Goal: Task Accomplishment & Management: Manage account settings

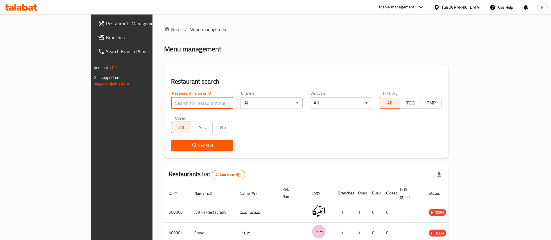
click at [171, 107] on input "search" at bounding box center [202, 103] width 62 height 12
type input "pickl"
click button "Search" at bounding box center [202, 145] width 62 height 11
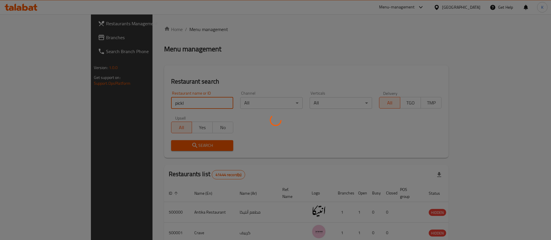
click button "Search" at bounding box center [202, 145] width 62 height 11
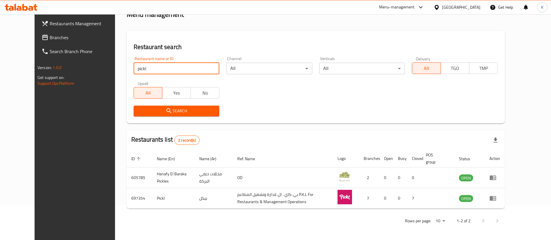
scroll to position [35, 0]
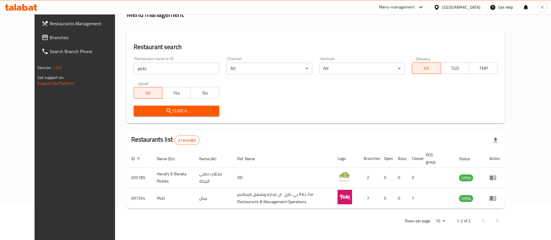
drag, startPoint x: 18, startPoint y: 155, endPoint x: 21, endPoint y: 155, distance: 3.8
click at [35, 155] on div "Restaurants Management Branches Search Branch Phone Version: 1.0.0 Get support …" at bounding box center [81, 134] width 92 height 240
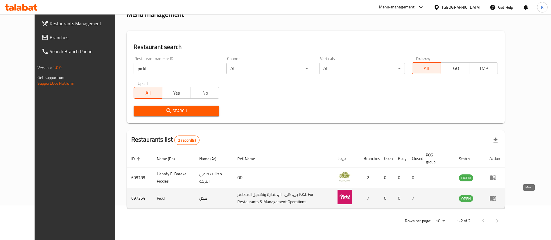
click at [495, 198] on icon "enhanced table" at bounding box center [494, 198] width 2 height 2
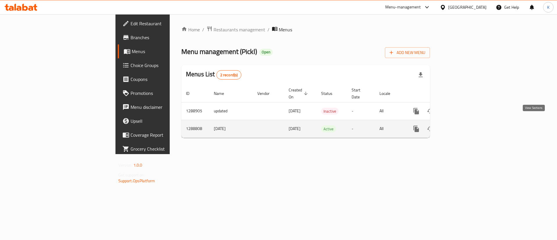
click at [462, 125] on icon "enhanced table" at bounding box center [458, 128] width 7 height 7
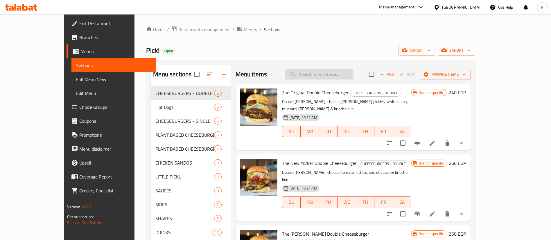
click at [343, 69] on input "search" at bounding box center [319, 74] width 68 height 10
paste input "besPoke"
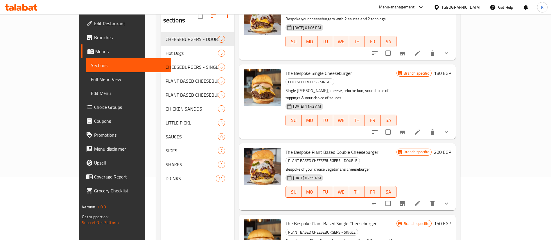
scroll to position [81, 0]
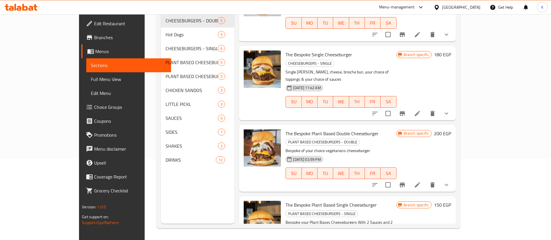
type input "besPoke"
click at [333, 129] on span "The Bespoke Plant Based Double Cheeseburger" at bounding box center [331, 133] width 93 height 9
click at [450, 181] on icon "show more" at bounding box center [446, 184] width 7 height 7
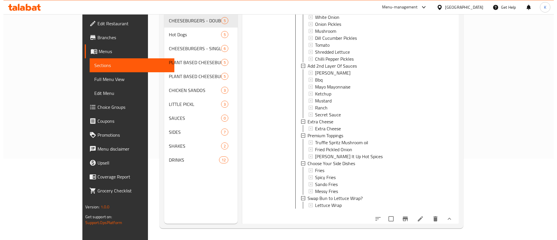
scroll to position [316, 0]
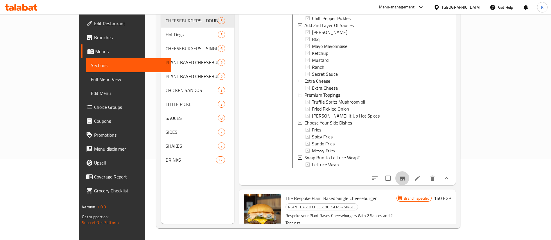
click at [405, 175] on icon "Branch-specific-item" at bounding box center [401, 178] width 7 height 7
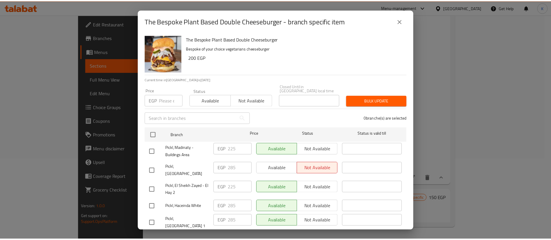
scroll to position [38, 0]
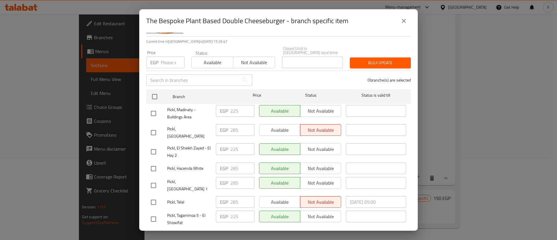
click at [187, 212] on span "Pickl, Tagammoa 5 - El Showifat" at bounding box center [189, 219] width 44 height 15
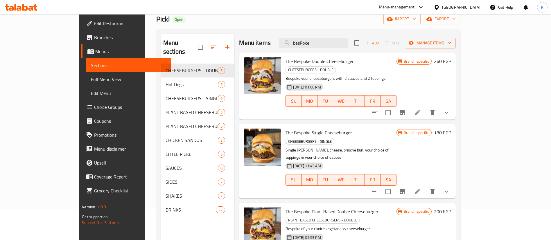
scroll to position [0, 0]
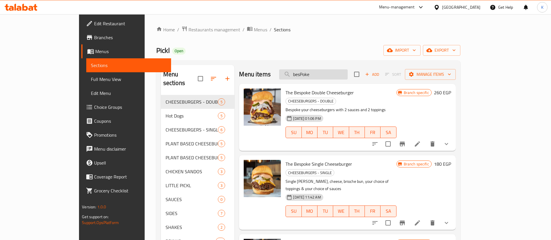
click at [347, 74] on input "besPoke" at bounding box center [313, 74] width 68 height 10
paste input "Original Cheese Burger (Single)"
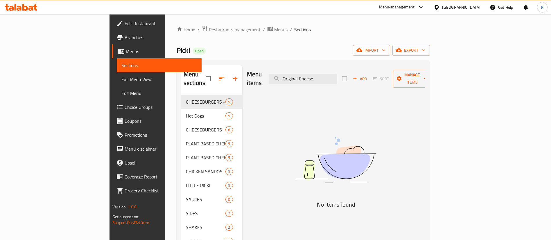
type input "Original Cheese"
click at [335, 74] on input "Original Cheese" at bounding box center [302, 79] width 68 height 10
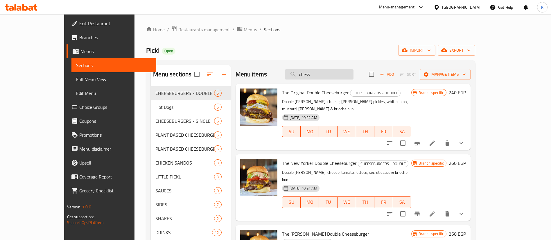
type input "chesse"
click at [353, 76] on input "search" at bounding box center [319, 74] width 68 height 10
click at [282, 91] on span "The Original Double Cheeseburger" at bounding box center [315, 92] width 67 height 9
click at [315, 98] on p "Double [PERSON_NAME], cheese, [PERSON_NAME] pickles, white onion, mustard, [PER…" at bounding box center [346, 105] width 129 height 15
click at [325, 92] on span "The Original Double Cheeseburger" at bounding box center [315, 92] width 67 height 9
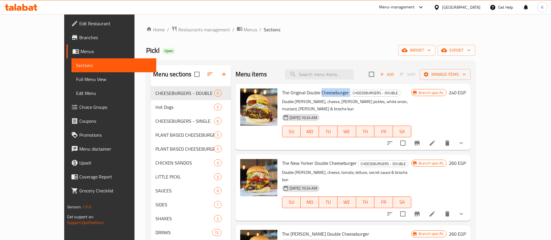
click at [325, 92] on span "The Original Double Cheeseburger" at bounding box center [315, 92] width 67 height 9
copy h6 "Cheeseburger"
click at [346, 72] on input "search" at bounding box center [319, 74] width 68 height 10
paste input "Cheeseburger"
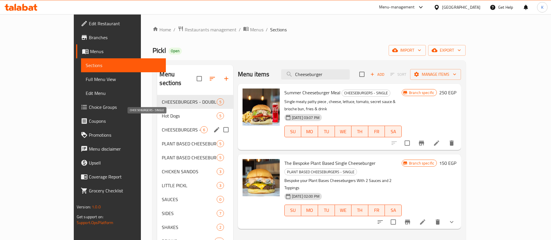
type input "Cheeseburger"
click at [162, 126] on span "CHEESEBURGERS - SINGLE" at bounding box center [181, 129] width 38 height 7
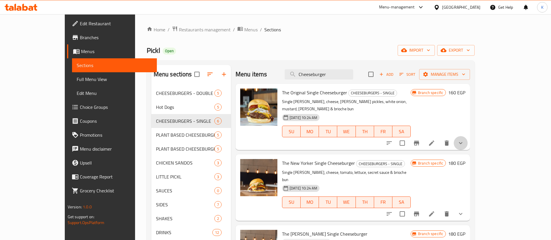
click at [467, 136] on button "show more" at bounding box center [460, 143] width 14 height 14
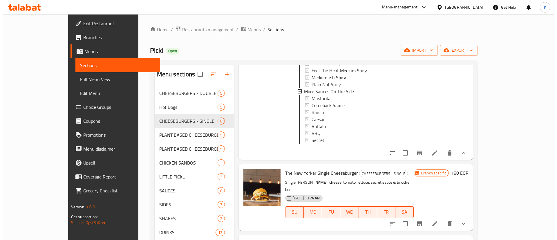
scroll to position [174, 0]
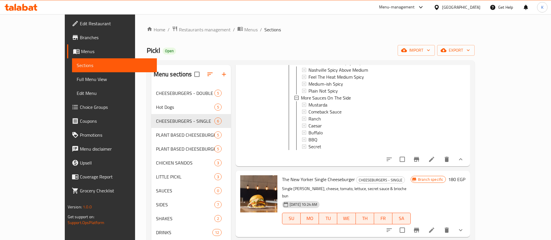
click at [420, 161] on icon "Branch-specific-item" at bounding box center [416, 159] width 7 height 7
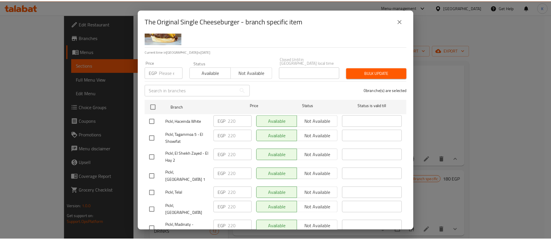
scroll to position [38, 0]
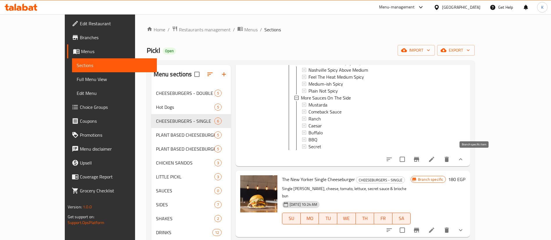
click at [423, 160] on button "Branch-specific-item" at bounding box center [416, 159] width 14 height 14
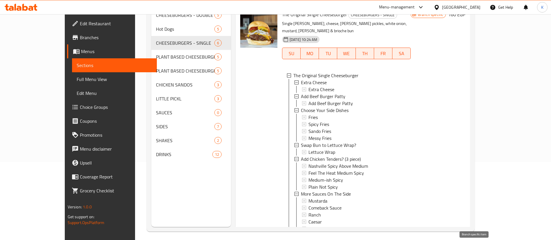
scroll to position [81, 0]
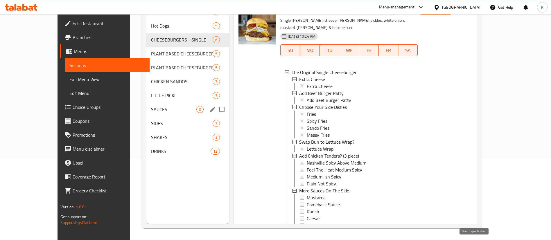
click at [146, 113] on div "SAUCES 0" at bounding box center [187, 109] width 83 height 14
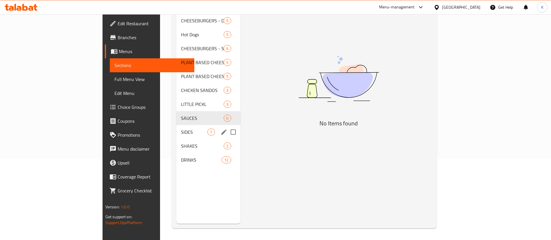
click at [176, 130] on div "SIDES 7" at bounding box center [208, 132] width 64 height 14
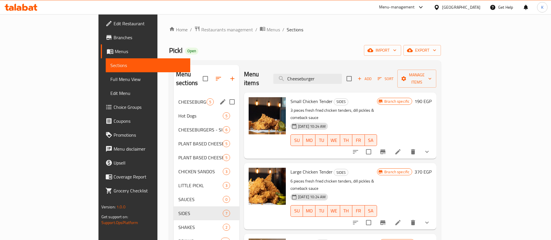
click at [174, 95] on div "CHEESEBURGERS - DOUBLE 5" at bounding box center [207, 102] width 66 height 14
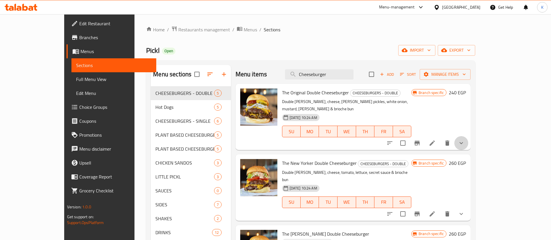
click at [468, 140] on button "show more" at bounding box center [461, 143] width 14 height 14
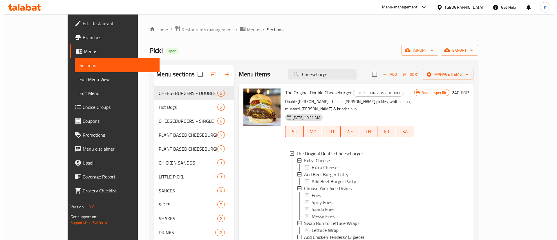
scroll to position [1, 0]
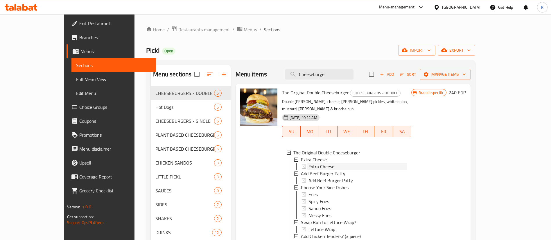
click at [308, 163] on span "Extra Cheese" at bounding box center [321, 166] width 26 height 7
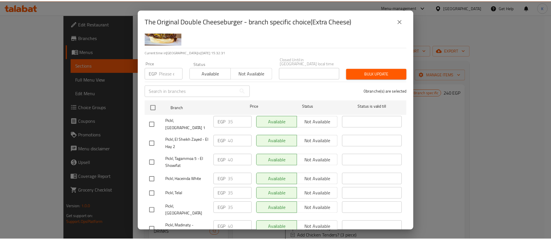
scroll to position [38, 0]
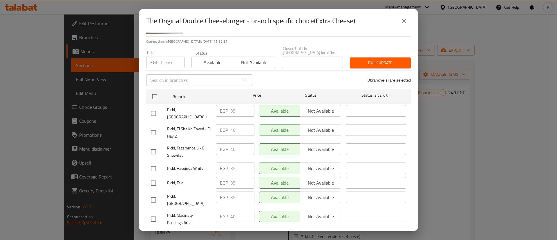
click at [191, 125] on span "Pickl, El Sheikh Zayed - El Hay 2" at bounding box center [189, 132] width 44 height 15
click at [198, 145] on span "Pickl, Tagammoa 5 - El Showifat" at bounding box center [189, 152] width 44 height 15
drag, startPoint x: 199, startPoint y: 196, endPoint x: 217, endPoint y: 197, distance: 17.7
click at [199, 208] on div "Pickl, Madinaty - Buildings Area" at bounding box center [181, 218] width 65 height 21
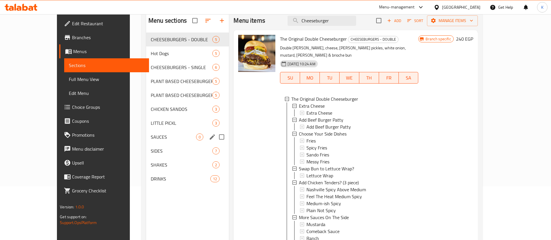
scroll to position [81, 0]
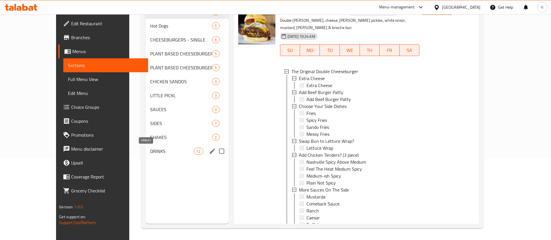
click at [150, 151] on span "DRINKS" at bounding box center [172, 151] width 44 height 7
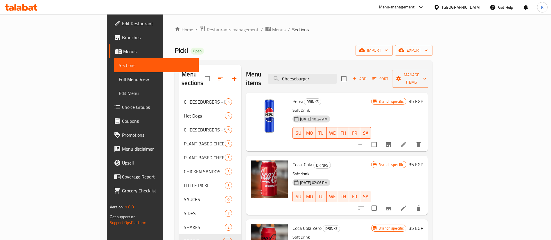
click at [122, 105] on span "Choice Groups" at bounding box center [158, 107] width 72 height 7
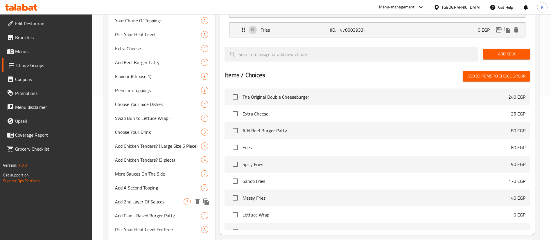
scroll to position [201, 0]
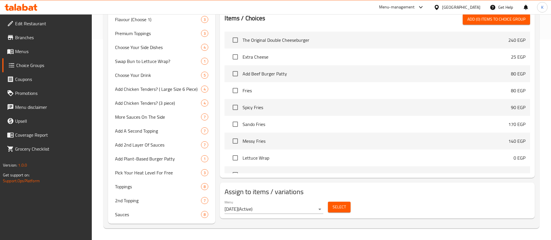
click at [37, 49] on span "Menus" at bounding box center [51, 51] width 72 height 7
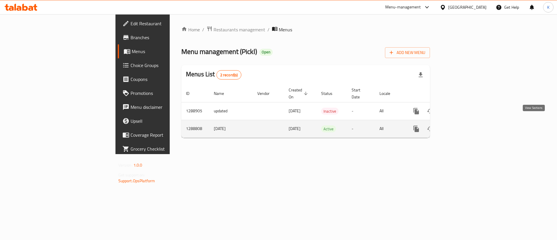
click at [465, 124] on link "enhanced table" at bounding box center [458, 129] width 14 height 14
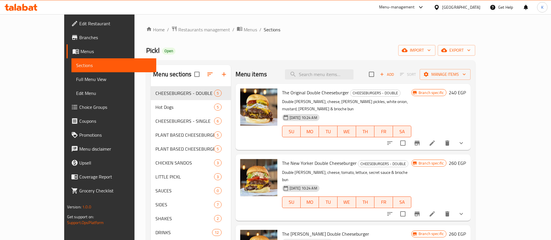
click at [323, 53] on div "Pickl Open import export" at bounding box center [310, 50] width 329 height 11
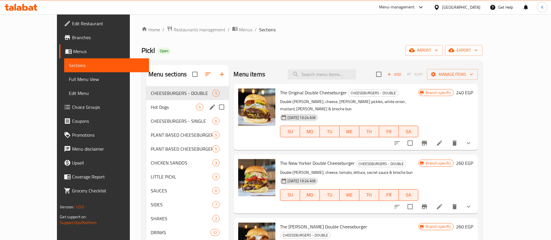
click at [146, 101] on div "Hot Dogs 5" at bounding box center [187, 107] width 83 height 14
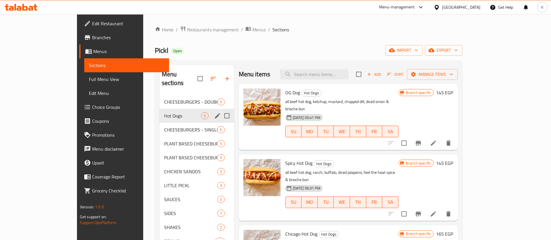
click at [159, 97] on div "CHEESEBURGERS - DOUBLE 5" at bounding box center [196, 102] width 75 height 14
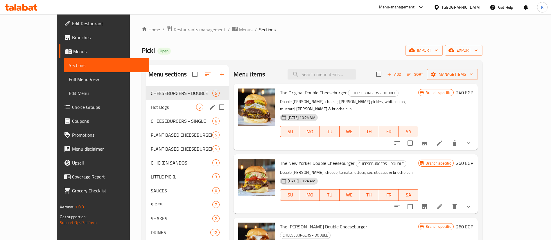
click at [146, 103] on div "Hot Dogs 5" at bounding box center [187, 107] width 83 height 14
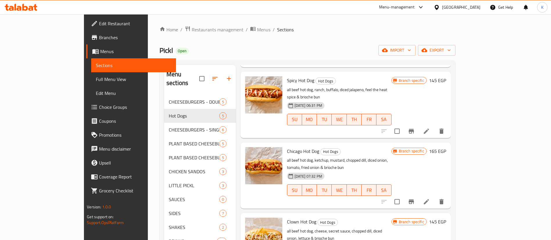
scroll to position [81, 0]
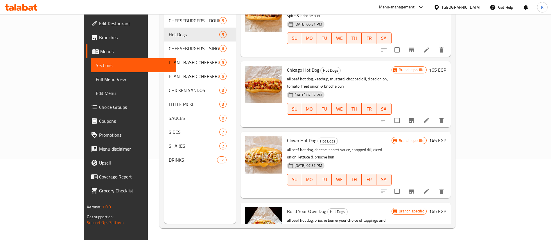
drag, startPoint x: 523, startPoint y: 213, endPoint x: 527, endPoint y: 212, distance: 3.9
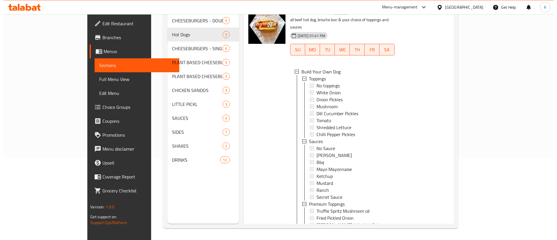
scroll to position [330, 0]
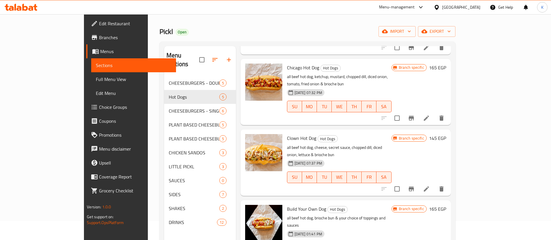
scroll to position [0, 0]
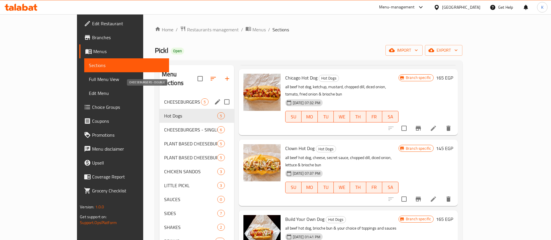
click at [164, 98] on span "CHEESEBURGERS - DOUBLE" at bounding box center [182, 101] width 37 height 7
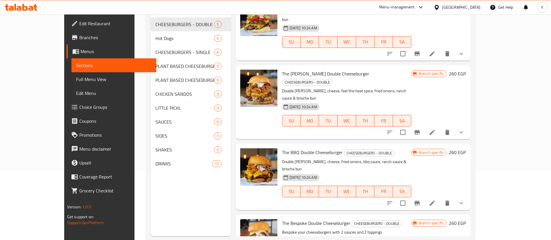
scroll to position [81, 0]
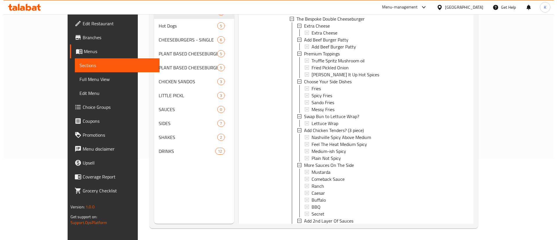
scroll to position [372, 0]
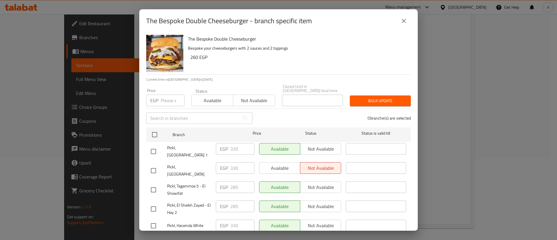
click at [164, 95] on input "number" at bounding box center [173, 101] width 24 height 12
paste input "365"
type input "365"
click at [154, 184] on input "checkbox" at bounding box center [153, 190] width 12 height 12
checkbox input "true"
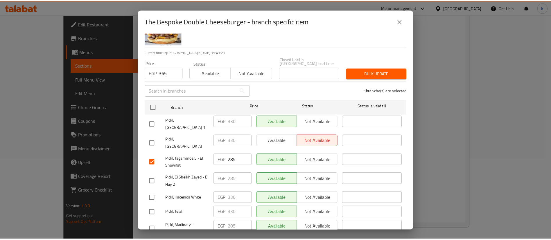
scroll to position [38, 0]
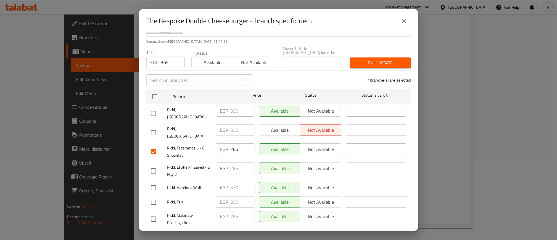
click at [152, 165] on input "checkbox" at bounding box center [153, 171] width 12 height 12
checkbox input "true"
click at [151, 213] on input "checkbox" at bounding box center [153, 219] width 12 height 12
checkbox input "true"
click at [378, 59] on span "Bulk update" at bounding box center [381, 62] width 52 height 7
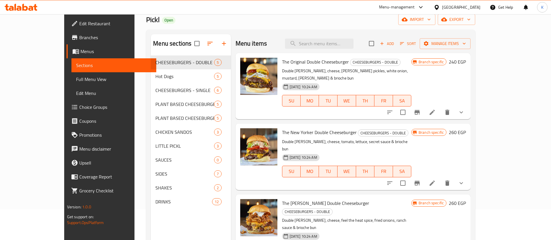
scroll to position [0, 0]
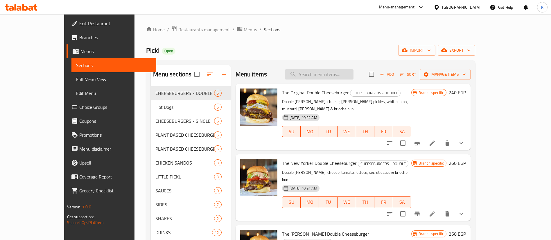
click at [322, 73] on input "search" at bounding box center [319, 74] width 68 height 10
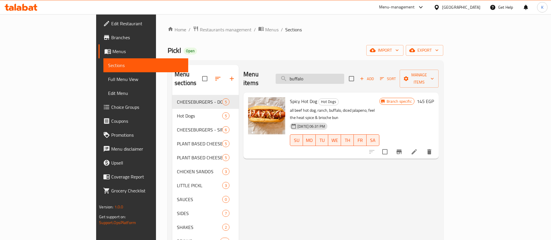
click at [344, 78] on input "buffalo" at bounding box center [309, 79] width 68 height 10
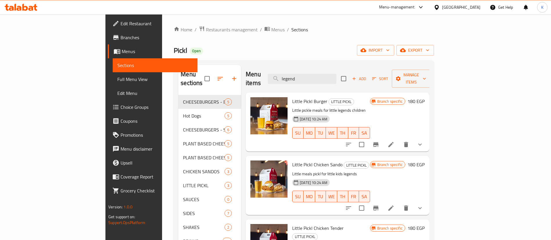
type input "legend"
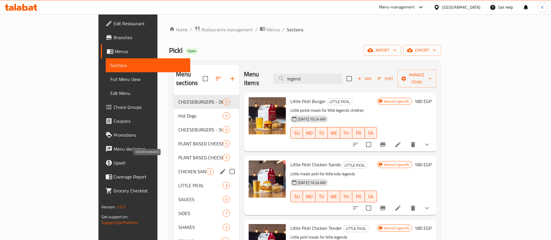
click at [178, 168] on span "CHICKEN SANDOS" at bounding box center [192, 171] width 28 height 7
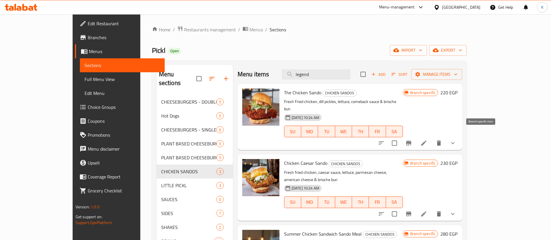
click at [411, 141] on icon "Branch-specific-item" at bounding box center [408, 143] width 5 height 5
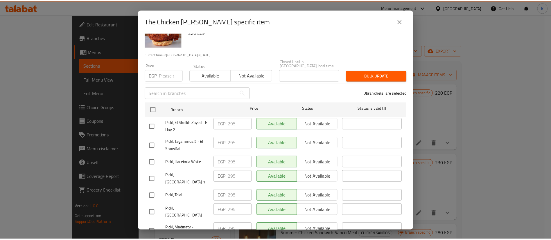
scroll to position [38, 0]
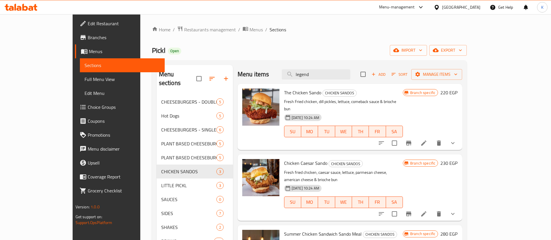
click at [317, 190] on div "Chicken [PERSON_NAME] CHICKEN SANDOS Fresh fried chicken, caesar sauce, lettuce…" at bounding box center [342, 188] width 123 height 62
drag, startPoint x: 322, startPoint y: 184, endPoint x: 300, endPoint y: 48, distance: 137.5
click at [300, 48] on div "Pickl Open import export" at bounding box center [309, 50] width 315 height 11
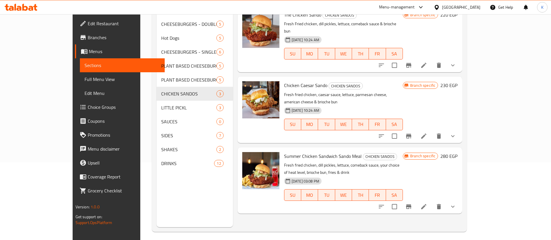
scroll to position [81, 0]
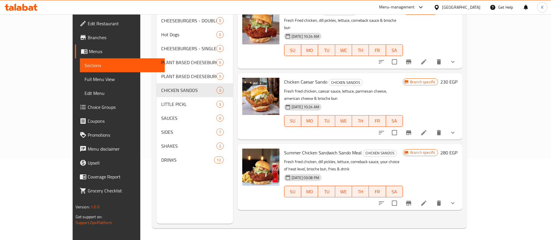
click at [462, 183] on div "Summer Chicken Sandwich [PERSON_NAME] Meal CHICKEN SANDOS Fresh fried chicken, …" at bounding box center [349, 177] width 224 height 66
click at [459, 196] on button "show more" at bounding box center [452, 203] width 14 height 14
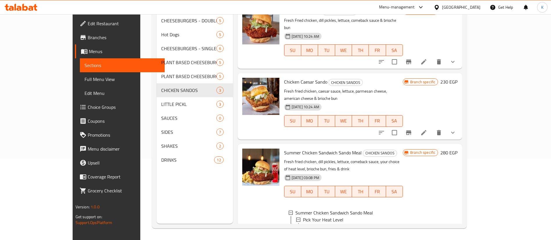
scroll to position [22, 0]
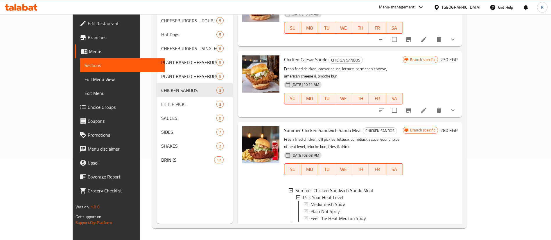
click at [290, 126] on span "Summer Chicken Sandwich Sando Meal" at bounding box center [322, 130] width 77 height 9
click at [284, 126] on span "Summer Chicken Sandwich Sando Meal" at bounding box center [322, 130] width 77 height 9
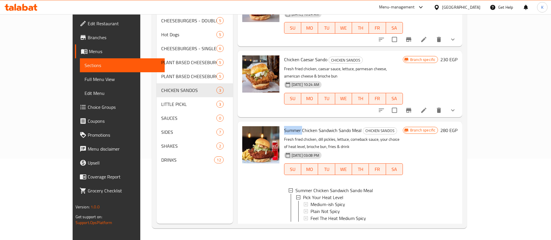
click at [284, 126] on span "Summer Chicken Sandwich Sando Meal" at bounding box center [322, 130] width 77 height 9
copy span "Summer"
click at [284, 126] on span "Summer Chicken Sandwich Sando Meal" at bounding box center [322, 130] width 77 height 9
click at [337, 126] on span "Summer Chicken Sandwich Sando Meal" at bounding box center [322, 130] width 77 height 9
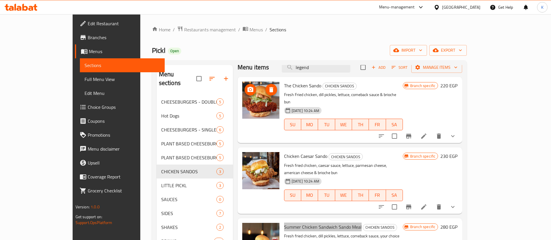
scroll to position [0, 0]
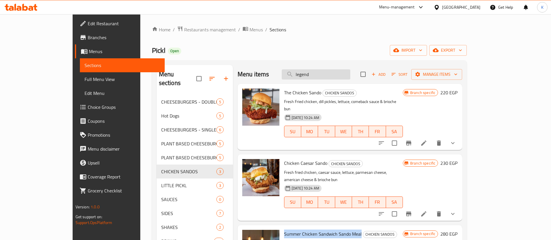
click at [343, 72] on input "legend" at bounding box center [315, 74] width 68 height 10
paste input "Small chicken Tender"
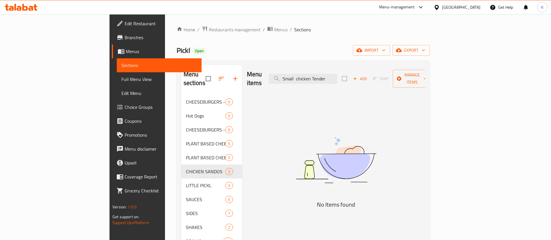
drag, startPoint x: 337, startPoint y: 74, endPoint x: 220, endPoint y: 80, distance: 116.8
click at [247, 80] on div "Menu items Small chicken Tender Add Sort Manage items" at bounding box center [336, 79] width 178 height 28
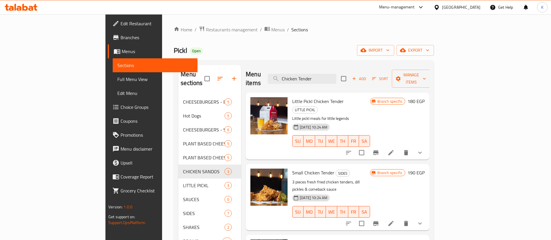
click at [296, 97] on span "Little Pickl Chicken Tender" at bounding box center [317, 101] width 51 height 9
click at [336, 76] on input "Chicken Tender" at bounding box center [302, 79] width 68 height 10
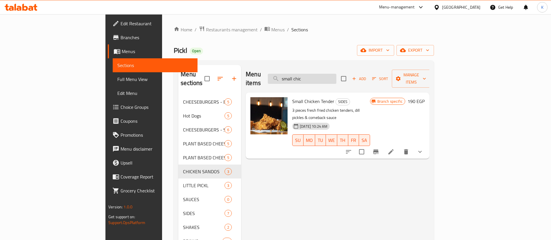
click at [336, 76] on input "small chic" at bounding box center [302, 79] width 68 height 10
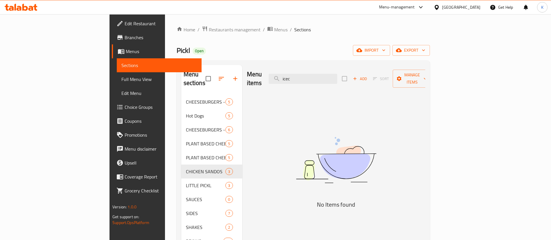
type input "icec"
click at [338, 68] on div "Menu items icec Add Sort Manage items" at bounding box center [336, 79] width 178 height 28
click at [337, 74] on input "icec" at bounding box center [302, 79] width 68 height 10
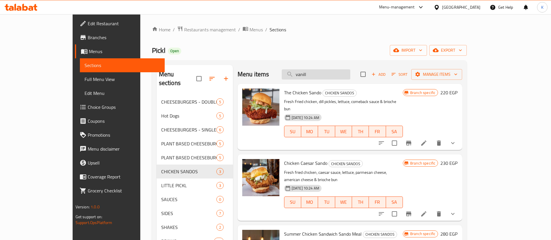
type input "vanilla"
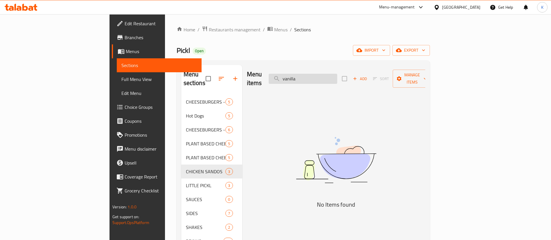
click at [337, 75] on input "vanilla" at bounding box center [302, 79] width 68 height 10
type input "chocol"
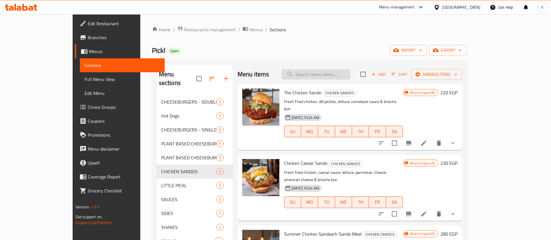
click at [350, 70] on input "search" at bounding box center [315, 74] width 68 height 10
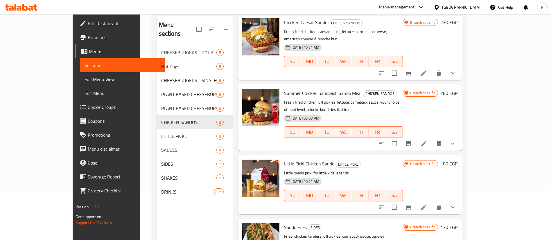
scroll to position [81, 0]
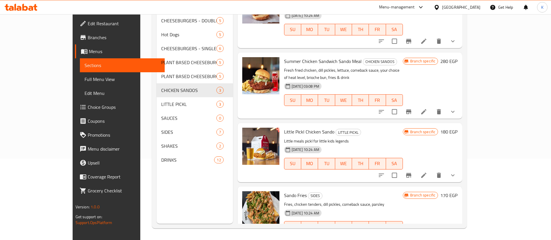
type input "[PERSON_NAME]"
click at [456, 172] on icon "show more" at bounding box center [452, 175] width 7 height 7
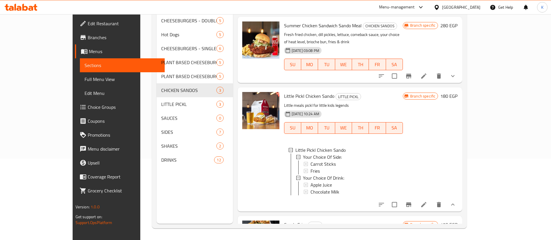
scroll to position [163, 0]
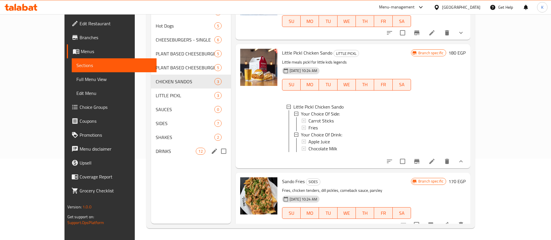
click at [156, 153] on span "DRINKS" at bounding box center [176, 151] width 40 height 7
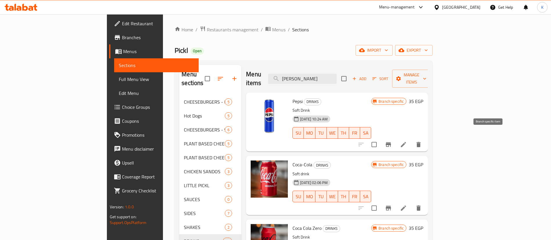
click at [395, 138] on button "Branch-specific-item" at bounding box center [388, 145] width 14 height 14
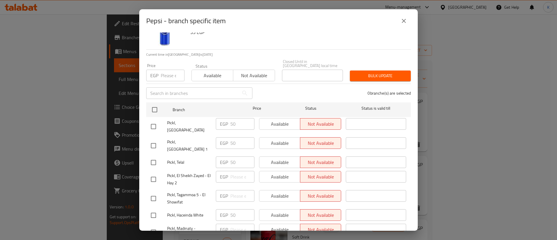
scroll to position [38, 0]
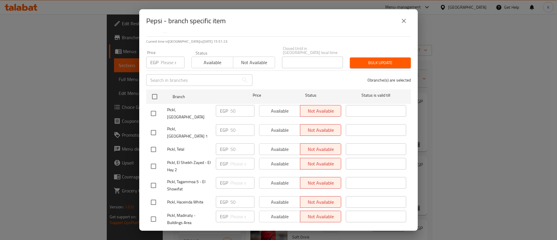
click at [165, 57] on input "number" at bounding box center [173, 63] width 24 height 12
type input "45"
click at [153, 160] on input "checkbox" at bounding box center [153, 166] width 12 height 12
checkbox input "true"
click at [154, 179] on input "checkbox" at bounding box center [153, 185] width 12 height 12
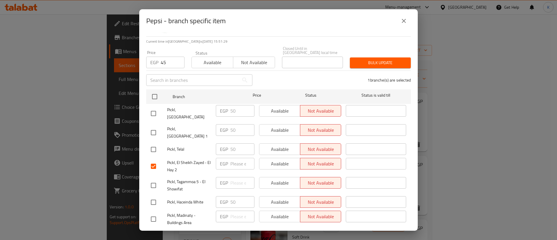
checkbox input "true"
click at [157, 213] on input "checkbox" at bounding box center [153, 219] width 12 height 12
checkbox input "true"
click at [377, 60] on span "Bulk update" at bounding box center [381, 62] width 52 height 7
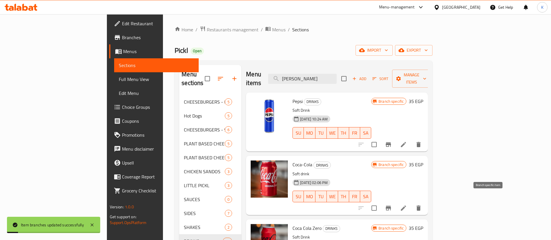
click at [391, 205] on icon "Branch-specific-item" at bounding box center [388, 208] width 7 height 7
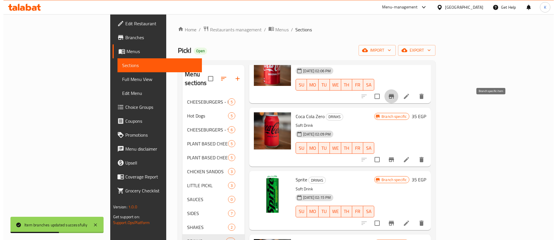
scroll to position [131, 0]
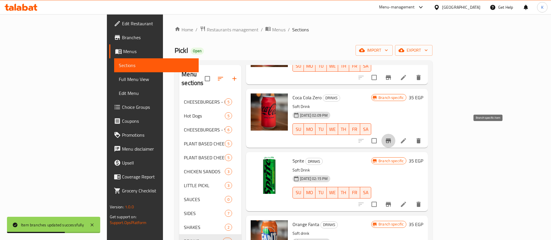
click at [395, 136] on button "Branch-specific-item" at bounding box center [388, 141] width 14 height 14
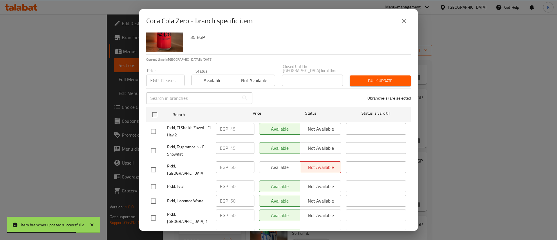
scroll to position [38, 0]
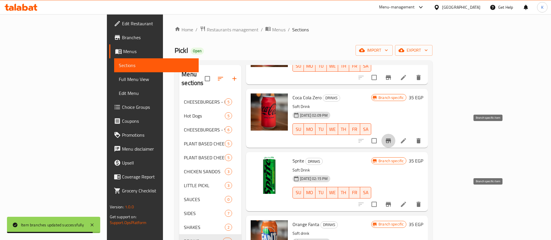
click at [391, 201] on icon "Branch-specific-item" at bounding box center [388, 204] width 7 height 7
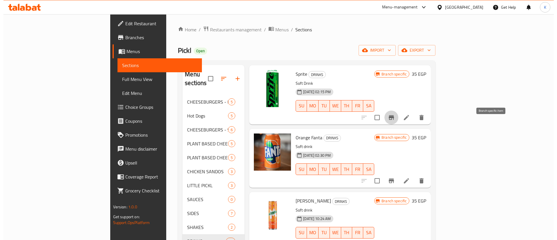
scroll to position [218, 0]
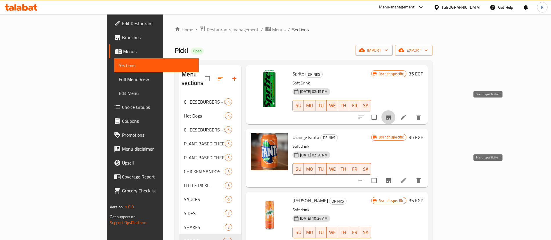
click at [391, 177] on icon "Branch-specific-item" at bounding box center [388, 180] width 7 height 7
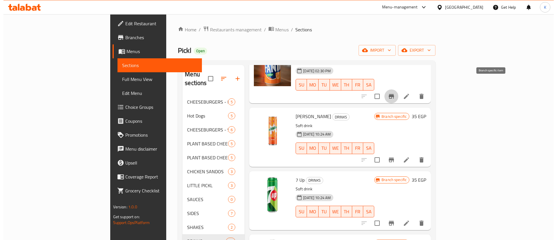
scroll to position [305, 0]
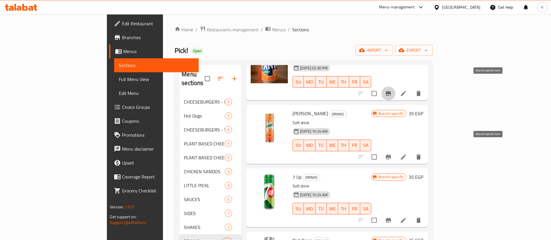
click at [395, 152] on button "Branch-specific-item" at bounding box center [388, 157] width 14 height 14
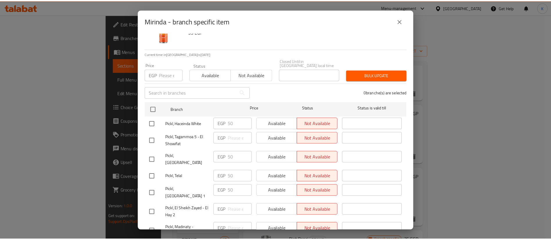
scroll to position [38, 0]
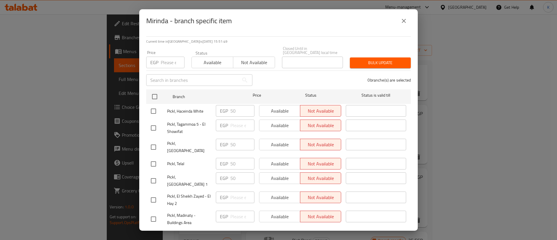
click at [167, 57] on input "number" at bounding box center [173, 63] width 24 height 12
type input "45"
click at [151, 122] on input "checkbox" at bounding box center [153, 128] width 12 height 12
checkbox input "true"
click at [154, 194] on input "checkbox" at bounding box center [153, 200] width 12 height 12
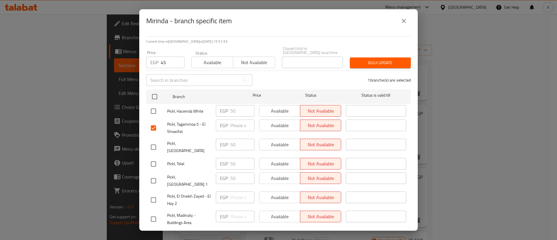
checkbox input "true"
click at [157, 213] on input "checkbox" at bounding box center [153, 219] width 12 height 12
checkbox input "true"
click at [373, 60] on span "Bulk update" at bounding box center [381, 62] width 52 height 7
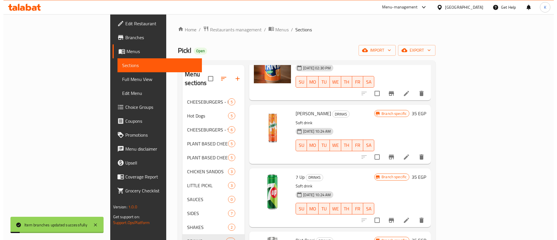
scroll to position [348, 0]
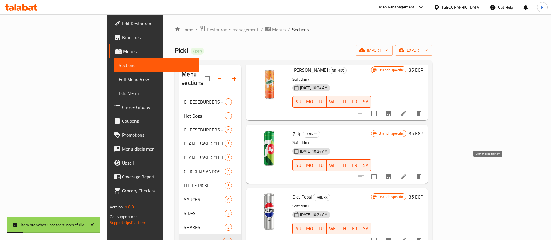
click at [391, 174] on icon "Branch-specific-item" at bounding box center [387, 176] width 5 height 5
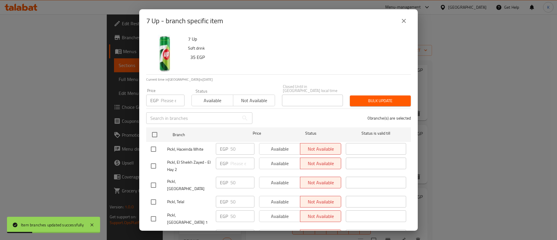
scroll to position [38, 0]
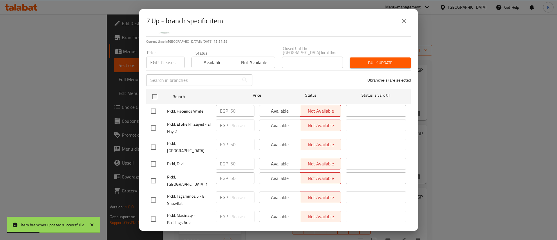
click at [169, 59] on input "number" at bounding box center [173, 63] width 24 height 12
type input "45"
click at [151, 124] on input "checkbox" at bounding box center [153, 128] width 12 height 12
checkbox input "true"
click at [157, 194] on input "checkbox" at bounding box center [153, 200] width 12 height 12
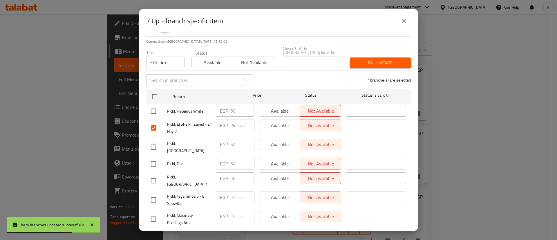
checkbox input "true"
click at [157, 213] on input "checkbox" at bounding box center [153, 219] width 12 height 12
checkbox input "true"
click at [387, 59] on span "Bulk update" at bounding box center [381, 62] width 52 height 7
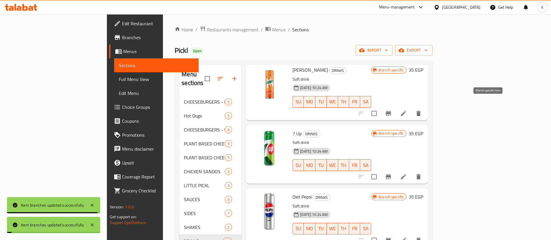
click at [391, 110] on icon "Branch-specific-item" at bounding box center [388, 113] width 7 height 7
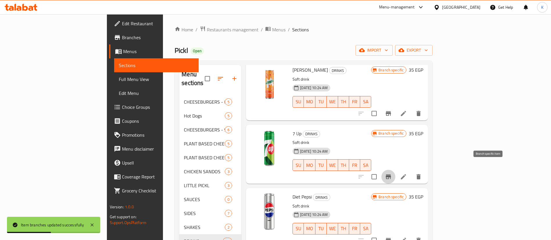
click at [391, 173] on icon "Branch-specific-item" at bounding box center [388, 176] width 7 height 7
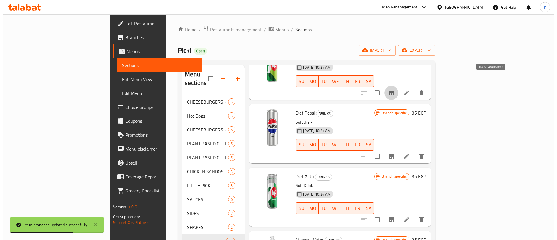
scroll to position [435, 0]
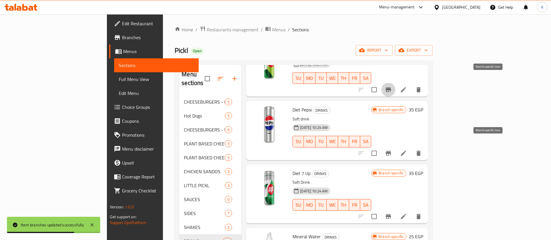
click at [391, 150] on icon "Branch-specific-item" at bounding box center [388, 153] width 7 height 7
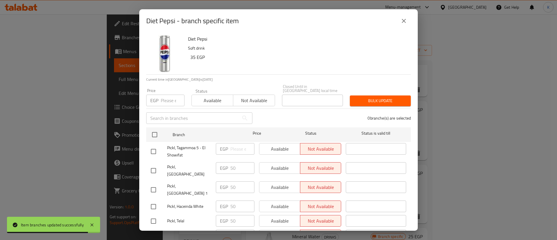
click at [160, 97] on div "EGP Price" at bounding box center [165, 101] width 38 height 12
type input "5"
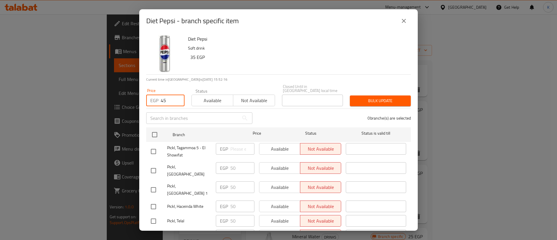
type input "45"
click at [151, 150] on input "checkbox" at bounding box center [153, 151] width 12 height 12
checkbox input "true"
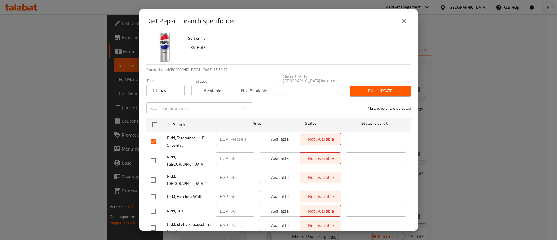
scroll to position [38, 0]
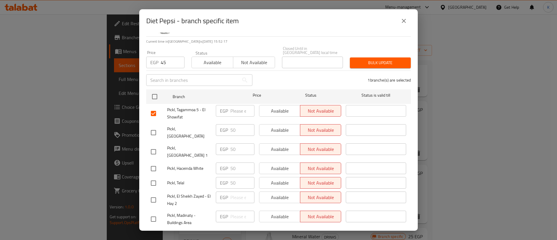
click at [156, 194] on input "checkbox" at bounding box center [153, 200] width 12 height 12
checkbox input "true"
click at [154, 213] on input "checkbox" at bounding box center [153, 219] width 12 height 12
checkbox input "true"
click at [363, 59] on span "Bulk update" at bounding box center [381, 62] width 52 height 7
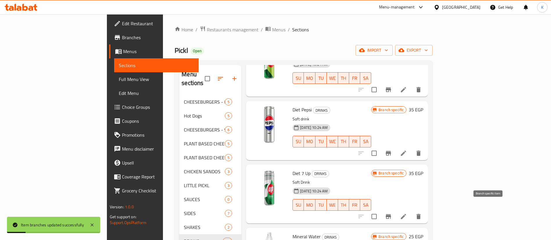
click at [391, 213] on icon "Branch-specific-item" at bounding box center [388, 216] width 7 height 7
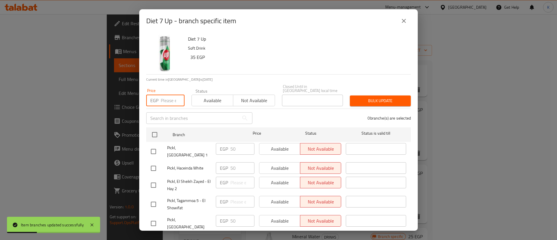
click at [166, 96] on input "number" at bounding box center [173, 101] width 24 height 12
type input "3"
type input "45"
click at [150, 179] on input "checkbox" at bounding box center [153, 185] width 12 height 12
checkbox input "true"
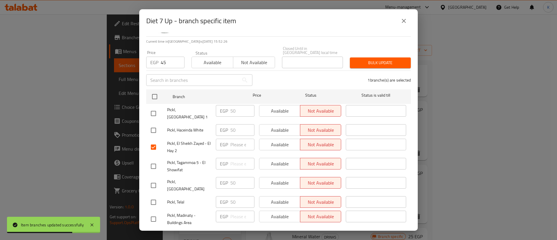
click at [153, 160] on input "checkbox" at bounding box center [153, 166] width 12 height 12
checkbox input "true"
click at [150, 213] on input "checkbox" at bounding box center [153, 219] width 12 height 12
checkbox input "true"
click at [371, 59] on span "Bulk update" at bounding box center [381, 62] width 52 height 7
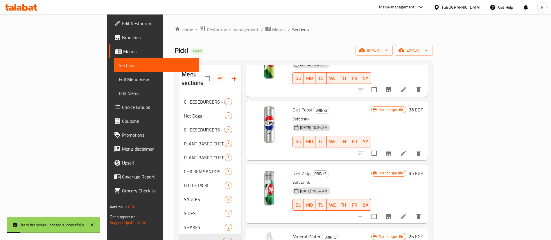
click at [391, 151] on icon "Branch-specific-item" at bounding box center [387, 153] width 5 height 5
click at [391, 214] on icon "Branch-specific-item" at bounding box center [387, 216] width 5 height 5
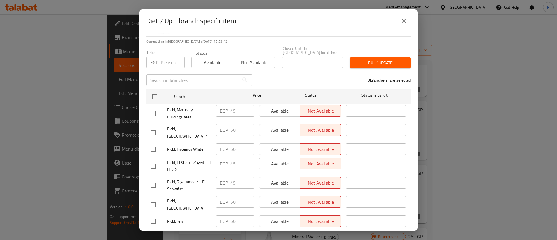
click at [405, 16] on button "close" at bounding box center [404, 21] width 14 height 14
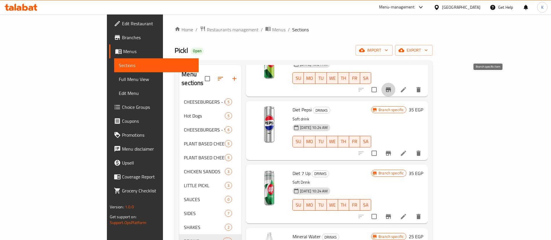
click at [391, 87] on icon "Branch-specific-item" at bounding box center [387, 89] width 5 height 5
click at [391, 150] on icon "Branch-specific-item" at bounding box center [388, 153] width 7 height 7
click at [391, 213] on icon "Branch-specific-item" at bounding box center [388, 216] width 7 height 7
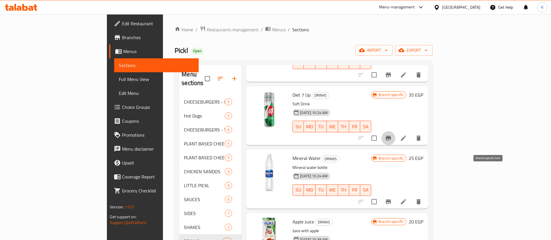
scroll to position [522, 0]
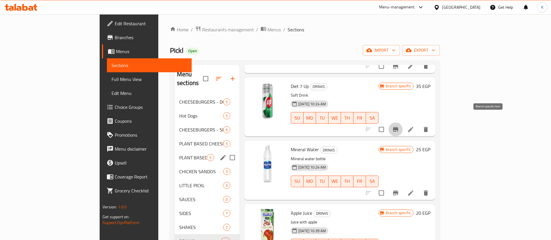
click at [179, 154] on span "PLANT BASED CHEESEBURGERS - SINGLE" at bounding box center [193, 157] width 28 height 7
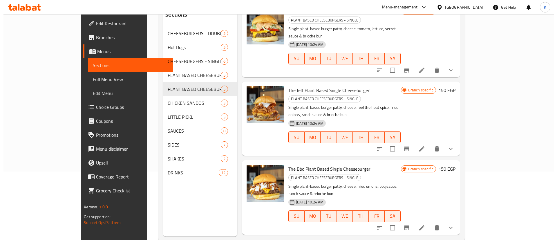
scroll to position [81, 0]
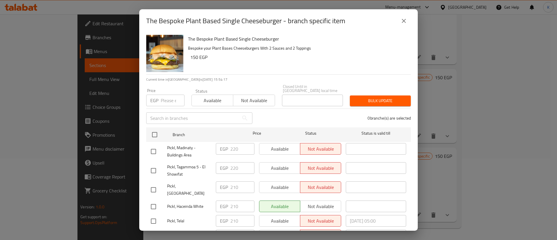
click at [184, 144] on span "Pickl, Madinaty - Buildings Area" at bounding box center [189, 151] width 44 height 15
click at [183, 168] on span "Pickl, Tagammoa 5 - El Showifat" at bounding box center [189, 170] width 44 height 15
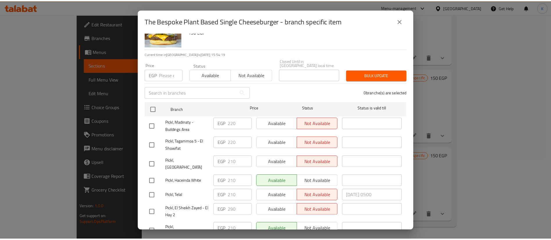
scroll to position [38, 0]
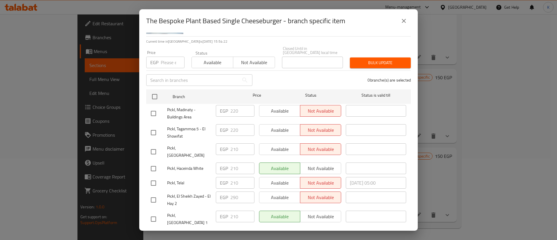
click at [187, 193] on span "Pickl, El Sheikh Zayed - El Hay 2" at bounding box center [189, 200] width 44 height 15
click at [401, 19] on icon "close" at bounding box center [403, 20] width 7 height 7
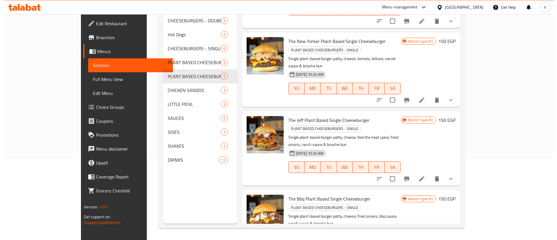
scroll to position [91, 0]
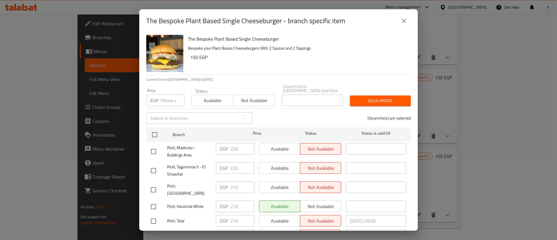
click at [158, 97] on p "EGP" at bounding box center [154, 100] width 8 height 7
click at [165, 100] on input "number" at bounding box center [173, 101] width 24 height 12
paste input "220"
type input "220"
click at [148, 147] on input "checkbox" at bounding box center [153, 151] width 12 height 12
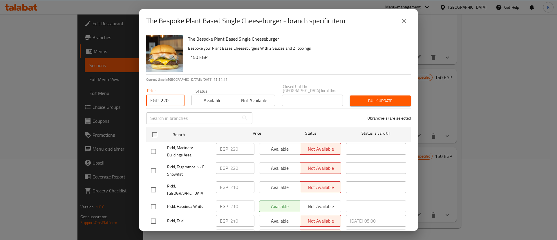
checkbox input "true"
click at [155, 167] on input "checkbox" at bounding box center [153, 171] width 12 height 12
checkbox input "true"
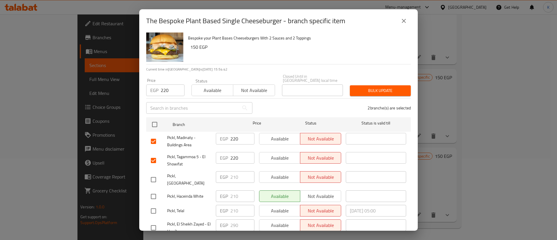
scroll to position [38, 0]
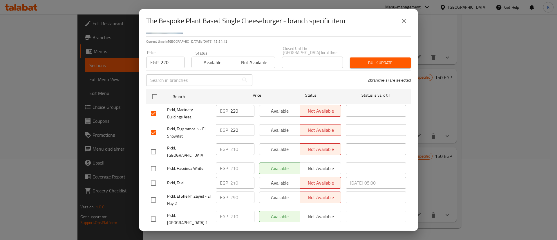
click at [157, 194] on input "checkbox" at bounding box center [153, 200] width 12 height 12
checkbox input "true"
click at [379, 59] on span "Bulk update" at bounding box center [381, 62] width 52 height 7
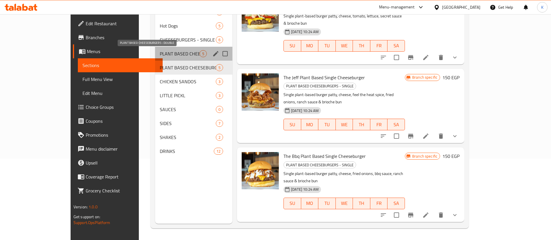
click at [160, 51] on span "PLANT BASED CHEESEBURGERS - DOUBLE" at bounding box center [180, 53] width 40 height 7
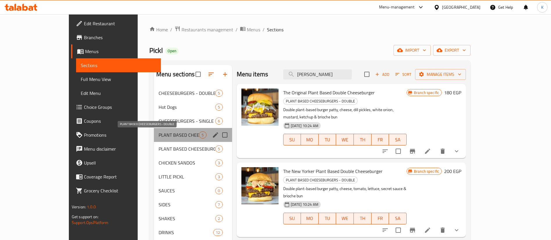
click at [169, 133] on span "PLANT BASED CHEESEBURGERS - DOUBLE" at bounding box center [178, 134] width 40 height 7
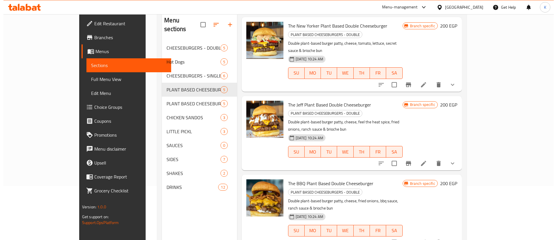
scroll to position [81, 0]
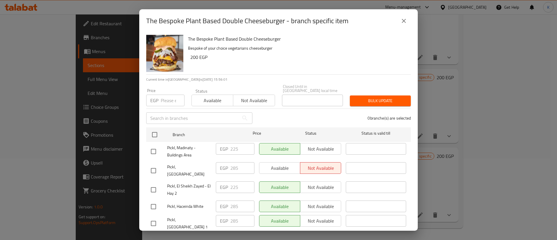
click at [166, 96] on input "number" at bounding box center [173, 101] width 24 height 12
type input "290"
click at [153, 147] on input "checkbox" at bounding box center [153, 151] width 12 height 12
checkbox input "true"
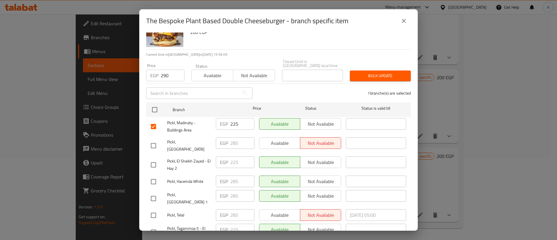
scroll to position [38, 0]
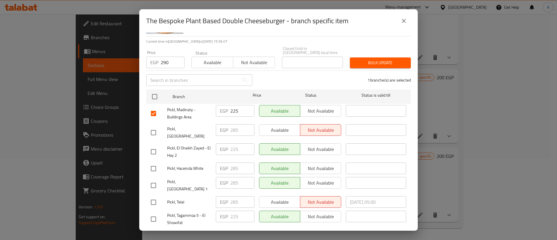
click at [154, 213] on input "checkbox" at bounding box center [153, 219] width 12 height 12
checkbox input "true"
click at [152, 146] on input "checkbox" at bounding box center [153, 152] width 12 height 12
checkbox input "true"
click at [377, 59] on span "Bulk update" at bounding box center [381, 62] width 52 height 7
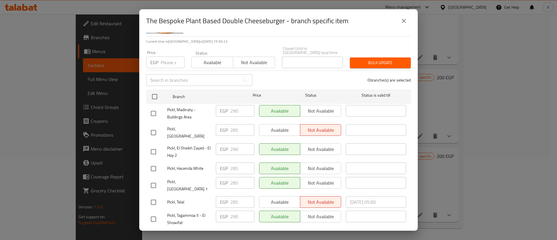
click at [221, 141] on div "EGP 290 ​" at bounding box center [235, 151] width 43 height 21
click at [194, 114] on span "Pickl, Madinaty - Buildings Area" at bounding box center [189, 113] width 44 height 15
drag, startPoint x: 400, startPoint y: 23, endPoint x: 406, endPoint y: 24, distance: 5.3
click at [401, 23] on icon "close" at bounding box center [403, 20] width 7 height 7
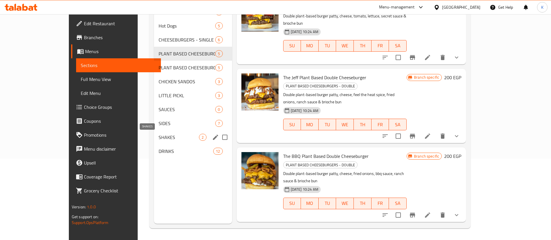
click at [158, 140] on span "SHAKES" at bounding box center [178, 137] width 40 height 7
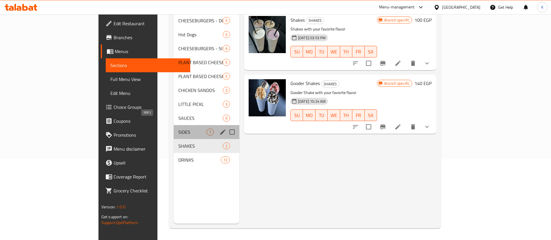
click at [178, 129] on span "SIDES" at bounding box center [192, 132] width 28 height 7
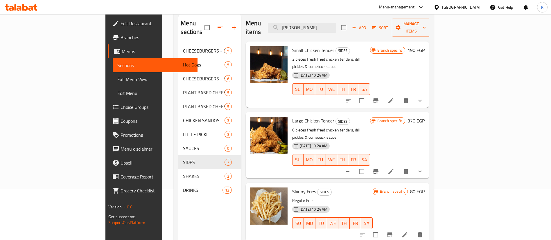
scroll to position [81, 0]
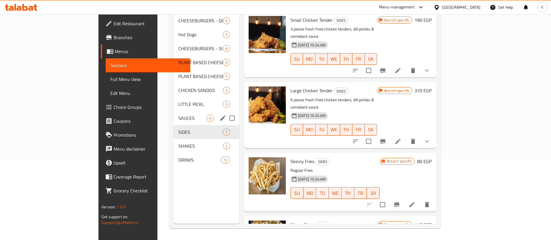
click at [178, 115] on span "SAUCES" at bounding box center [192, 118] width 28 height 7
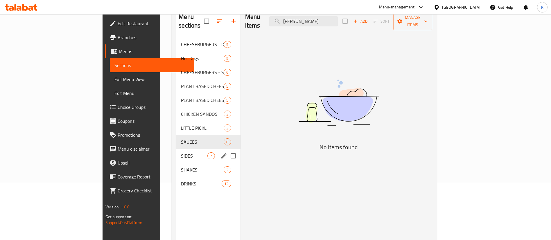
scroll to position [38, 0]
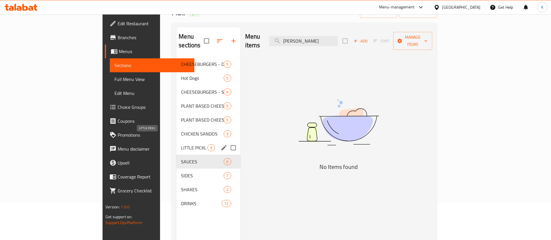
click at [181, 144] on span "LITTLE PICKL" at bounding box center [194, 147] width 26 height 7
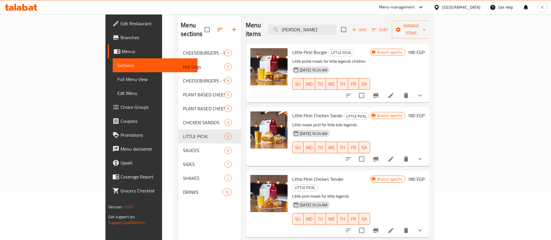
scroll to position [38, 0]
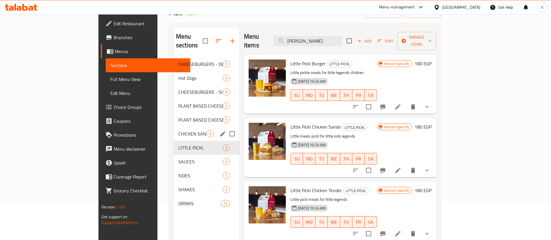
drag, startPoint x: 143, startPoint y: 124, endPoint x: 189, endPoint y: 123, distance: 45.9
click at [178, 130] on span "CHICKEN SANDOS" at bounding box center [192, 133] width 28 height 7
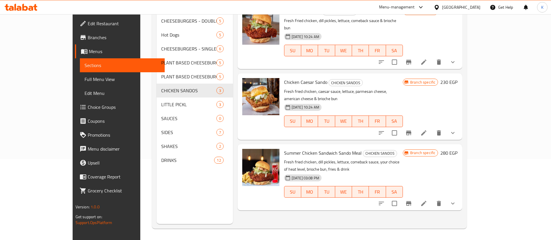
scroll to position [81, 0]
click at [456, 200] on icon "show more" at bounding box center [452, 203] width 7 height 7
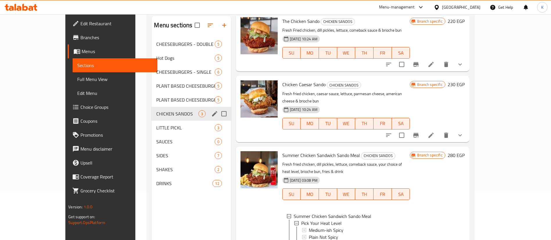
scroll to position [38, 0]
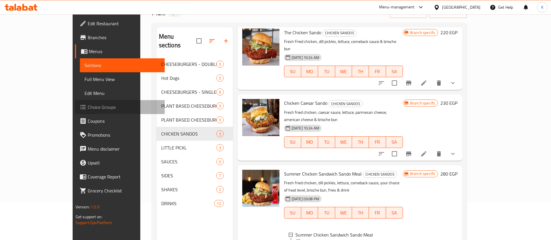
click at [88, 111] on span "Choice Groups" at bounding box center [124, 107] width 72 height 7
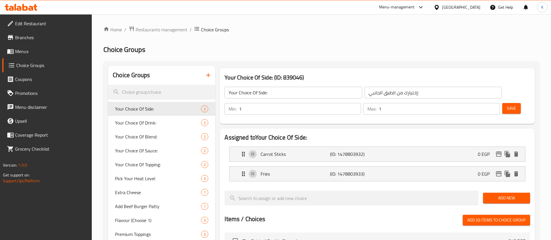
drag, startPoint x: 149, startPoint y: 89, endPoint x: 159, endPoint y: 83, distance: 11.3
click at [149, 89] on input "search" at bounding box center [161, 92] width 107 height 15
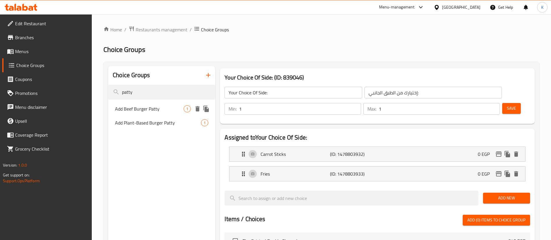
type input "patty"
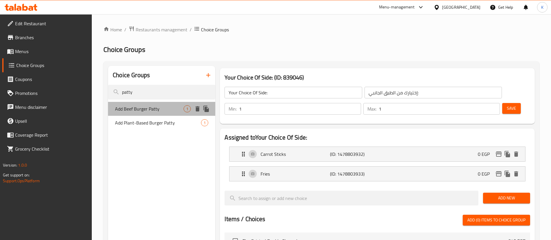
click at [149, 112] on span "Add Beef Burger Patty" at bounding box center [149, 108] width 68 height 7
type input "Add Beef Burger Patty"
type input "اضافة قطعة برجر"
type input "0"
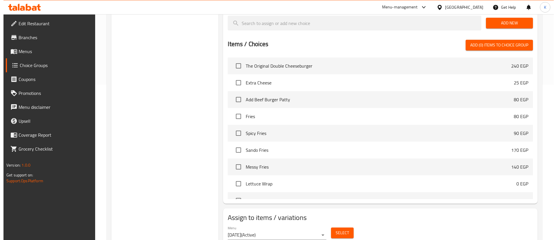
scroll to position [162, 0]
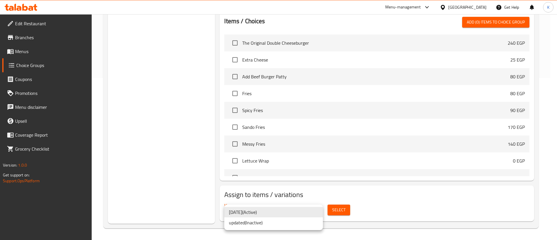
click at [439, 204] on div at bounding box center [278, 120] width 557 height 240
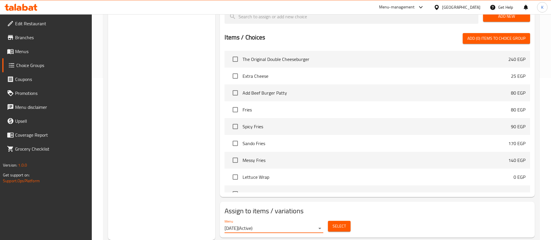
click at [337, 223] on span "Select" at bounding box center [338, 226] width 13 height 7
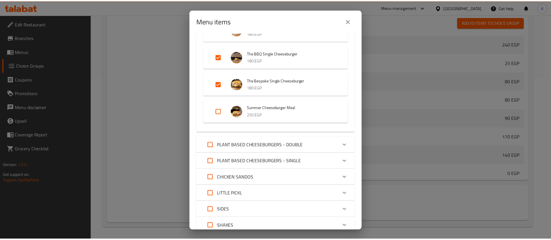
scroll to position [365, 0]
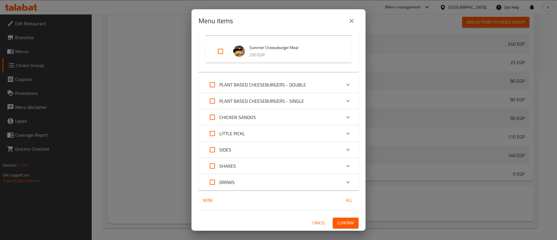
click at [350, 21] on icon "close" at bounding box center [351, 20] width 7 height 7
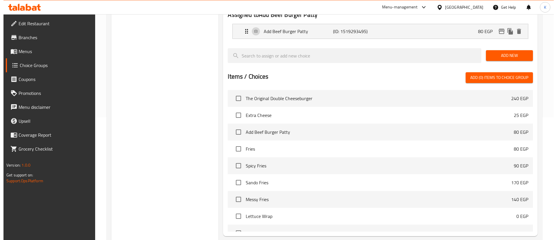
scroll to position [0, 0]
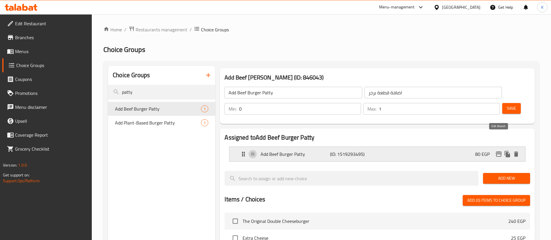
click at [499, 151] on icon "edit" at bounding box center [498, 154] width 7 height 7
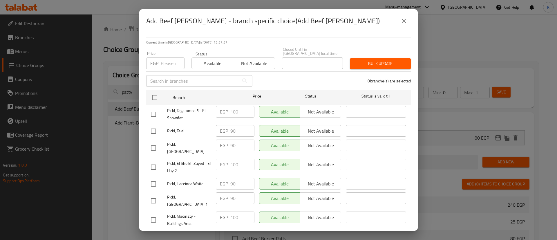
drag, startPoint x: 403, startPoint y: 24, endPoint x: 445, endPoint y: 36, distance: 43.8
click at [403, 24] on icon "close" at bounding box center [403, 20] width 7 height 7
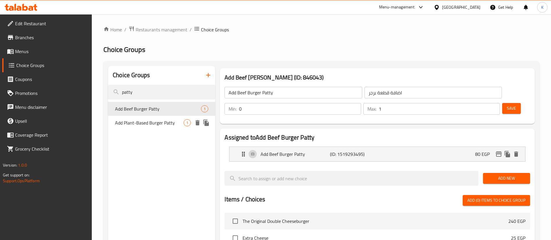
click at [163, 122] on span "Add Plant-Based Burger Patty" at bounding box center [149, 122] width 68 height 7
type input "Add Plant-Based Burger Patty"
type input "اضافة شريحة برجر نباتي"
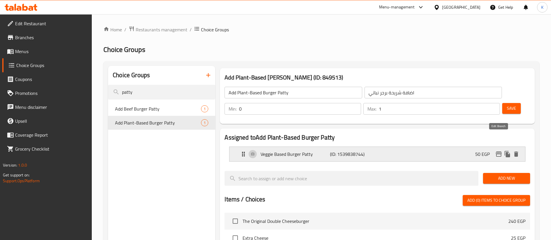
click at [497, 151] on icon "edit" at bounding box center [498, 154] width 7 height 7
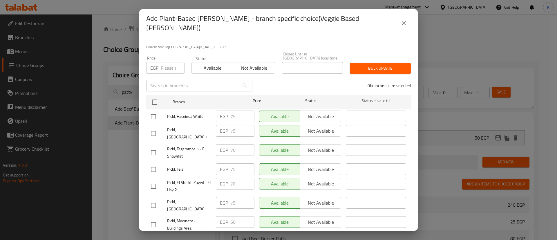
click at [178, 145] on span "Pickl, Tagammoa 5 - El Showifat" at bounding box center [189, 152] width 44 height 15
click at [185, 179] on span "Pickl, El Sheikh Zayed - El Hay 2" at bounding box center [189, 186] width 44 height 15
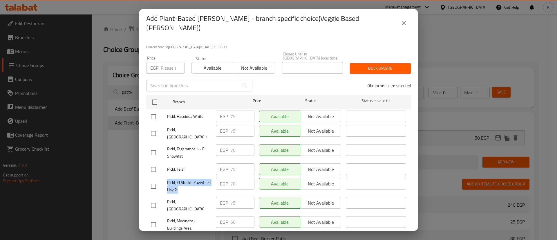
click at [185, 179] on span "Pickl, El Sheikh Zayed - El Hay 2" at bounding box center [189, 186] width 44 height 15
click at [159, 62] on div "EGP Price" at bounding box center [165, 68] width 38 height 12
type input "8"
type input "70"
click at [157, 219] on input "checkbox" at bounding box center [153, 225] width 12 height 12
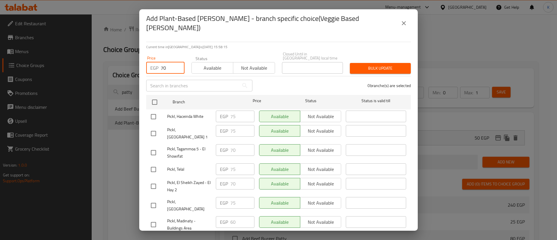
checkbox input "true"
click at [151, 180] on input "checkbox" at bounding box center [153, 186] width 12 height 12
checkbox input "true"
click at [151, 147] on input "checkbox" at bounding box center [153, 153] width 12 height 12
checkbox input "true"
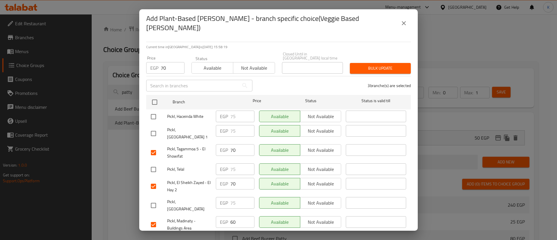
click at [183, 145] on span "Pickl, Tagammoa 5 - El Showifat" at bounding box center [189, 152] width 44 height 15
click at [181, 179] on span "Pickl, El Sheikh Zayed - El Hay 2" at bounding box center [189, 186] width 44 height 15
click at [181, 217] on span "Pickl, Madinaty - Buildings Area" at bounding box center [189, 224] width 44 height 15
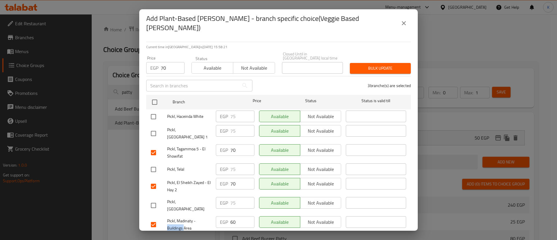
click at [181, 217] on span "Pickl, Madinaty - Buildings Area" at bounding box center [189, 224] width 44 height 15
click at [365, 65] on span "Bulk update" at bounding box center [381, 68] width 52 height 7
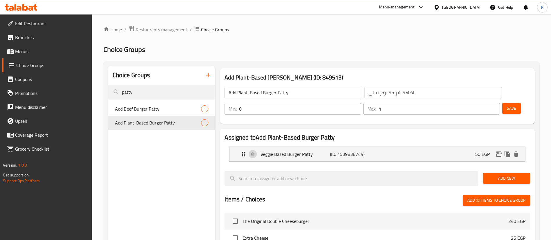
click at [137, 100] on nav "Add Beef [PERSON_NAME] 1 Add Plant-Based [PERSON_NAME] 1" at bounding box center [161, 116] width 107 height 33
click at [149, 90] on input "patty" at bounding box center [161, 92] width 107 height 15
paste input "Extra Cheese"
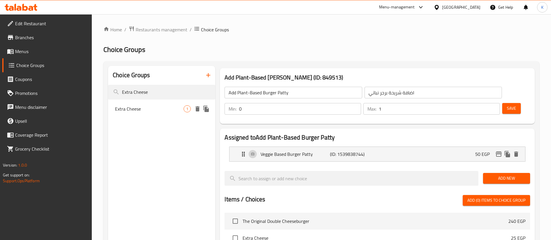
type input "Extra Cheese"
click at [131, 110] on span "Extra Cheese" at bounding box center [149, 108] width 68 height 7
type input "Extra Cheese"
type input "اضافة جبنة"
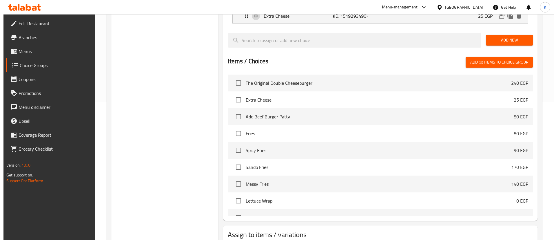
scroll to position [162, 0]
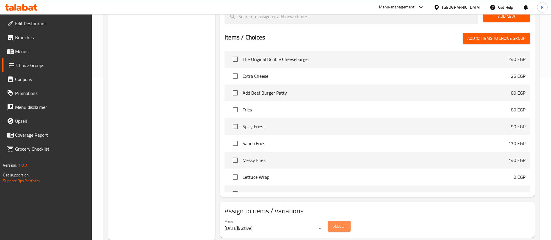
click at [343, 223] on span "Select" at bounding box center [338, 226] width 13 height 7
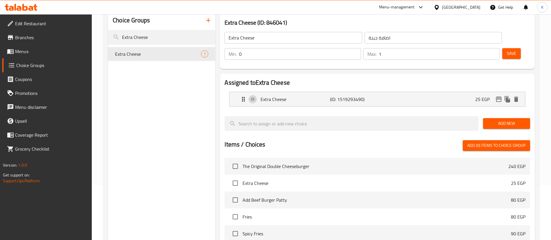
scroll to position [0, 0]
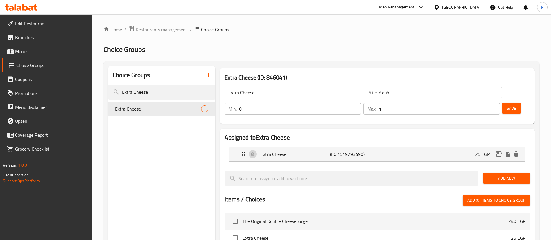
drag, startPoint x: 134, startPoint y: 92, endPoint x: 0, endPoint y: 102, distance: 134.1
click at [6, 99] on div "Edit Restaurant Branches Menus Choice Groups Coupons Promotions Menu disclaimer…" at bounding box center [275, 216] width 551 height 404
click at [495, 151] on icon "edit" at bounding box center [498, 154] width 7 height 7
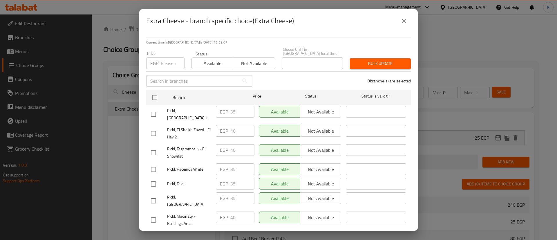
click at [192, 126] on span "Pickl, El Sheikh Zayed - El Hay 2" at bounding box center [189, 133] width 44 height 15
click at [184, 145] on span "Pickl, Tagammoa 5 - El Showifat" at bounding box center [189, 152] width 44 height 15
click at [183, 213] on span "Pickl, Madinaty - Buildings Area" at bounding box center [189, 220] width 44 height 15
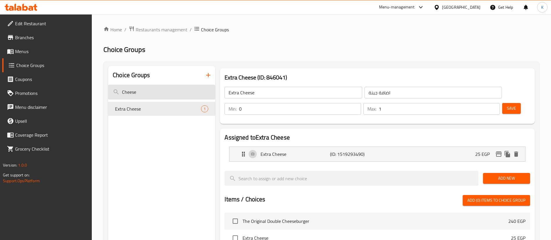
drag, startPoint x: 138, startPoint y: 98, endPoint x: 139, endPoint y: 93, distance: 4.4
click at [139, 98] on input "Cheese" at bounding box center [161, 92] width 107 height 15
click at [143, 89] on input "Cheese" at bounding box center [161, 92] width 107 height 15
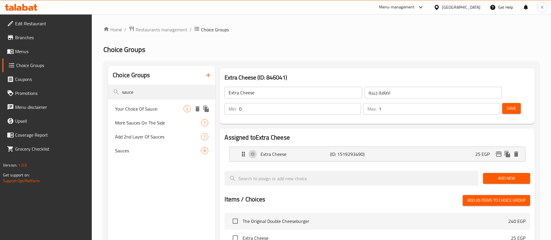
type input "sauce"
drag, startPoint x: 143, startPoint y: 107, endPoint x: 165, endPoint y: 95, distance: 24.7
click at [143, 107] on span "Your Choice Of Sauce:" at bounding box center [149, 108] width 68 height 7
type input "Your Choice Of Sauce:"
type input "إختيارك من الصوص:"
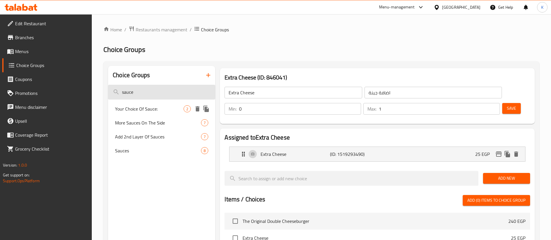
type input "1"
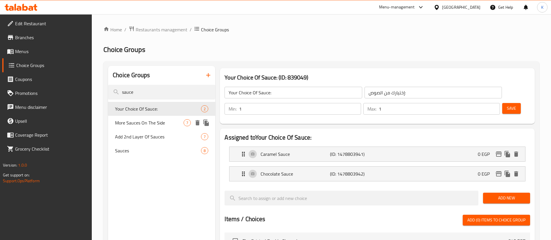
click at [154, 126] on span "More Sauces On The Side" at bounding box center [149, 122] width 68 height 7
type input "More Sauces On The Side"
type input "المزيد من الصلصات على الجانب"
type input "0"
type input "2"
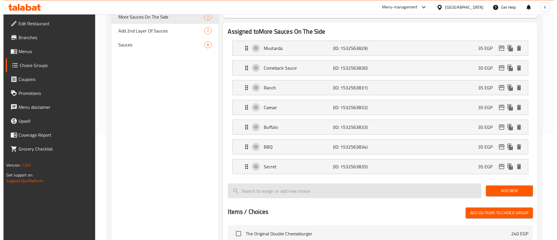
scroll to position [106, 0]
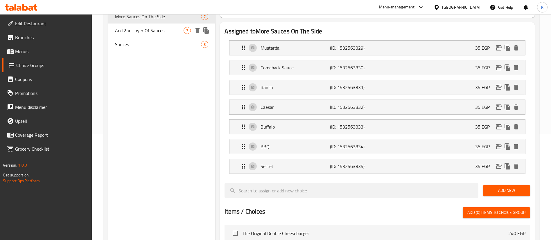
click at [157, 32] on span "Add 2nd Layer Of Sauces" at bounding box center [149, 30] width 68 height 7
type input "Add 2nd Layer Of Sauces"
type input "اضافة ثانية من الصوصات"
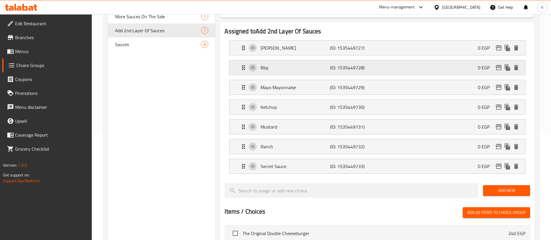
click at [499, 60] on div "Bbq (ID: 1535449728) 0 EGP" at bounding box center [379, 67] width 278 height 15
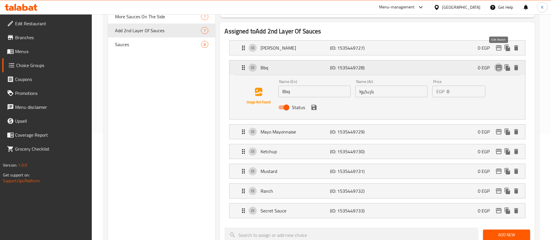
click at [496, 65] on icon "edit" at bounding box center [498, 67] width 6 height 5
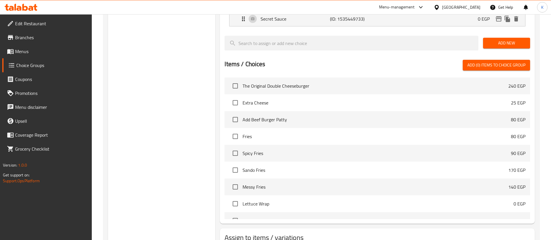
scroll to position [325, 0]
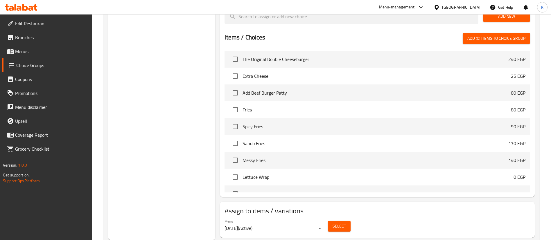
click at [340, 223] on span "Select" at bounding box center [338, 226] width 13 height 7
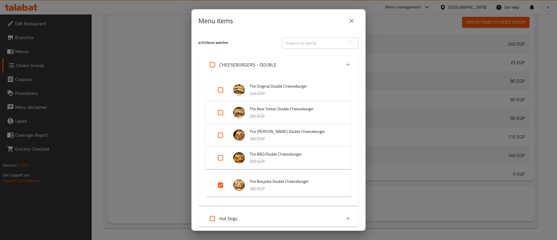
click at [347, 20] on button "close" at bounding box center [352, 21] width 14 height 14
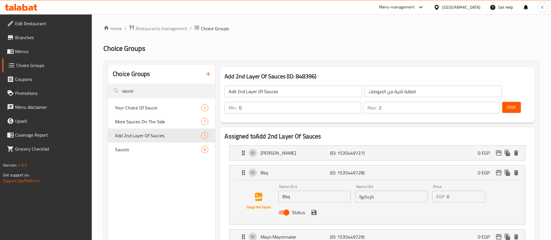
scroll to position [0, 0]
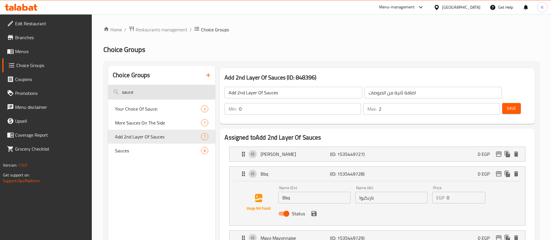
click at [152, 91] on input "sauce" at bounding box center [161, 92] width 107 height 15
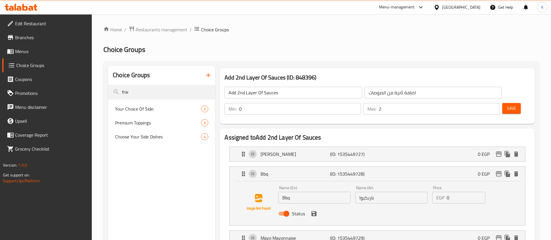
type input "frie"
drag, startPoint x: 22, startPoint y: 216, endPoint x: 41, endPoint y: 210, distance: 19.5
click at [22, 215] on div "Edit Restaurant Branches Menus Choice Groups Coupons Promotions Menu disclaimer…" at bounding box center [46, 134] width 92 height 240
click at [141, 106] on span "Your Choice Of Side:" at bounding box center [149, 108] width 68 height 7
type input "Your Choice Of Side:"
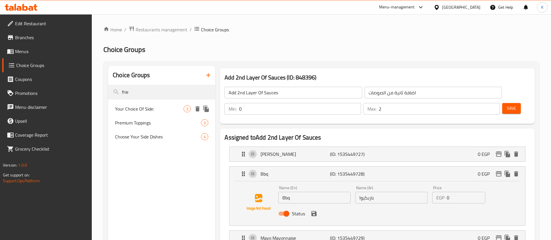
type input "إختيارك من الطبق الجانبي:"
type input "1"
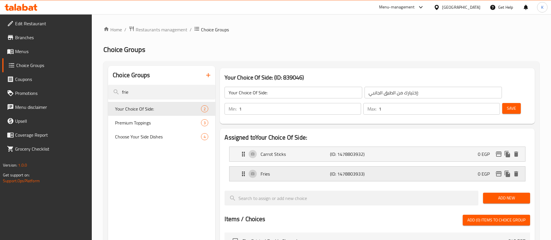
click at [498, 169] on button "edit" at bounding box center [498, 173] width 9 height 9
click at [124, 129] on div "Premium Toppings 3" at bounding box center [161, 123] width 107 height 14
type input "Premium Toppings"
type input "بريميم توبينج"
type input "0"
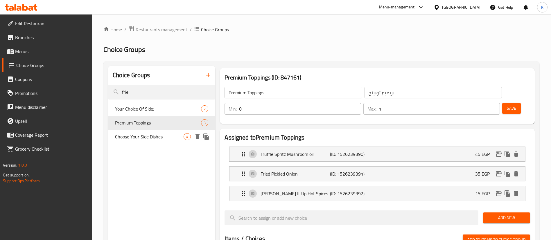
click at [124, 140] on span "Choose Your Side Dishes" at bounding box center [149, 136] width 68 height 7
type input "Choose Your Side Dishes"
type input "اختيارك أطباق جانبية"
type input "2"
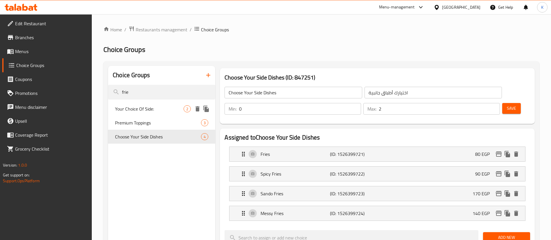
click at [137, 109] on span "Your Choice Of Side:" at bounding box center [149, 108] width 68 height 7
type input "Your Choice Of Side:"
type input "إختيارك من الطبق الجانبي:"
type input "1"
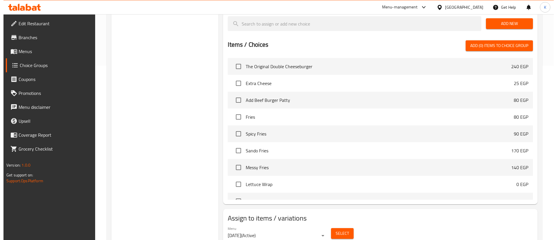
scroll to position [182, 0]
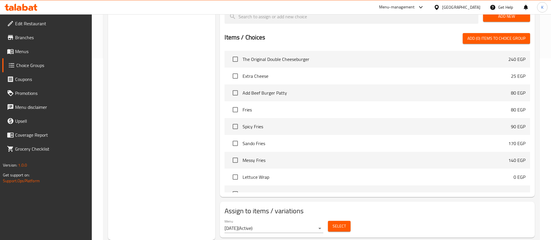
click at [331, 221] on button "Select" at bounding box center [339, 226] width 23 height 11
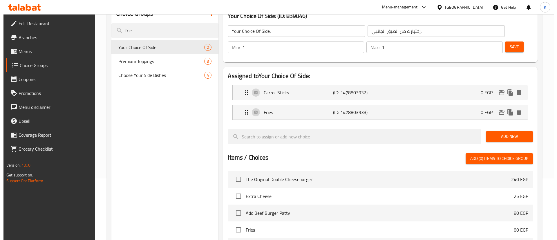
scroll to position [0, 0]
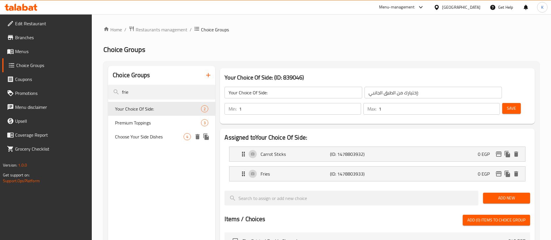
click at [146, 138] on span "Choose Your Side Dishes" at bounding box center [149, 136] width 68 height 7
type input "Choose Your Side Dishes"
type input "اختيارك أطباق جانبية"
type input "0"
type input "2"
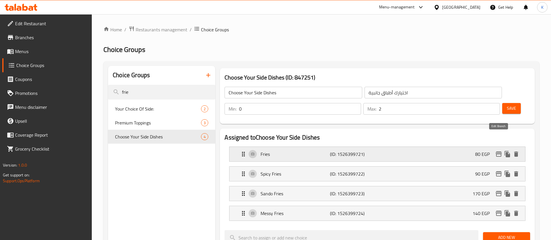
click at [498, 151] on icon "edit" at bounding box center [498, 154] width 7 height 7
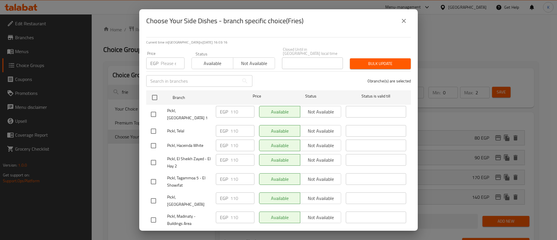
click at [402, 17] on icon "close" at bounding box center [403, 20] width 7 height 7
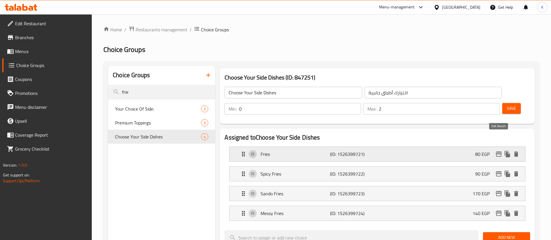
click at [496, 151] on icon "edit" at bounding box center [498, 153] width 6 height 5
click at [494, 169] on button "edit" at bounding box center [498, 173] width 9 height 9
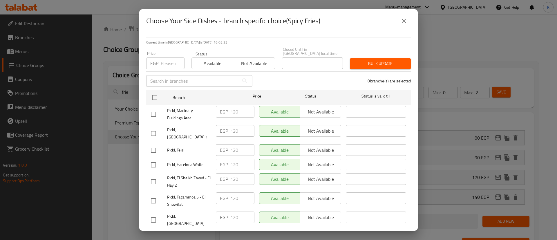
scroll to position [1, 0]
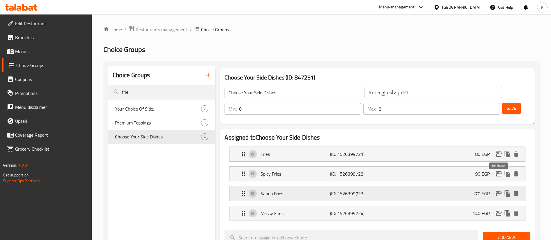
click at [497, 191] on icon "edit" at bounding box center [498, 193] width 6 height 5
click at [495, 210] on icon "edit" at bounding box center [498, 213] width 7 height 7
drag, startPoint x: 144, startPoint y: 123, endPoint x: 135, endPoint y: 125, distance: 9.6
click at [144, 123] on span "Premium Toppings" at bounding box center [149, 122] width 68 height 7
type input "Premium Toppings"
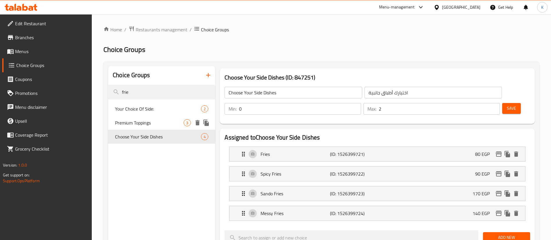
type input "بريميم توبينج"
type input "1"
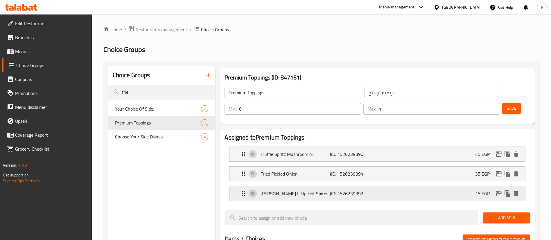
click at [495, 190] on icon "edit" at bounding box center [498, 193] width 7 height 7
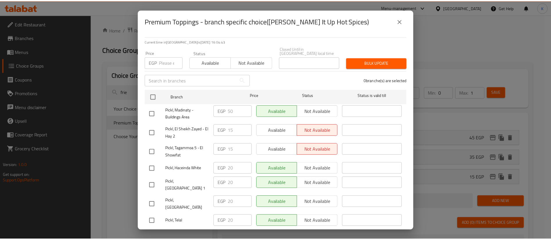
scroll to position [0, 0]
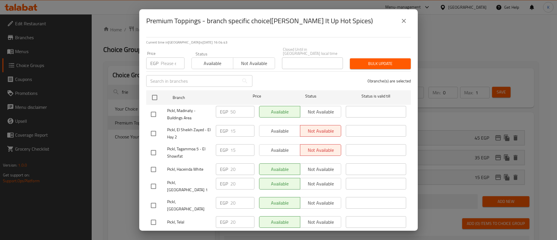
click at [183, 126] on span "Pickl, El Sheikh Zayed - El Hay 2" at bounding box center [189, 133] width 44 height 15
click at [177, 147] on span "Pickl, Tagammoa 5 - El Showifat" at bounding box center [189, 152] width 44 height 15
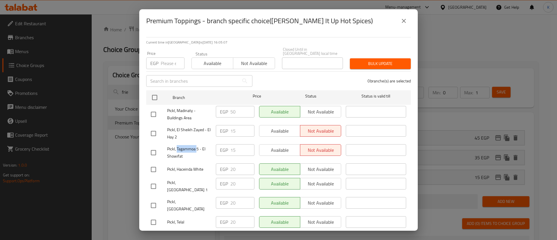
click at [177, 147] on span "Pickl, Tagammoa 5 - El Showifat" at bounding box center [189, 152] width 44 height 15
click at [179, 130] on span "Pickl, El Sheikh Zayed - El Hay 2" at bounding box center [189, 133] width 44 height 15
click at [157, 60] on p "EGP" at bounding box center [154, 63] width 8 height 7
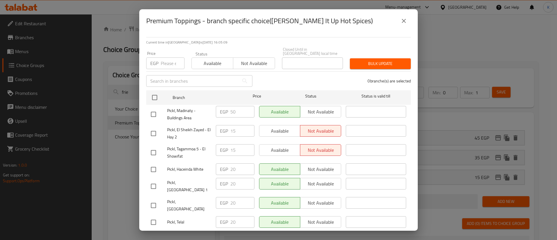
click at [160, 57] on div "EGP Price" at bounding box center [165, 63] width 38 height 12
type input "15"
click at [156, 109] on input "checkbox" at bounding box center [153, 114] width 12 height 12
checkbox input "true"
click at [153, 129] on input "checkbox" at bounding box center [153, 133] width 12 height 12
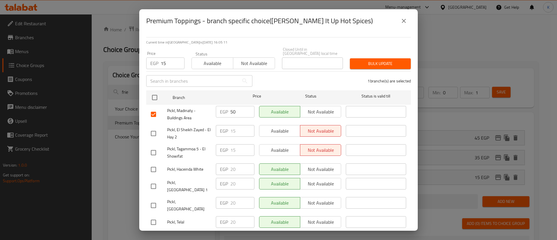
checkbox input "true"
click at [155, 148] on input "checkbox" at bounding box center [153, 153] width 12 height 12
checkbox input "true"
drag, startPoint x: 373, startPoint y: 49, endPoint x: 373, endPoint y: 60, distance: 10.7
click at [373, 49] on div "Price EGP 15 Price Status Available Not available Closed Until in [GEOGRAPHIC_D…" at bounding box center [279, 58] width 272 height 29
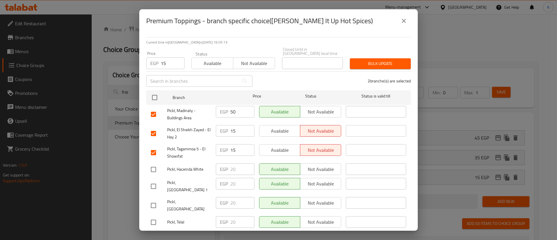
click at [373, 63] on span "Bulk update" at bounding box center [381, 63] width 52 height 7
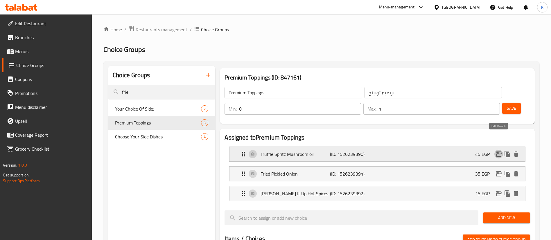
click at [498, 151] on icon "edit" at bounding box center [498, 154] width 7 height 7
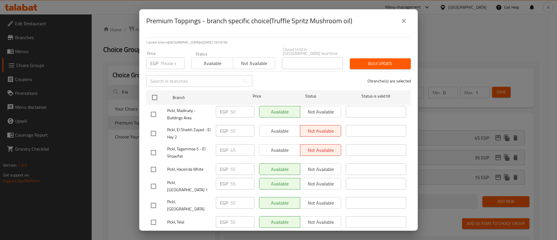
click at [182, 129] on span "Pickl, El Sheikh Zayed - El Hay 2" at bounding box center [189, 133] width 44 height 15
click at [165, 59] on input "number" at bounding box center [173, 63] width 24 height 12
type input "55"
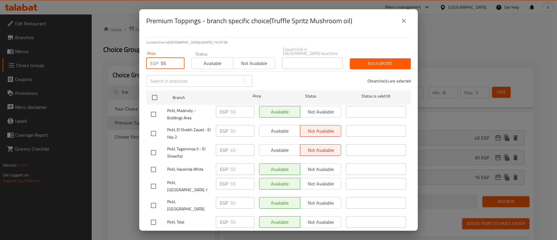
click at [149, 114] on input "checkbox" at bounding box center [153, 114] width 12 height 12
checkbox input "true"
click at [155, 131] on input "checkbox" at bounding box center [153, 133] width 12 height 12
checkbox input "true"
click at [153, 147] on input "checkbox" at bounding box center [153, 153] width 12 height 12
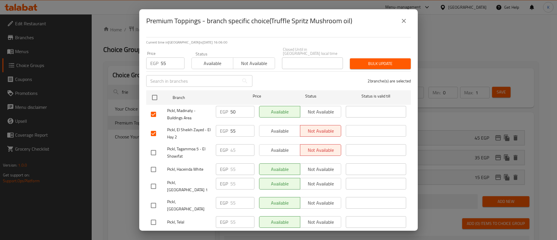
checkbox input "true"
click at [182, 133] on span "Pickl, El Sheikh Zayed - El Hay 2" at bounding box center [189, 133] width 44 height 15
click at [172, 154] on span "Pickl, Tagammoa 5 - El Showifat" at bounding box center [189, 152] width 44 height 15
click at [380, 64] on button "Bulk update" at bounding box center [380, 63] width 61 height 11
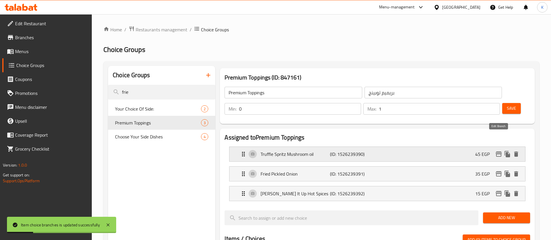
click at [497, 151] on icon "edit" at bounding box center [498, 154] width 7 height 7
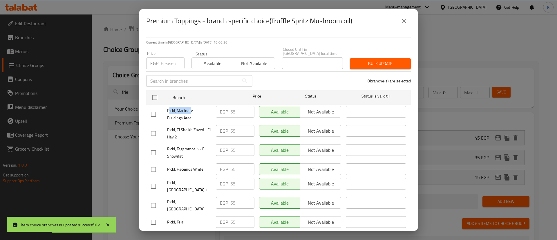
drag, startPoint x: 169, startPoint y: 104, endPoint x: 191, endPoint y: 105, distance: 22.1
click at [191, 107] on span "Pickl, Madinaty - Buildings Area" at bounding box center [189, 114] width 44 height 15
drag, startPoint x: 184, startPoint y: 120, endPoint x: 210, endPoint y: 123, distance: 26.6
click at [209, 123] on div "Pickl, El Sheikh Zayed - El Hay 2" at bounding box center [181, 133] width 65 height 21
drag, startPoint x: 174, startPoint y: 151, endPoint x: 209, endPoint y: 150, distance: 34.8
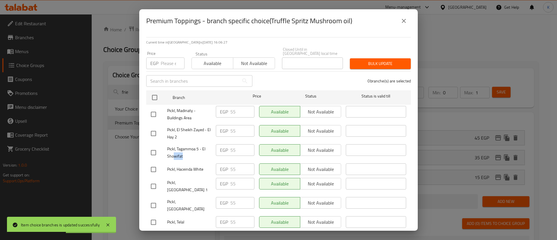
click at [208, 150] on span "Pickl, Tagammoa 5 - El Showifat" at bounding box center [189, 152] width 44 height 15
click at [403, 23] on icon "close" at bounding box center [403, 20] width 7 height 7
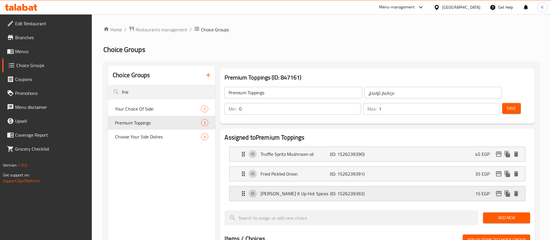
click at [497, 190] on icon "edit" at bounding box center [498, 193] width 7 height 7
click at [499, 170] on icon "edit" at bounding box center [498, 173] width 7 height 7
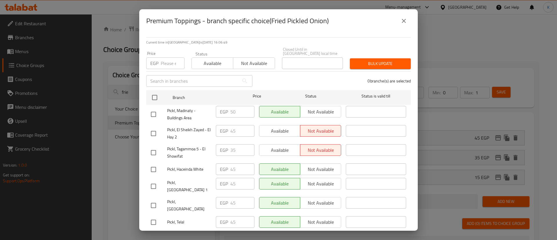
click at [192, 127] on span "Pickl, El Sheikh Zayed - El Hay 2" at bounding box center [189, 133] width 44 height 15
click at [165, 61] on input "number" at bounding box center [173, 63] width 24 height 12
type input "45"
click at [154, 112] on input "checkbox" at bounding box center [153, 114] width 12 height 12
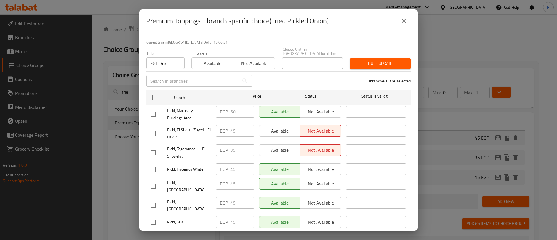
checkbox input "true"
click at [158, 131] on input "checkbox" at bounding box center [153, 133] width 12 height 12
checkbox input "true"
click at [150, 148] on input "checkbox" at bounding box center [153, 153] width 12 height 12
checkbox input "true"
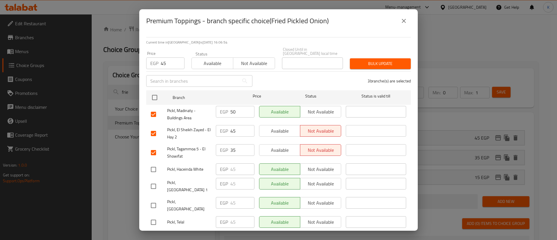
click at [371, 60] on span "Bulk update" at bounding box center [381, 63] width 52 height 7
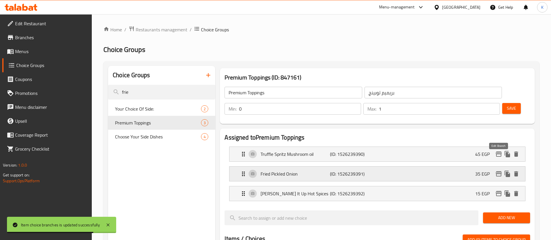
click at [499, 170] on icon "edit" at bounding box center [498, 173] width 7 height 7
click at [470, 167] on div "Fried Pickled Onion (ID: 1526239391) 35 EGP" at bounding box center [379, 174] width 278 height 15
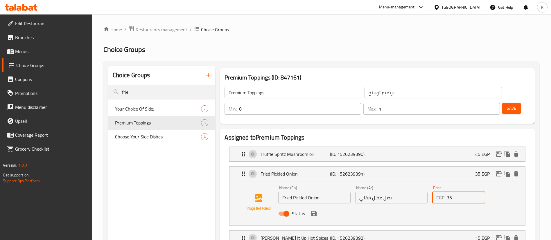
drag, startPoint x: 458, startPoint y: 183, endPoint x: 384, endPoint y: 183, distance: 74.0
click at [419, 183] on div "Name (En) Fried Pickled Onion Name (En) Name (Ar) بصل مخلل مقلي Name (Ar) Price…" at bounding box center [391, 202] width 231 height 38
click at [315, 211] on icon "save" at bounding box center [313, 213] width 5 height 5
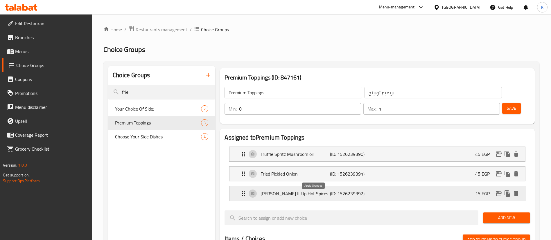
type input "45"
click at [502, 103] on button "Save" at bounding box center [511, 108] width 19 height 11
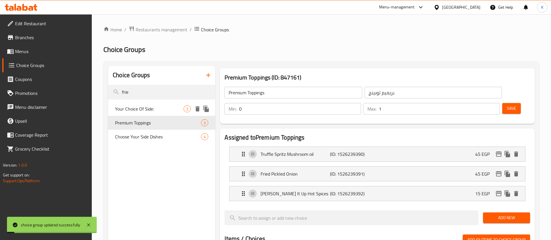
click at [139, 111] on span "Your Choice Of Side:" at bounding box center [149, 108] width 68 height 7
type input "Your Choice Of Side:"
type input "إختيارك من الطبق الجانبي:"
type input "1"
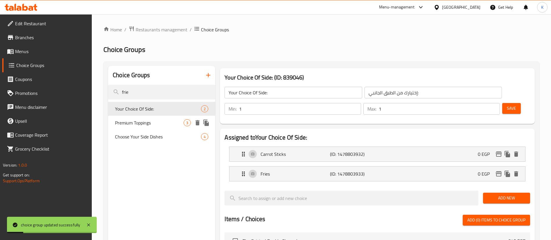
click at [140, 119] on span "Premium Toppings" at bounding box center [149, 122] width 68 height 7
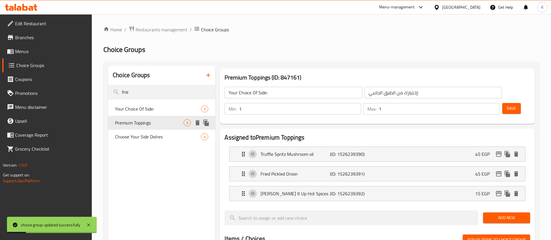
type input "Premium Toppings"
type input "بريميم توبينج"
type input "0"
click at [147, 137] on span "Choose Your Side Dishes" at bounding box center [149, 136] width 68 height 7
type input "Choose Your Side Dishes"
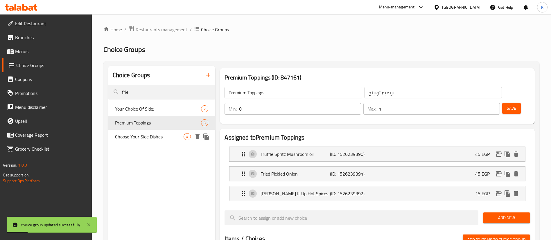
type input "اختيارك أطباق جانبية"
type input "2"
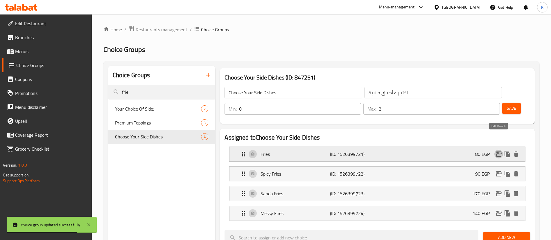
click at [496, 151] on icon "edit" at bounding box center [498, 153] width 6 height 5
click at [441, 147] on div "Fries (ID: 1526399721) 80 EGP" at bounding box center [379, 154] width 278 height 15
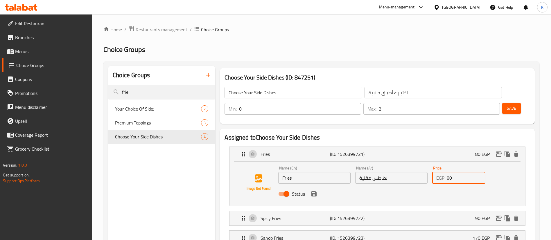
drag, startPoint x: 457, startPoint y: 163, endPoint x: 389, endPoint y: 162, distance: 67.6
click at [420, 164] on div "Name (En) Fries Name (En) Name (Ar) بطاطس مقلية Name (Ar) Price EGP 80 Price St…" at bounding box center [391, 183] width 231 height 38
click at [314, 190] on icon "save" at bounding box center [313, 193] width 7 height 7
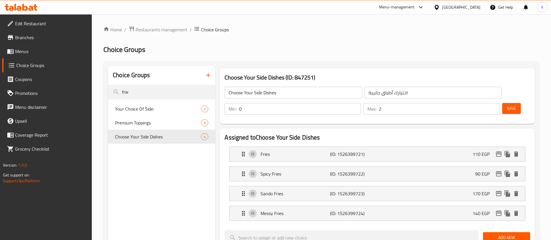
type input "110"
click at [375, 170] on p "(ID: 1526399722)" at bounding box center [353, 173] width 46 height 7
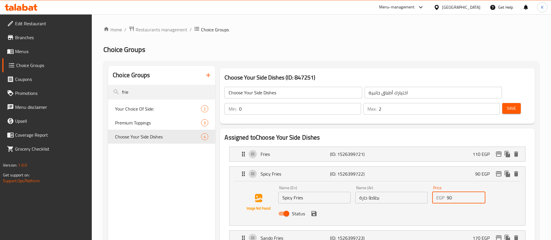
drag, startPoint x: 457, startPoint y: 182, endPoint x: 406, endPoint y: 181, distance: 51.4
click at [429, 183] on div "Name (En) Spicy Fries Name (En) Name (Ar) بطاطا حارة Name (Ar) Price EGP 90 Pri…" at bounding box center [391, 202] width 231 height 38
click at [315, 211] on icon "save" at bounding box center [313, 213] width 5 height 5
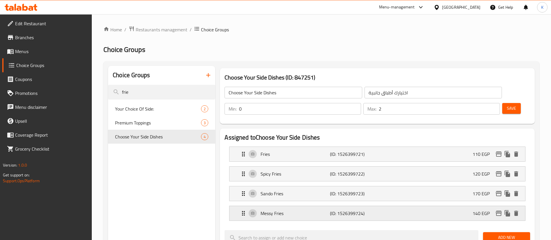
type input "120"
click at [407, 186] on div "[PERSON_NAME] (ID: 1526399723) 170 EGP" at bounding box center [379, 193] width 278 height 15
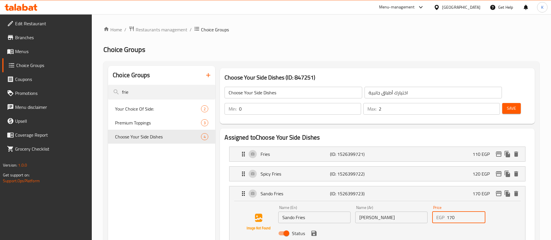
drag, startPoint x: 459, startPoint y: 201, endPoint x: 422, endPoint y: 197, distance: 37.4
click at [435, 212] on div "EGP 170 Price" at bounding box center [458, 218] width 53 height 12
click at [312, 230] on icon "save" at bounding box center [313, 233] width 7 height 7
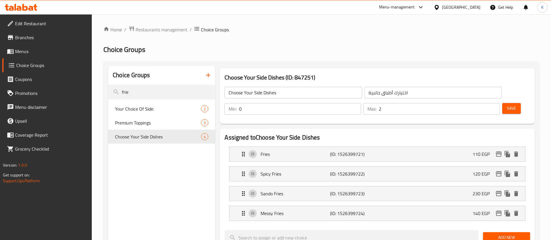
type input "230"
click at [375, 210] on p "(ID: 1526399724)" at bounding box center [353, 213] width 46 height 7
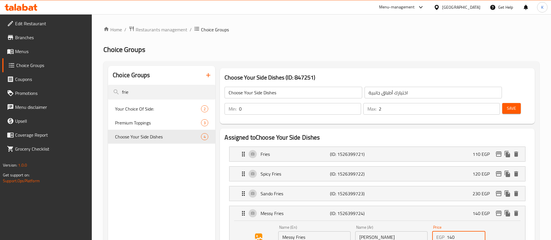
drag, startPoint x: 456, startPoint y: 222, endPoint x: 423, endPoint y: 222, distance: 33.7
click at [427, 223] on div "Name (En) Messy Fries Name (En) Name (Ar) [PERSON_NAME] Name (Ar) Price EGP 140…" at bounding box center [391, 242] width 231 height 38
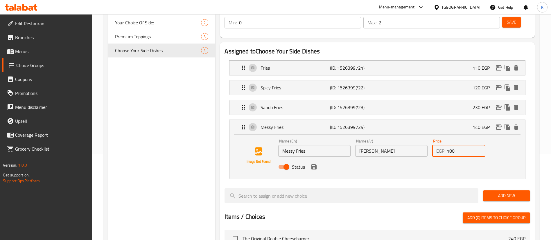
scroll to position [87, 0]
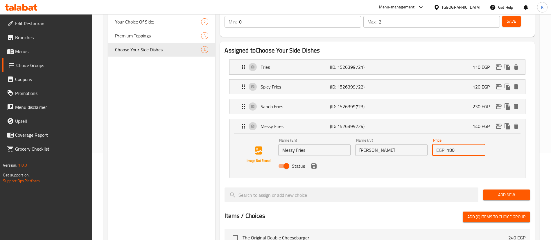
click at [314, 163] on icon "save" at bounding box center [313, 165] width 5 height 5
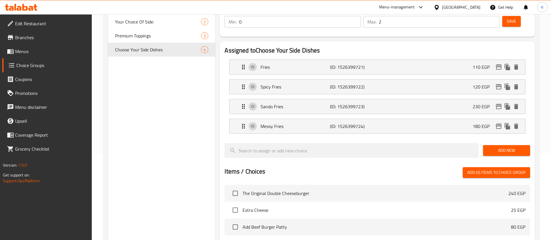
type input "180"
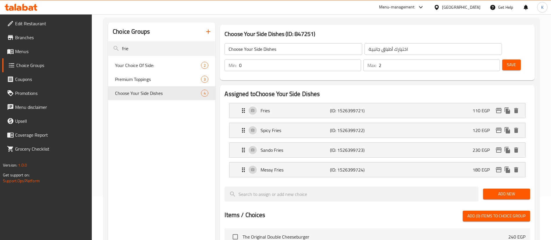
click at [506, 61] on span "Save" at bounding box center [510, 64] width 9 height 7
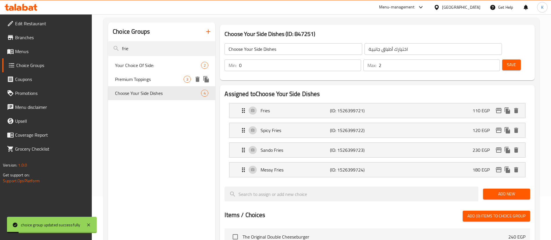
click at [139, 81] on span "Premium Toppings" at bounding box center [149, 79] width 68 height 7
type input "Premium Toppings"
type input "بريميم توبينج"
type input "1"
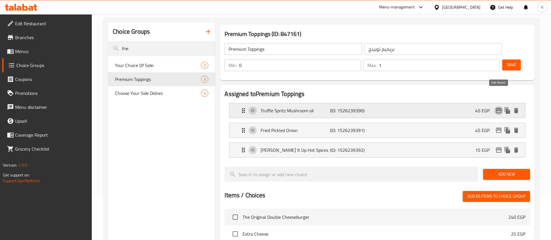
click at [502, 106] on button "edit" at bounding box center [498, 110] width 9 height 9
click at [463, 103] on div "Truffle Spritz Mushroom oil (ID: 1526239390) 45 EGP" at bounding box center [379, 110] width 278 height 15
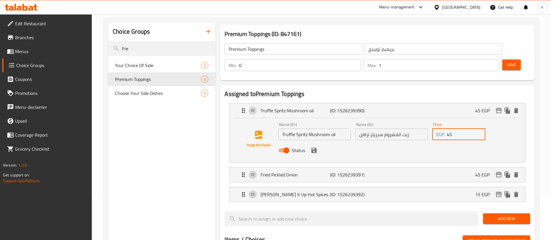
drag, startPoint x: 446, startPoint y: 121, endPoint x: 402, endPoint y: 121, distance: 44.4
click at [430, 122] on div "Price EGP 45 Price" at bounding box center [458, 131] width 58 height 22
click at [310, 147] on icon "save" at bounding box center [313, 150] width 7 height 7
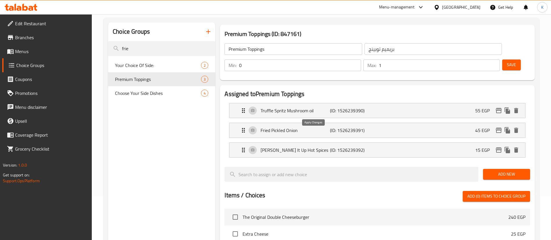
type input "55"
drag, startPoint x: 499, startPoint y: 51, endPoint x: 487, endPoint y: 62, distance: 16.7
click at [506, 61] on span "Save" at bounding box center [510, 64] width 9 height 7
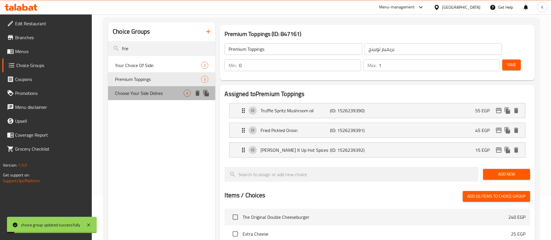
click at [157, 90] on span "Choose Your Side Dishes" at bounding box center [149, 93] width 68 height 7
type input "Choose Your Side Dishes"
type input "اختيارك أطباق جانبية"
type input "2"
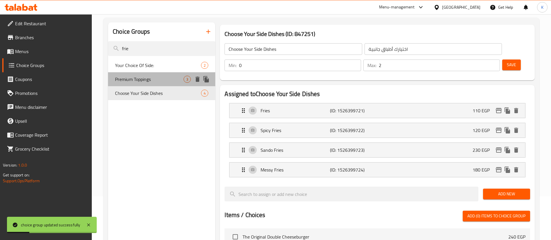
click at [159, 82] on span "Premium Toppings" at bounding box center [149, 79] width 68 height 7
type input "Premium Toppings"
type input "بريميم توبينج"
type input "1"
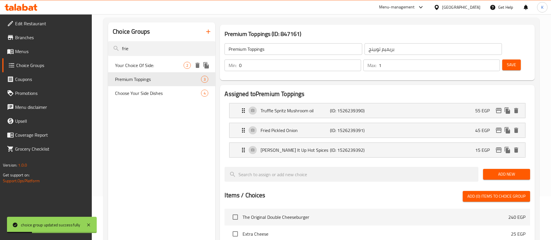
click at [155, 65] on span "Your Choice Of Side:" at bounding box center [149, 65] width 68 height 7
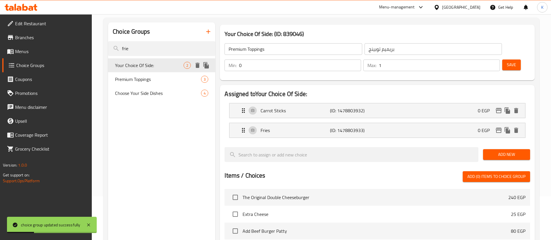
type input "Your Choice Of Side:"
type input "إختيارك من الطبق الجانبي:"
type input "1"
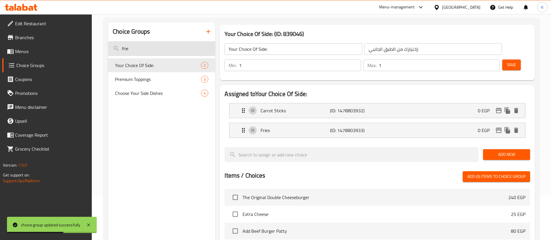
click at [146, 49] on input "frie" at bounding box center [161, 48] width 107 height 15
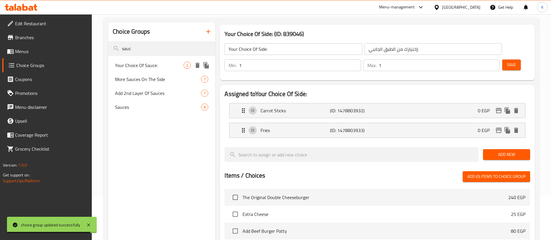
type input "sauc"
click at [150, 66] on span "Your Choice Of Sauce:" at bounding box center [149, 65] width 68 height 7
type input "Your Choice Of Sauce:"
type input "إختيارك من الصوص:"
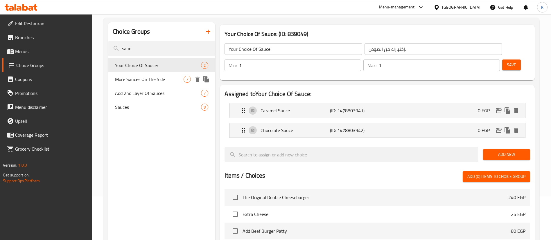
click at [157, 79] on span "More Sauces On The Side" at bounding box center [149, 79] width 68 height 7
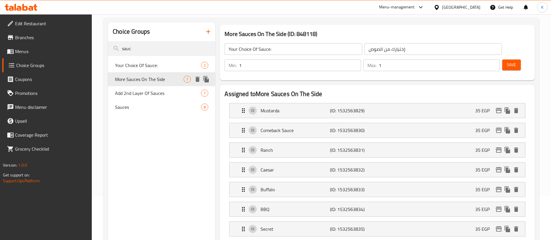
type input "More Sauces On The Side"
type input "المزيد من الصلصات على الجانب"
type input "0"
type input "2"
click at [144, 91] on span "Add 2nd Layer Of Sauces" at bounding box center [149, 93] width 68 height 7
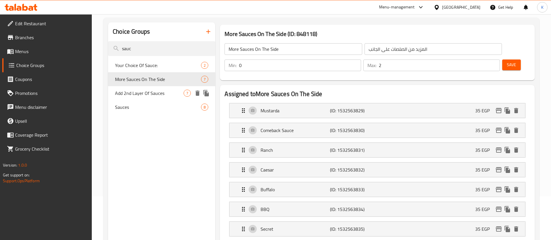
type input "Add 2nd Layer Of Sauces"
type input "اضافة ثانية من الصوصات"
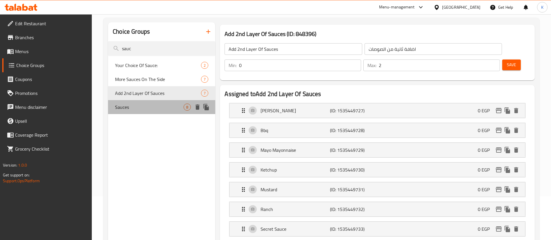
click at [129, 108] on span "Sauces" at bounding box center [149, 107] width 68 height 7
type input "Sauces"
type input "الصوصات"
type input "1"
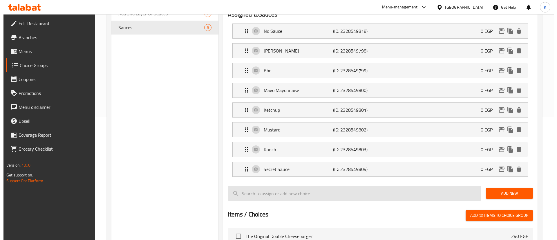
scroll to position [87, 0]
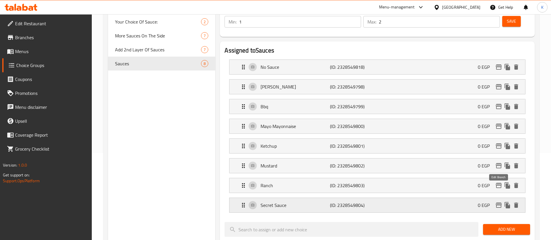
click at [497, 203] on icon "edit" at bounding box center [498, 205] width 6 height 5
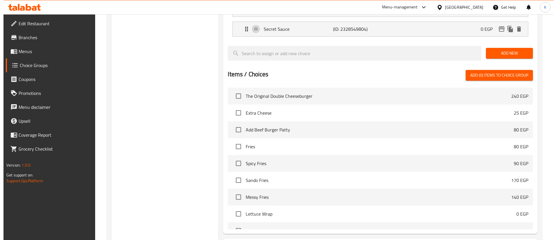
scroll to position [300, 0]
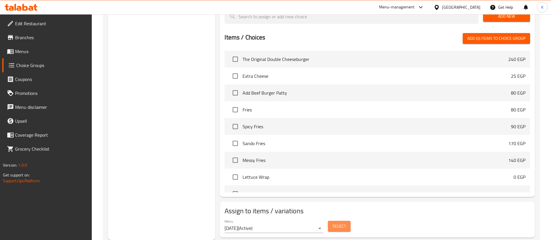
click at [339, 223] on span "Select" at bounding box center [338, 226] width 13 height 7
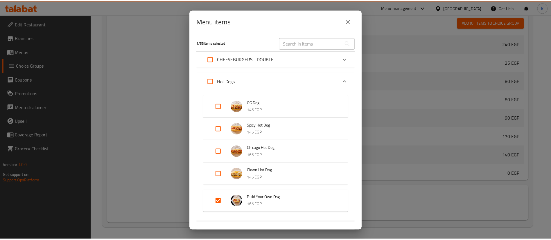
scroll to position [166, 0]
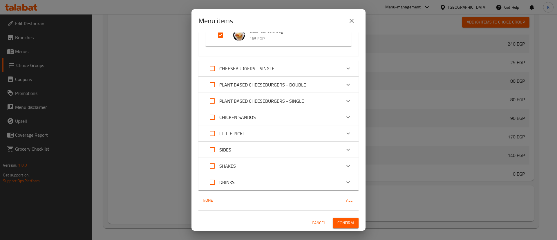
click at [349, 22] on icon "close" at bounding box center [351, 20] width 7 height 7
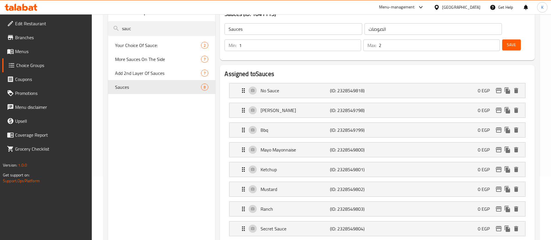
scroll to position [44, 0]
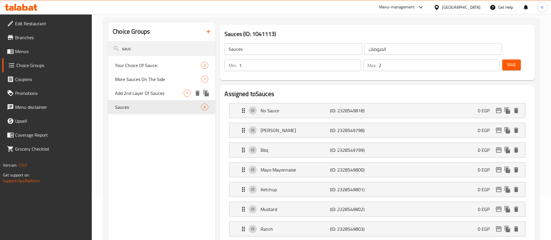
click at [159, 92] on span "Add 2nd Layer Of Sauces" at bounding box center [149, 93] width 68 height 7
type input "Add 2nd Layer Of Sauces"
type input "اضافة ثانية من الصوصات"
type input "0"
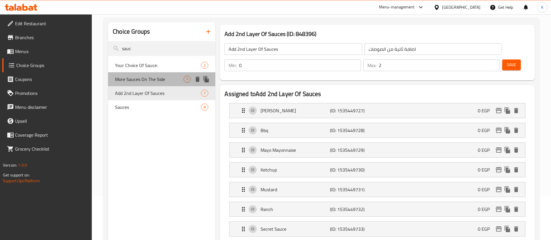
click at [156, 77] on span "More Sauces On The Side" at bounding box center [149, 79] width 68 height 7
type input "More Sauces On The Side"
type input "المزيد من الصلصات على الجانب"
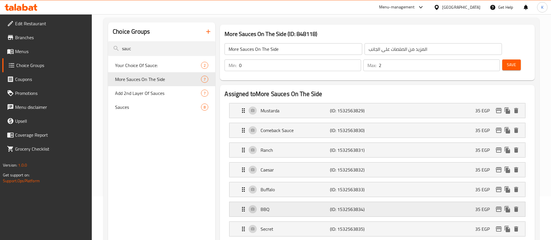
click at [495, 206] on icon "edit" at bounding box center [498, 209] width 7 height 7
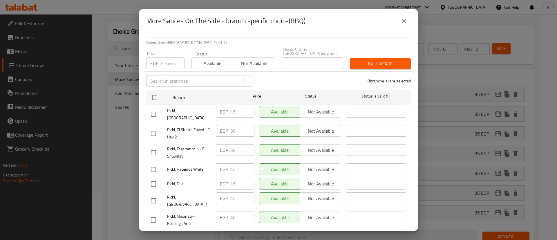
click at [187, 126] on span "Pickl, El Sheikh Zayed - El Hay 2" at bounding box center [189, 133] width 44 height 15
click at [173, 145] on span "Pickl, Tagammoa 5 - El Showifat" at bounding box center [189, 152] width 44 height 15
click at [185, 194] on span "Pickl, [GEOGRAPHIC_DATA] 1" at bounding box center [189, 201] width 44 height 15
click at [178, 214] on span "Pickl, Madinaty - Buildings Area" at bounding box center [189, 220] width 44 height 15
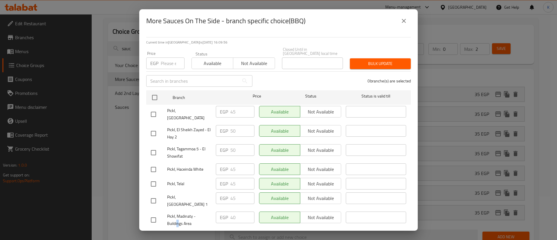
click at [178, 214] on span "Pickl, Madinaty - Buildings Area" at bounding box center [189, 220] width 44 height 15
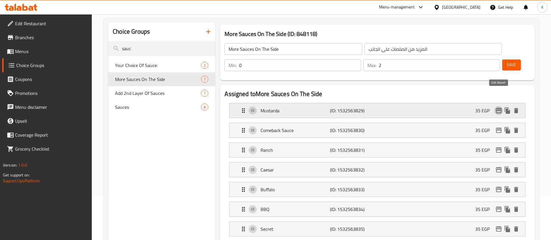
click at [495, 107] on icon "edit" at bounding box center [498, 110] width 7 height 7
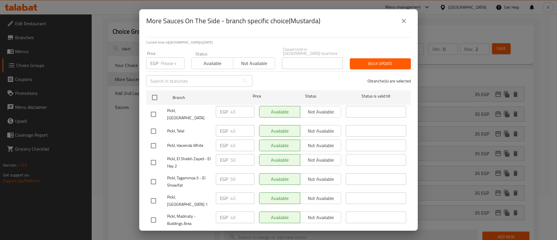
click at [170, 61] on input "number" at bounding box center [173, 63] width 24 height 12
type input "50"
click at [154, 156] on input "checkbox" at bounding box center [153, 162] width 12 height 12
checkbox input "true"
click at [154, 176] on input "checkbox" at bounding box center [153, 182] width 12 height 12
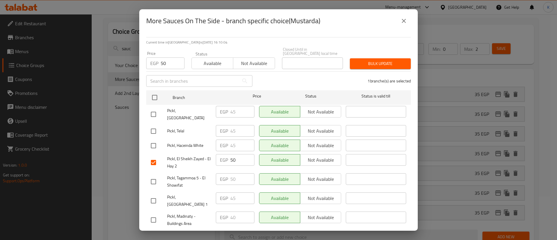
checkbox input "true"
click at [154, 214] on input "checkbox" at bounding box center [153, 220] width 12 height 12
checkbox input "true"
click at [375, 60] on span "Bulk update" at bounding box center [381, 63] width 52 height 7
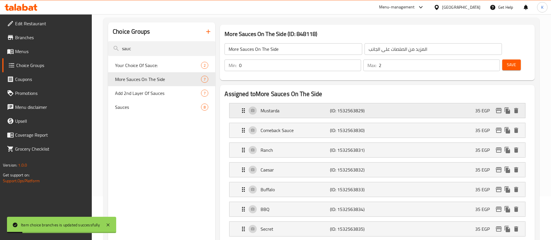
click at [475, 107] on p "35 EGP" at bounding box center [484, 110] width 19 height 7
click at [499, 127] on icon "edit" at bounding box center [498, 130] width 7 height 7
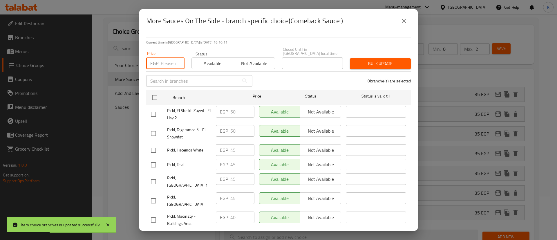
click at [170, 59] on input "number" at bounding box center [173, 63] width 24 height 12
type input "50"
click at [155, 111] on input "checkbox" at bounding box center [153, 114] width 12 height 12
checkbox input "true"
click at [154, 131] on input "checkbox" at bounding box center [153, 133] width 12 height 12
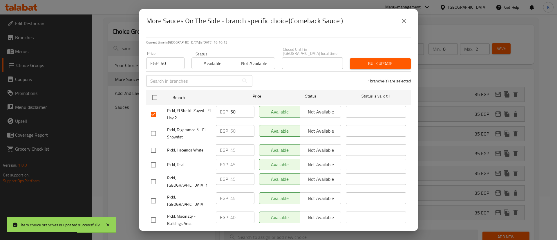
checkbox input "true"
click at [156, 214] on input "checkbox" at bounding box center [153, 220] width 12 height 12
checkbox input "true"
click at [367, 61] on span "Bulk update" at bounding box center [381, 63] width 52 height 7
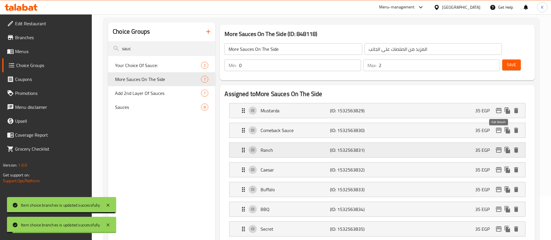
click at [497, 147] on icon "edit" at bounding box center [498, 149] width 6 height 5
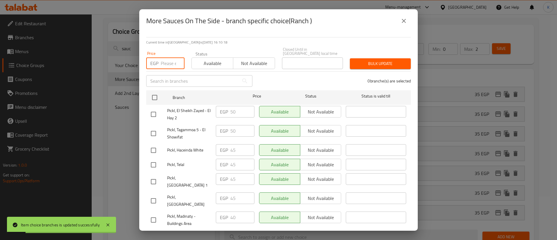
click at [168, 61] on input "number" at bounding box center [173, 63] width 24 height 12
type input "50"
click at [154, 110] on input "checkbox" at bounding box center [153, 114] width 12 height 12
checkbox input "true"
click at [154, 129] on input "checkbox" at bounding box center [153, 133] width 12 height 12
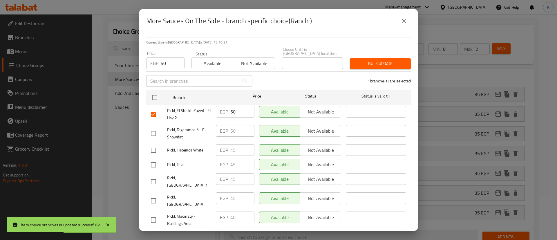
checkbox input "true"
drag, startPoint x: 154, startPoint y: 208, endPoint x: 178, endPoint y: 205, distance: 24.0
click at [154, 214] on input "checkbox" at bounding box center [153, 220] width 12 height 12
checkbox input "true"
click at [369, 58] on button "Bulk update" at bounding box center [380, 63] width 61 height 11
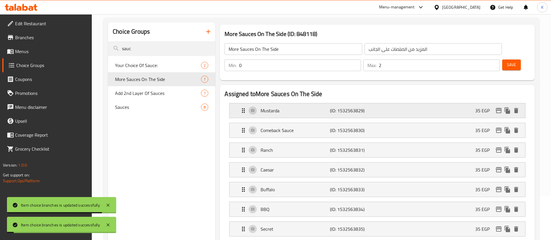
click at [499, 103] on div "Mustarda (ID: 1532563829) 35 EGP" at bounding box center [379, 110] width 278 height 15
click at [500, 108] on icon "edit" at bounding box center [498, 110] width 6 height 5
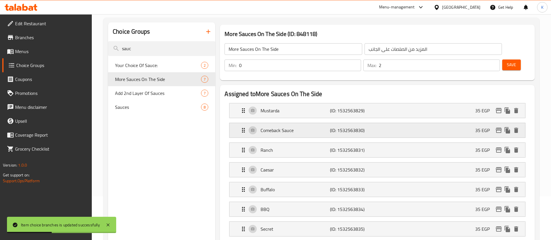
click at [496, 128] on icon "edit" at bounding box center [498, 130] width 6 height 5
click at [495, 147] on icon "edit" at bounding box center [498, 150] width 7 height 7
click at [495, 166] on icon "edit" at bounding box center [498, 169] width 7 height 7
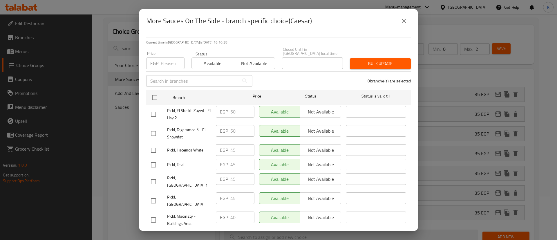
click at [166, 52] on div "Price EGP Price" at bounding box center [165, 60] width 38 height 18
click at [163, 65] on input "number" at bounding box center [173, 63] width 24 height 12
type input "50"
click at [171, 109] on span "Pickl, El Sheikh Zayed - El Hay 2" at bounding box center [189, 114] width 44 height 15
click at [152, 110] on input "checkbox" at bounding box center [153, 114] width 12 height 12
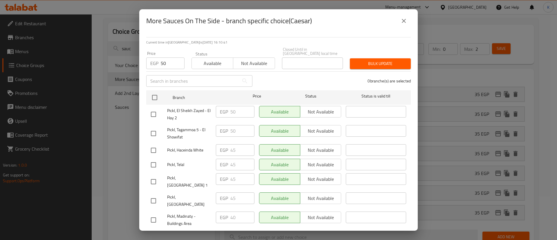
checkbox input "true"
click at [157, 127] on input "checkbox" at bounding box center [153, 133] width 12 height 12
checkbox input "true"
drag, startPoint x: 152, startPoint y: 205, endPoint x: 331, endPoint y: 119, distance: 199.4
click at [155, 214] on input "checkbox" at bounding box center [153, 220] width 12 height 12
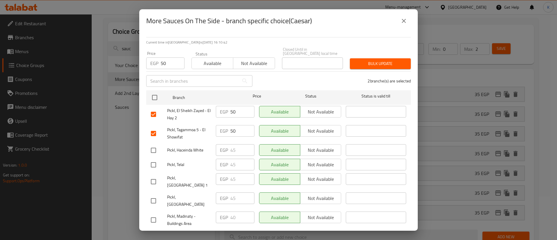
checkbox input "true"
click at [376, 55] on div "Bulk update" at bounding box center [380, 64] width 68 height 18
click at [382, 60] on span "Bulk update" at bounding box center [381, 63] width 52 height 7
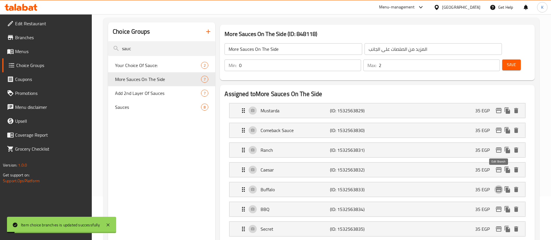
click at [500, 186] on icon "edit" at bounding box center [498, 189] width 7 height 7
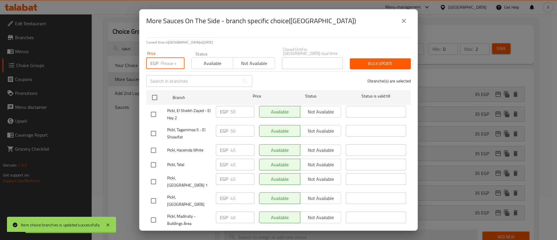
click at [164, 57] on input "number" at bounding box center [173, 63] width 24 height 12
type input "50"
click at [154, 108] on input "checkbox" at bounding box center [153, 114] width 12 height 12
checkbox input "true"
click at [156, 130] on input "checkbox" at bounding box center [153, 133] width 12 height 12
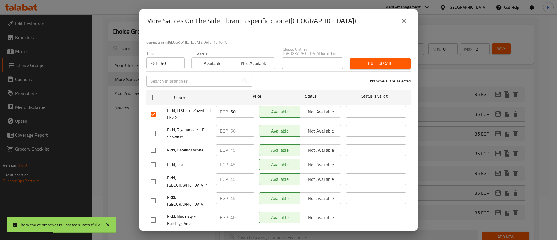
checkbox input "true"
click at [153, 214] on input "checkbox" at bounding box center [153, 220] width 12 height 12
checkbox input "true"
click at [371, 60] on span "Bulk update" at bounding box center [381, 63] width 52 height 7
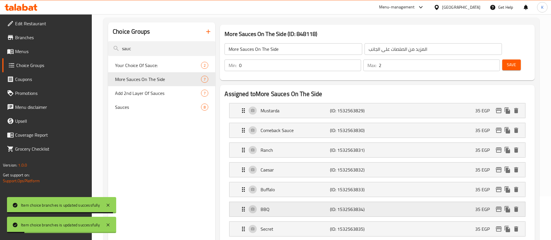
click at [500, 207] on icon "edit" at bounding box center [498, 209] width 6 height 5
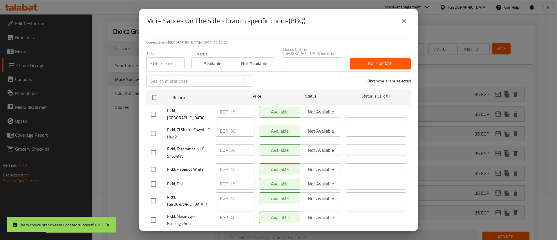
click at [167, 57] on input "number" at bounding box center [173, 63] width 24 height 12
type input "50"
click at [157, 127] on input "checkbox" at bounding box center [153, 133] width 12 height 12
checkbox input "true"
click at [158, 147] on input "checkbox" at bounding box center [153, 153] width 12 height 12
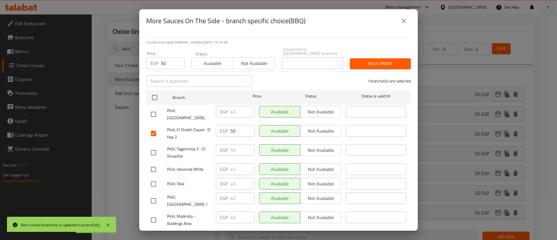
checkbox input "true"
drag, startPoint x: 155, startPoint y: 206, endPoint x: 161, endPoint y: 204, distance: 6.1
click at [155, 214] on input "checkbox" at bounding box center [153, 220] width 12 height 12
checkbox input "true"
click at [364, 58] on button "Bulk update" at bounding box center [380, 63] width 61 height 11
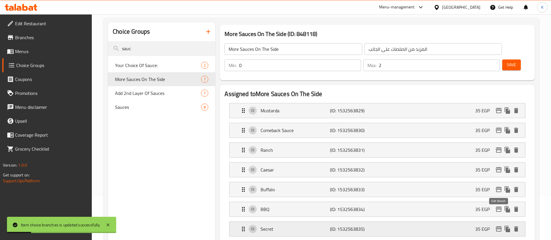
click at [497, 225] on button "edit" at bounding box center [498, 229] width 9 height 9
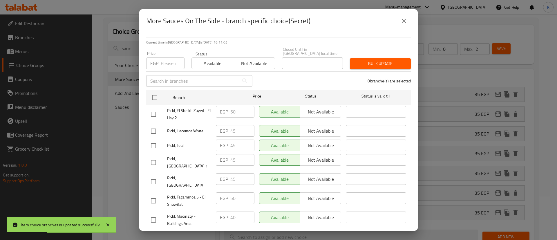
click at [162, 65] on input "number" at bounding box center [173, 63] width 24 height 12
type input "50"
click at [154, 110] on input "checkbox" at bounding box center [153, 114] width 12 height 12
checkbox input "true"
click at [154, 195] on input "checkbox" at bounding box center [153, 201] width 12 height 12
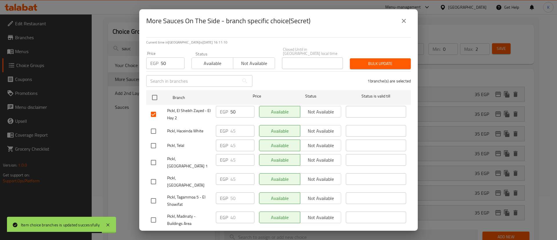
checkbox input "true"
click at [152, 214] on input "checkbox" at bounding box center [153, 220] width 12 height 12
checkbox input "true"
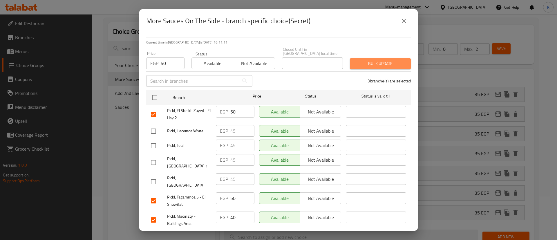
click at [386, 62] on span "Bulk update" at bounding box center [381, 63] width 52 height 7
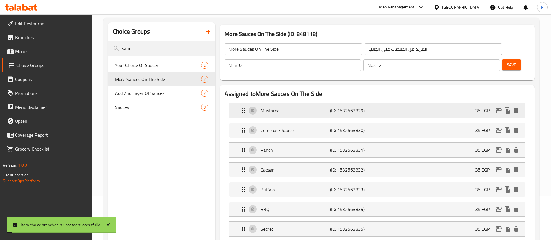
click at [458, 103] on div "Mustarda (ID: 1532563829) 35 EGP" at bounding box center [379, 110] width 278 height 15
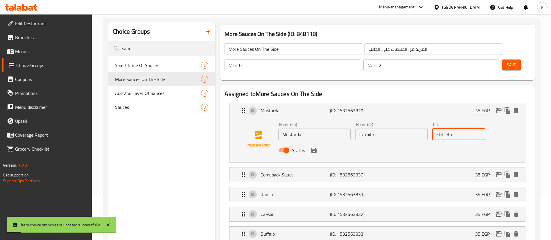
drag, startPoint x: 456, startPoint y: 118, endPoint x: 440, endPoint y: 115, distance: 16.4
click at [447, 129] on input "35" at bounding box center [465, 135] width 39 height 12
type input "50"
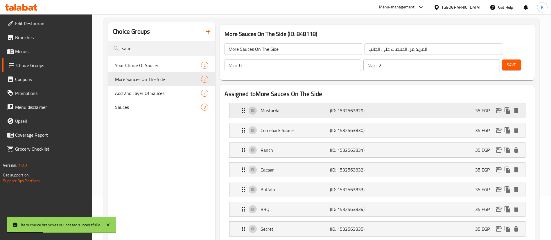
click at [394, 103] on div "Mustarda (ID: 1532563829) 35 EGP" at bounding box center [379, 110] width 278 height 15
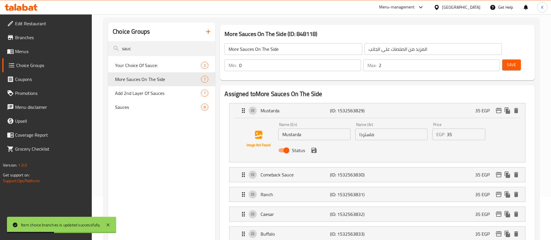
drag, startPoint x: 454, startPoint y: 117, endPoint x: 430, endPoint y: 119, distance: 23.9
click at [436, 129] on div "EGP 35 Price" at bounding box center [458, 135] width 53 height 12
click at [315, 148] on icon "save" at bounding box center [313, 150] width 5 height 5
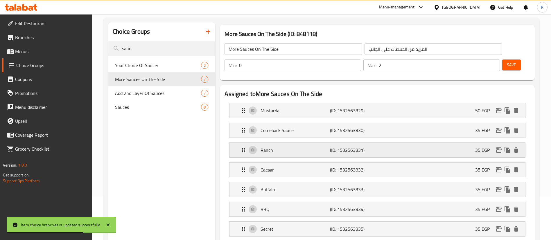
type input "50"
click at [381, 123] on div "Comeback Sauce (ID: 1532563830) 35 EGP" at bounding box center [379, 130] width 278 height 15
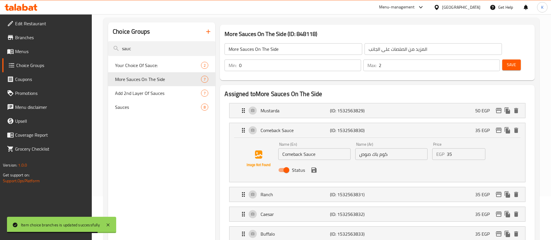
click at [432, 148] on div "EGP 35 Price" at bounding box center [458, 154] width 53 height 12
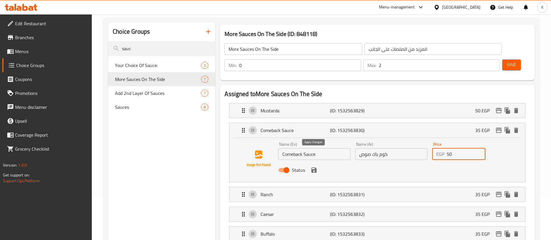
click at [316, 167] on icon "save" at bounding box center [313, 169] width 5 height 5
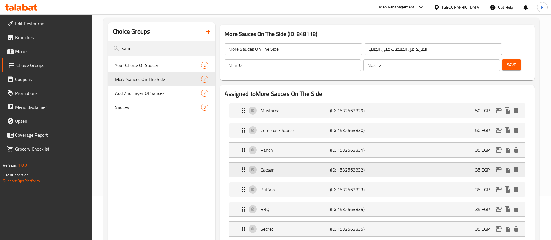
type input "50"
click at [377, 143] on div "Ranch (ID: 1532563831) 35 EGP" at bounding box center [379, 150] width 278 height 15
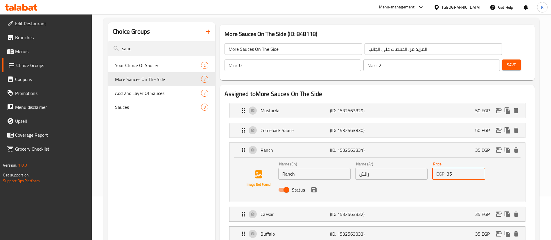
drag, startPoint x: 454, startPoint y: 158, endPoint x: 418, endPoint y: 155, distance: 36.2
click at [425, 160] on div "Name (En) Ranch Name (En) Name (Ar) رانش Name (Ar) Price EGP 35 Price Status" at bounding box center [391, 179] width 231 height 38
type input "50"
click at [314, 185] on button "save" at bounding box center [313, 189] width 9 height 9
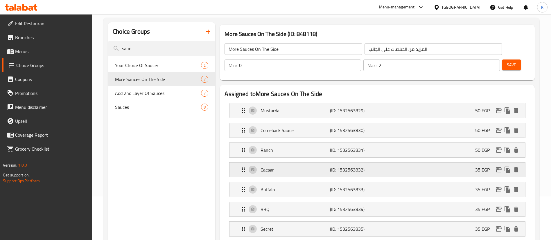
click at [392, 163] on div "Caesar (ID: 1532563832) 35 EGP" at bounding box center [379, 170] width 278 height 15
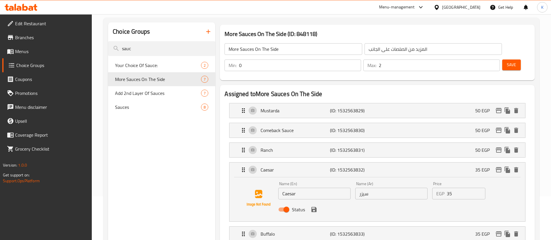
drag, startPoint x: 455, startPoint y: 178, endPoint x: 434, endPoint y: 178, distance: 20.9
click at [435, 188] on div "EGP 35 Price" at bounding box center [458, 194] width 53 height 12
click at [316, 206] on icon "save" at bounding box center [313, 209] width 7 height 7
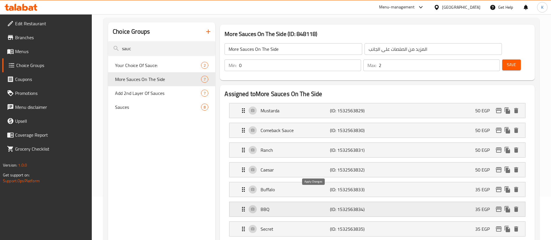
type input "50"
click at [398, 182] on div "Buffalo (ID: 1532563833) 35 EGP" at bounding box center [379, 189] width 278 height 15
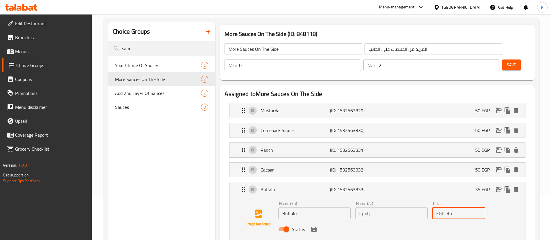
drag, startPoint x: 451, startPoint y: 192, endPoint x: 422, endPoint y: 188, distance: 29.1
click at [424, 199] on div "Name (En) Buffalo Name (En) Name (Ar) بافلوا Name (Ar) Price EGP 35 Price Status" at bounding box center [391, 218] width 231 height 38
click at [315, 226] on icon "save" at bounding box center [313, 229] width 7 height 7
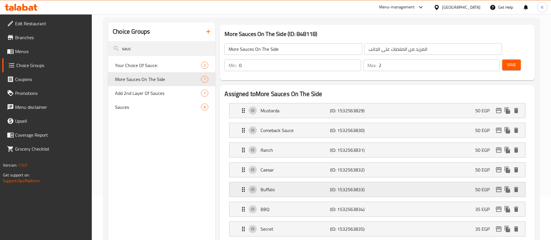
type input "50"
click at [414, 202] on div "BBQ (ID: 1532563834) 35 EGP" at bounding box center [379, 209] width 278 height 15
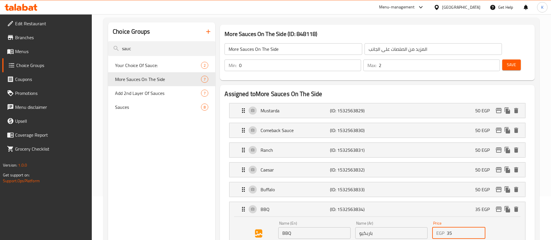
drag, startPoint x: 456, startPoint y: 218, endPoint x: 410, endPoint y: 217, distance: 45.6
click at [412, 219] on div "Name (En) BBQ Name (En) Name (Ar) باربكيو Name (Ar) Price EGP 35 Price Status" at bounding box center [391, 238] width 231 height 38
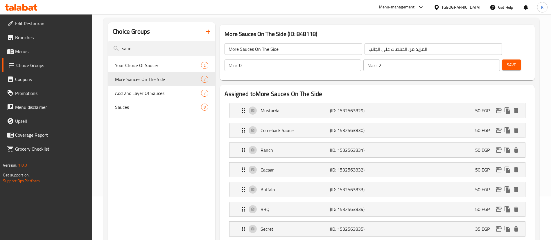
type input "50"
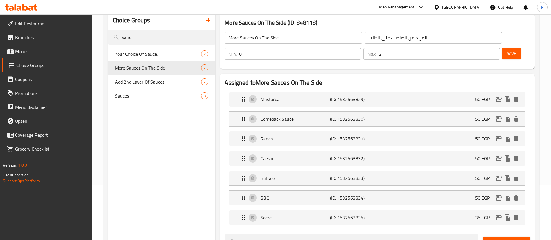
scroll to position [131, 0]
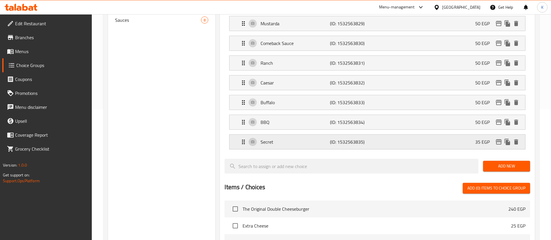
click at [446, 135] on div "Secret (ID: 1532563835) 35 EGP" at bounding box center [379, 142] width 278 height 15
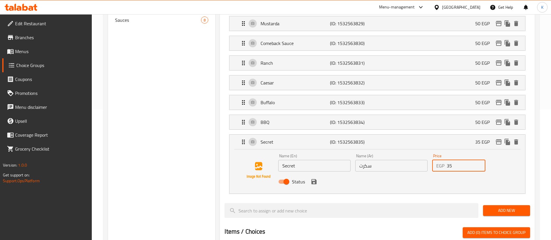
drag, startPoint x: 460, startPoint y: 148, endPoint x: 382, endPoint y: 155, distance: 78.7
click at [426, 151] on div "Name (En) Secret Name (En) Name (Ar) سكرت Name (Ar) Price EGP 35 Price Status" at bounding box center [391, 170] width 231 height 38
click at [314, 178] on icon "save" at bounding box center [313, 181] width 7 height 7
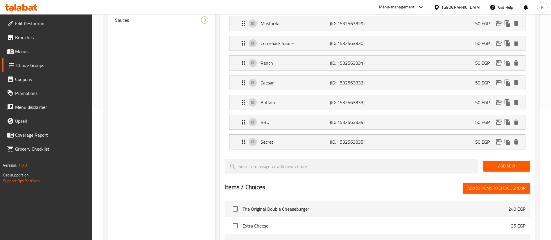
type input "50"
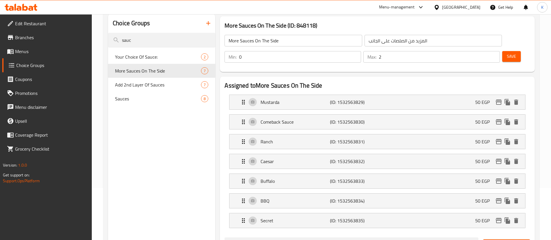
scroll to position [44, 0]
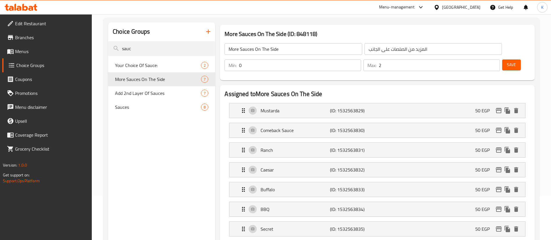
drag, startPoint x: 501, startPoint y: 51, endPoint x: 493, endPoint y: 54, distance: 8.3
click at [506, 61] on span "Save" at bounding box center [510, 64] width 9 height 7
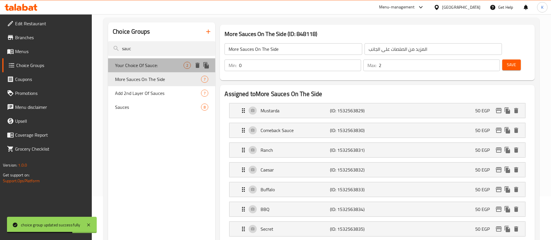
click at [151, 62] on span "Your Choice Of Sauce:" at bounding box center [149, 65] width 68 height 7
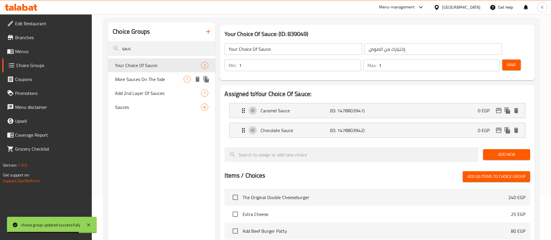
click at [140, 79] on span "More Sauces On The Side" at bounding box center [149, 79] width 68 height 7
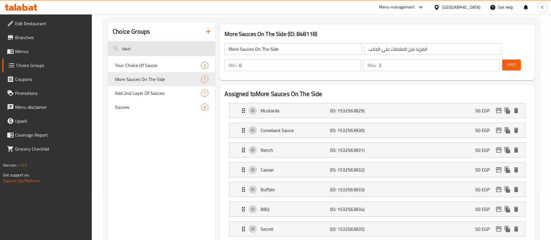
click at [182, 47] on input "sauc" at bounding box center [161, 48] width 107 height 15
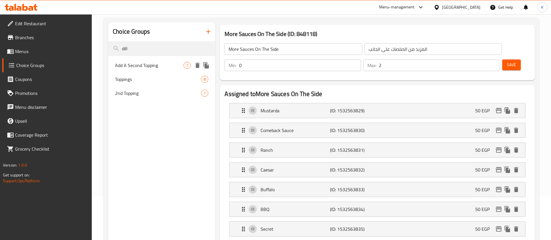
click at [131, 66] on span "Add A Second Topping" at bounding box center [149, 65] width 68 height 7
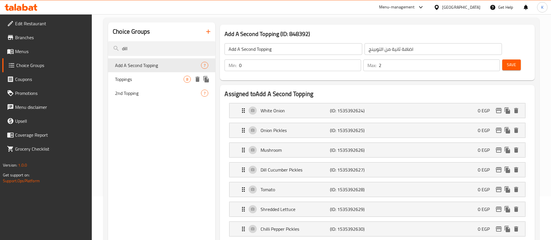
click at [136, 81] on span "Toppings" at bounding box center [149, 79] width 68 height 7
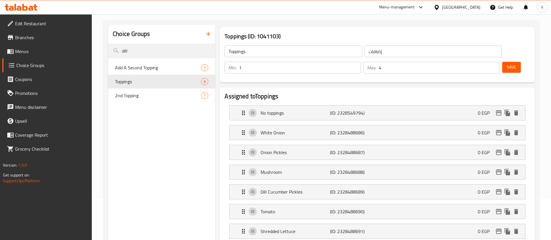
scroll to position [0, 0]
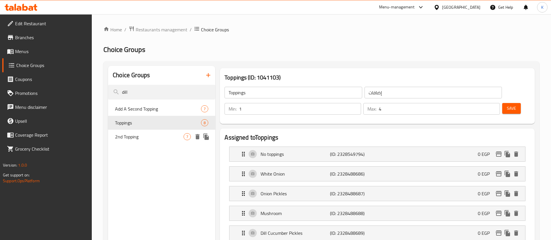
click at [146, 134] on span "2nd Topping" at bounding box center [149, 136] width 68 height 7
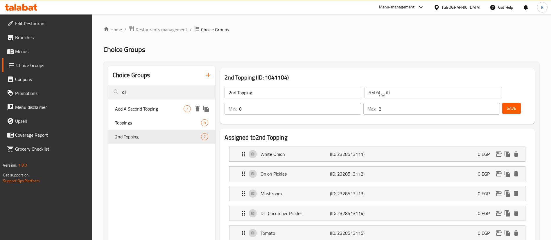
click at [156, 112] on span "Add A Second Topping" at bounding box center [149, 108] width 68 height 7
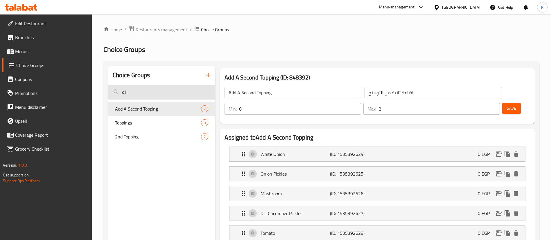
click at [160, 94] on input "dill" at bounding box center [161, 92] width 107 height 15
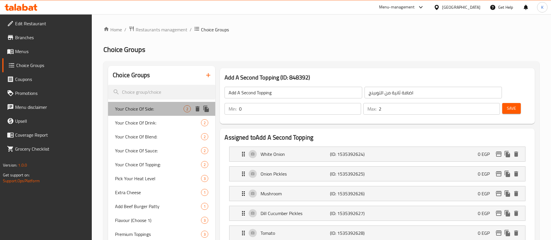
click at [169, 108] on span "Your Choice Of Side:" at bounding box center [149, 108] width 68 height 7
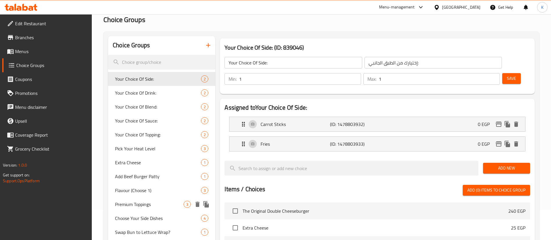
scroll to position [44, 0]
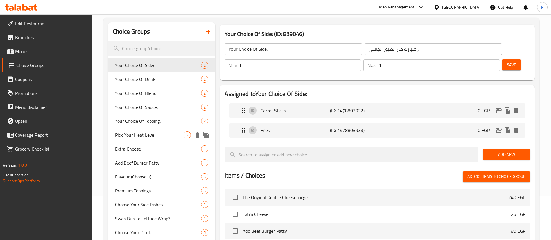
click at [147, 135] on span "Pick Your Heat Level" at bounding box center [149, 134] width 68 height 7
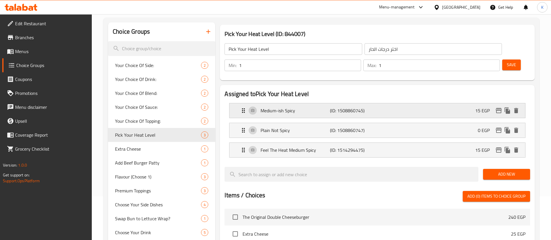
click at [408, 103] on div "Medium-ish Spicy (ID: 1508860745) 15 EGP" at bounding box center [379, 110] width 278 height 15
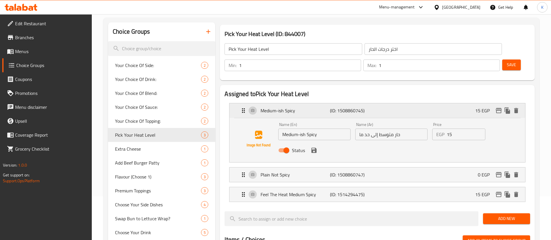
click at [498, 103] on div "Medium-ish Spicy (ID: 1508860745) 15 EGP" at bounding box center [379, 110] width 278 height 15
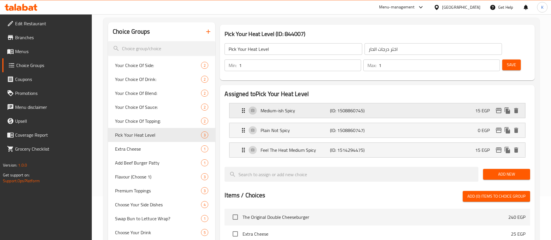
click at [495, 107] on icon "edit" at bounding box center [498, 110] width 7 height 7
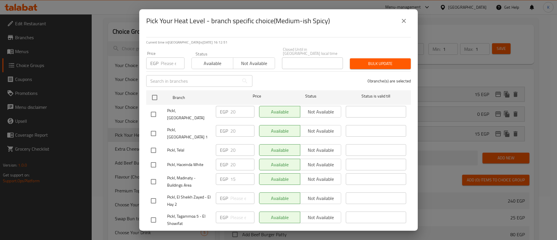
click at [166, 63] on input "number" at bounding box center [173, 63] width 24 height 12
click at [152, 176] on input "checkbox" at bounding box center [153, 182] width 12 height 12
click at [154, 195] on input "checkbox" at bounding box center [153, 201] width 12 height 12
drag, startPoint x: 154, startPoint y: 209, endPoint x: 159, endPoint y: 208, distance: 4.5
click at [154, 214] on input "checkbox" at bounding box center [153, 220] width 12 height 12
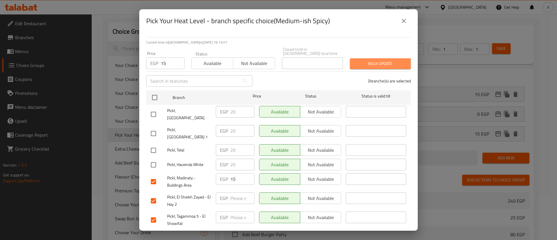
click at [385, 60] on span "Bulk update" at bounding box center [381, 63] width 52 height 7
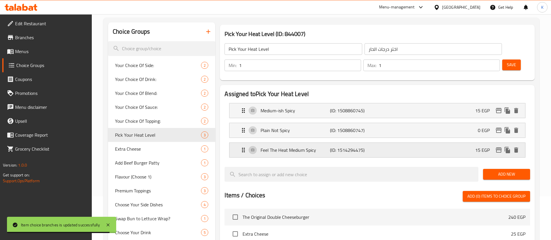
click at [337, 147] on p "(ID: 1514294475)" at bounding box center [353, 150] width 46 height 7
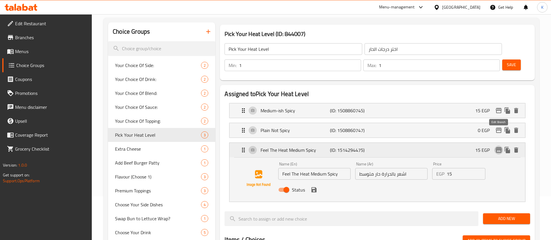
click at [499, 146] on button "edit" at bounding box center [498, 150] width 9 height 9
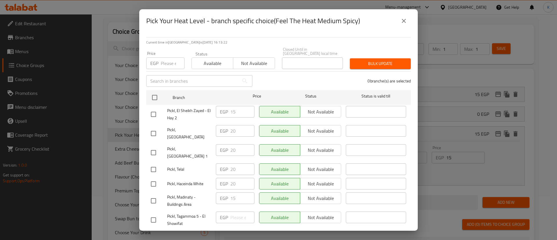
click at [403, 19] on icon "close" at bounding box center [403, 20] width 7 height 7
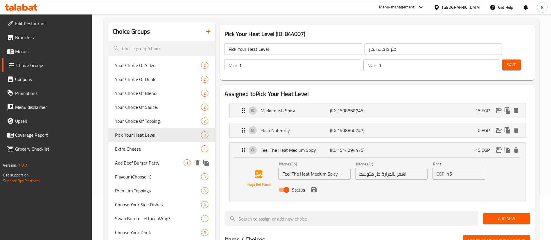
click at [131, 166] on span "Add Beef Burger Patty" at bounding box center [149, 162] width 68 height 7
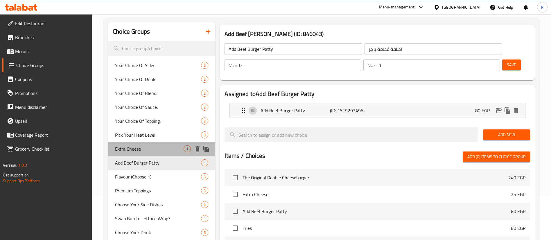
click at [137, 153] on div "Extra Cheese 1" at bounding box center [161, 149] width 107 height 14
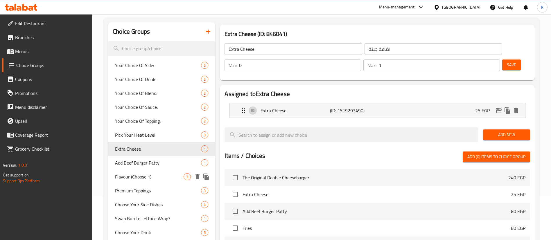
click at [138, 175] on span "Flavour (Choose 1)" at bounding box center [149, 176] width 68 height 7
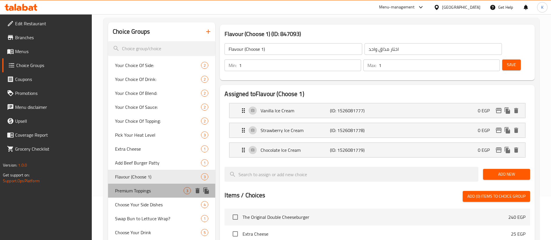
click at [140, 192] on span "Premium Toppings" at bounding box center [149, 190] width 68 height 7
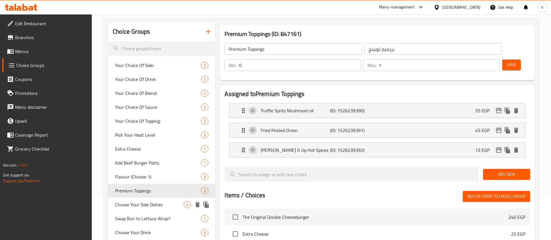
click at [142, 207] on span "Choose Your Side Dishes" at bounding box center [149, 204] width 68 height 7
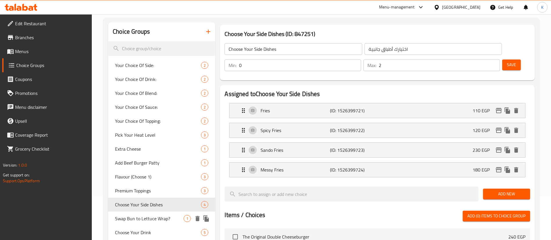
click at [143, 215] on span "Swap Bun to Lettuce Wrap?" at bounding box center [149, 218] width 68 height 7
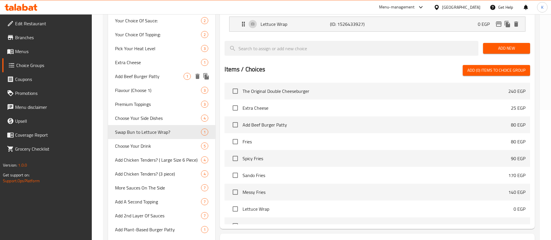
scroll to position [131, 0]
click at [159, 145] on span "Choose Your Drink" at bounding box center [149, 145] width 68 height 7
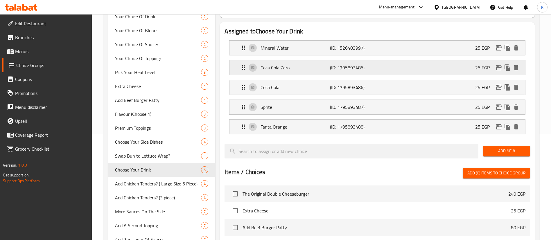
scroll to position [87, 0]
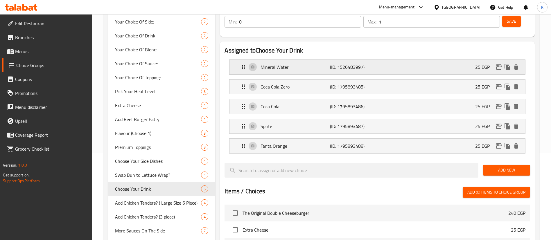
click at [427, 60] on div "Mineral Water (ID: 1526483997) 25 EGP" at bounding box center [379, 67] width 278 height 15
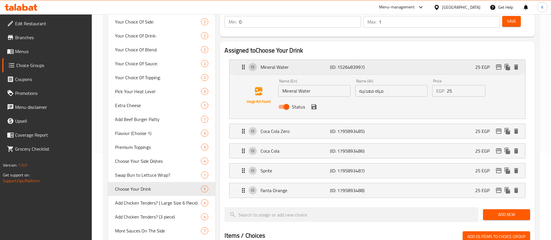
click at [390, 60] on div "Mineral Water (ID: 1526483997) 25 EGP" at bounding box center [379, 67] width 278 height 15
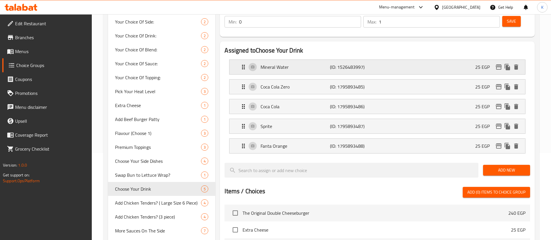
click at [497, 64] on icon "edit" at bounding box center [498, 66] width 6 height 5
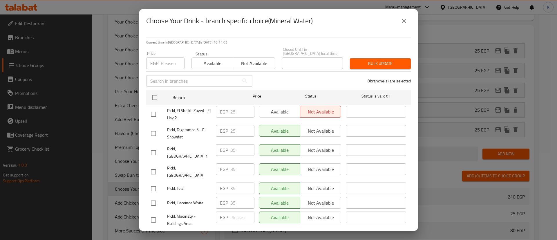
click at [181, 148] on span "Pickl, [GEOGRAPHIC_DATA] 1" at bounding box center [189, 152] width 44 height 15
click at [182, 165] on span "Pickl, [GEOGRAPHIC_DATA]" at bounding box center [189, 172] width 44 height 15
click at [171, 180] on div "Pickl, Telal" at bounding box center [181, 188] width 65 height 17
click at [179, 199] on span "Pickl, Haceinda White" at bounding box center [189, 202] width 44 height 7
click at [167, 61] on input "number" at bounding box center [173, 63] width 24 height 12
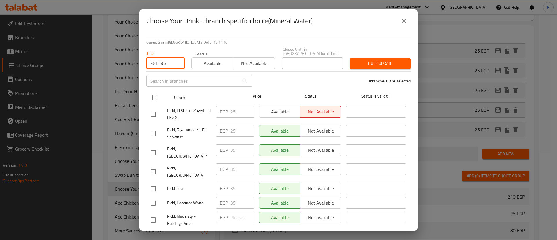
click at [154, 95] on input "checkbox" at bounding box center [155, 97] width 12 height 12
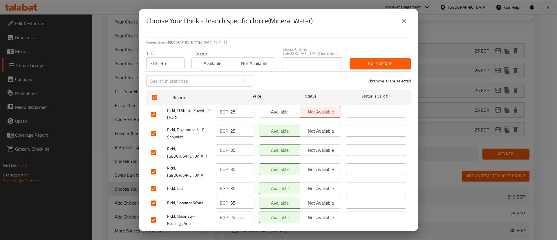
click at [367, 60] on span "Bulk update" at bounding box center [381, 63] width 52 height 7
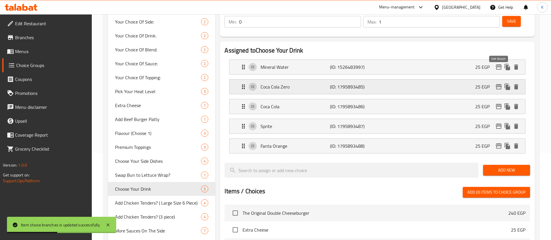
click at [496, 84] on icon "edit" at bounding box center [498, 86] width 6 height 5
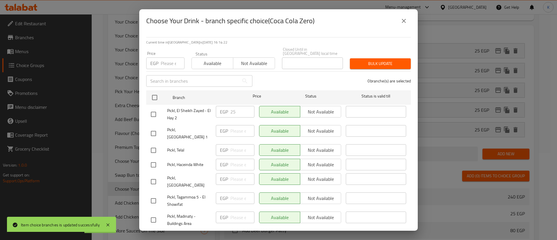
click at [400, 18] on button "close" at bounding box center [404, 21] width 14 height 14
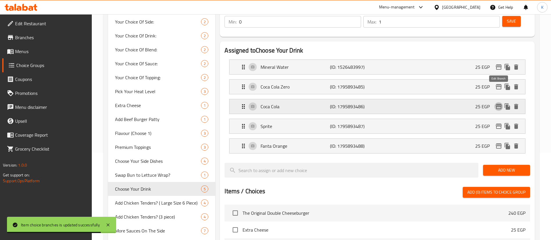
click at [496, 104] on icon "edit" at bounding box center [498, 106] width 6 height 5
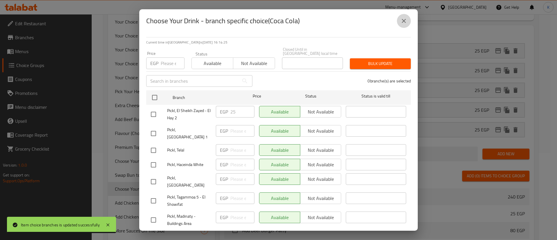
click at [400, 21] on button "close" at bounding box center [404, 21] width 14 height 14
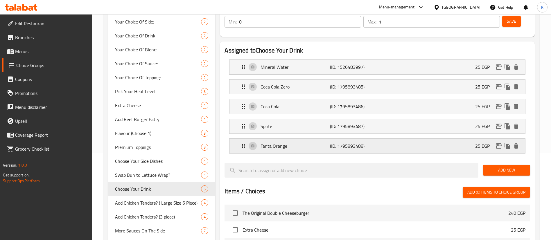
click at [498, 143] on icon "edit" at bounding box center [498, 145] width 6 height 5
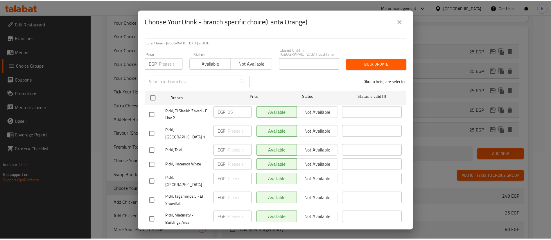
scroll to position [1, 0]
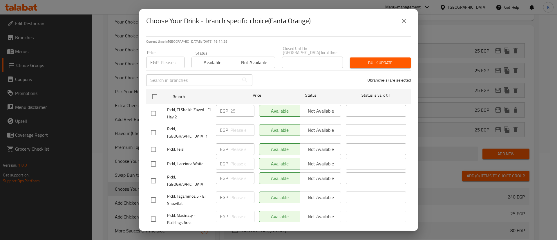
click at [401, 23] on icon "close" at bounding box center [403, 20] width 7 height 7
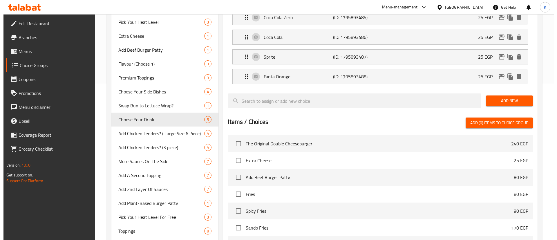
scroll to position [241, 0]
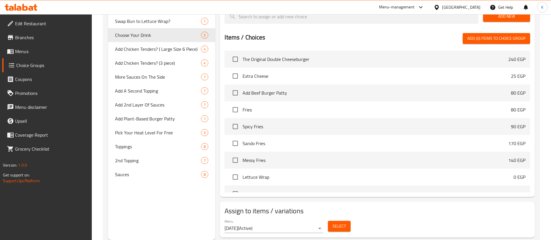
click at [343, 223] on span "Select" at bounding box center [338, 226] width 13 height 7
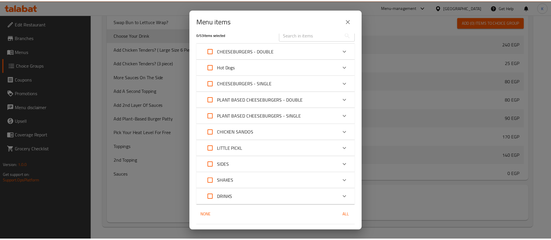
scroll to position [0, 0]
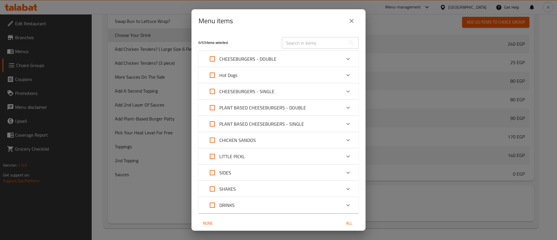
click at [352, 20] on icon "close" at bounding box center [351, 20] width 7 height 7
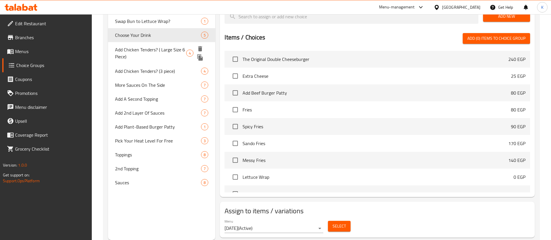
click at [171, 47] on span "Add Chicken Tenders? ( Large Size 6 Piece)" at bounding box center [150, 53] width 71 height 14
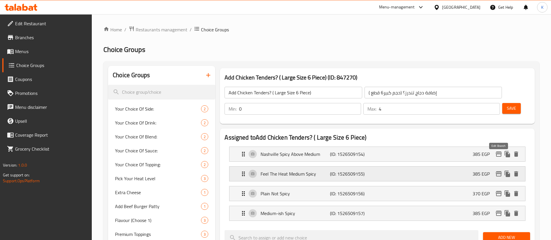
click at [498, 170] on icon "edit" at bounding box center [498, 173] width 7 height 7
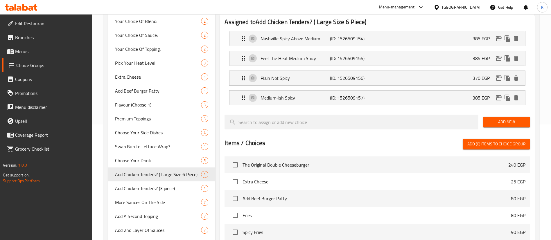
scroll to position [221, 0]
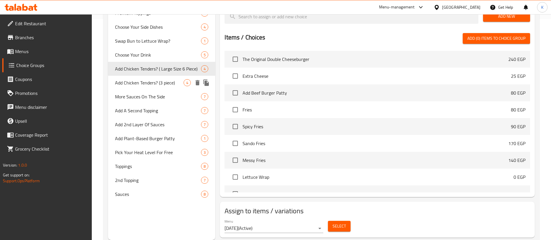
click at [151, 87] on div "Add Chicken Tenders? (3 piece) 4" at bounding box center [161, 83] width 107 height 14
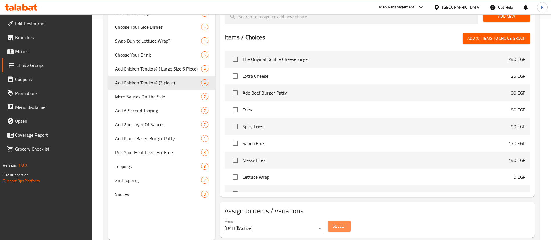
click at [344, 223] on span "Select" at bounding box center [338, 226] width 13 height 7
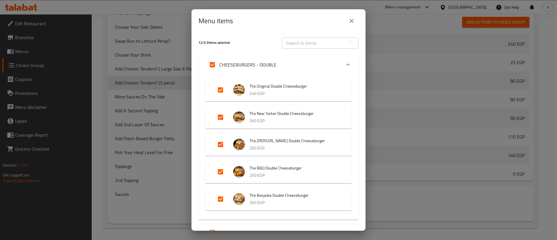
click at [352, 17] on button "close" at bounding box center [352, 21] width 14 height 14
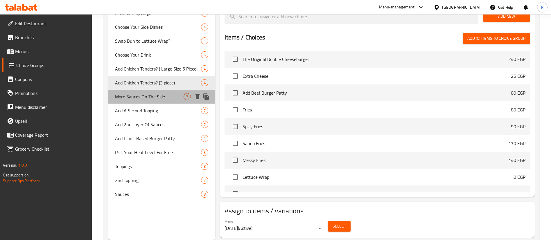
click at [145, 98] on span "More Sauces On The Side" at bounding box center [149, 96] width 68 height 7
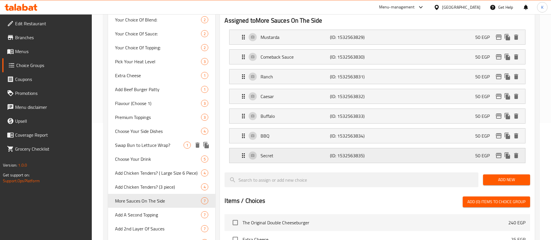
scroll to position [131, 0]
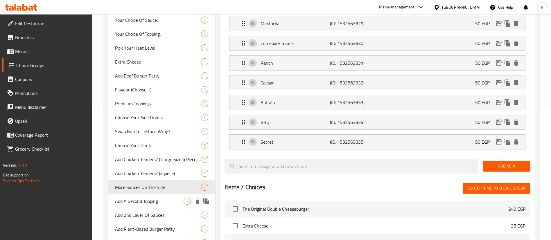
click at [138, 201] on span "Add A Second Topping" at bounding box center [149, 201] width 68 height 7
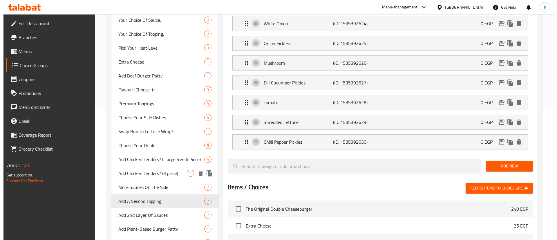
scroll to position [87, 0]
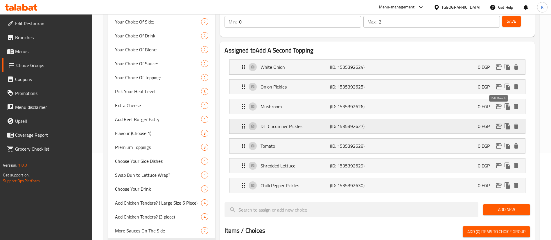
click at [498, 123] on icon "edit" at bounding box center [498, 126] width 7 height 7
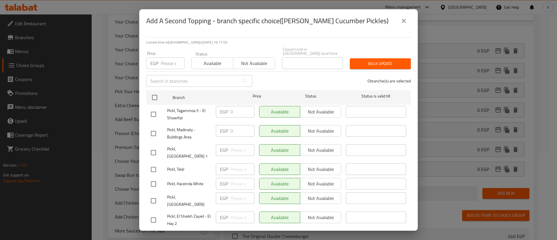
click at [406, 17] on button "close" at bounding box center [404, 21] width 14 height 14
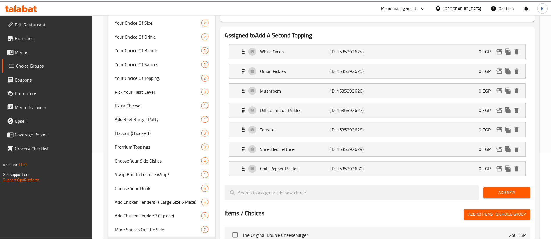
scroll to position [99, 0]
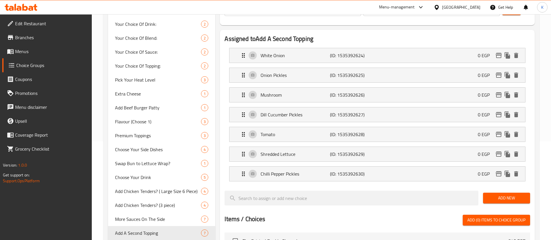
drag, startPoint x: 13, startPoint y: 217, endPoint x: 20, endPoint y: 214, distance: 8.1
click at [13, 217] on div "Edit Restaurant Branches Menus Choice Groups Coupons Promotions Menu disclaimer…" at bounding box center [46, 134] width 92 height 240
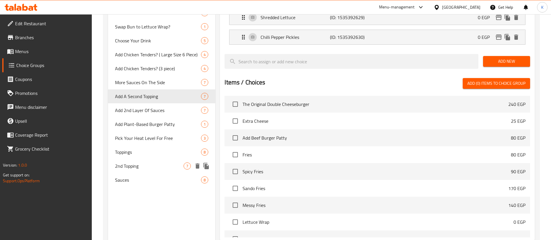
scroll to position [280, 0]
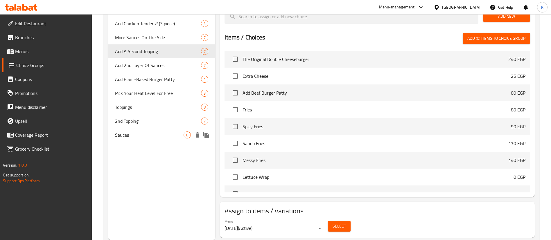
click at [139, 135] on span "Sauces" at bounding box center [149, 134] width 68 height 7
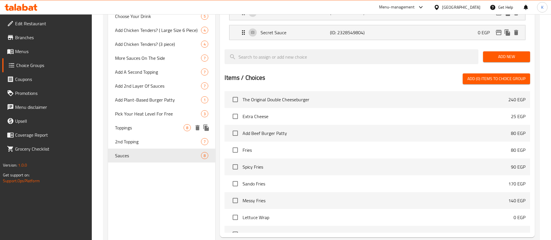
scroll to position [261, 0]
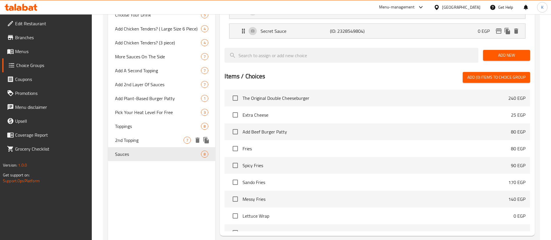
click at [146, 139] on span "2nd Topping" at bounding box center [149, 140] width 68 height 7
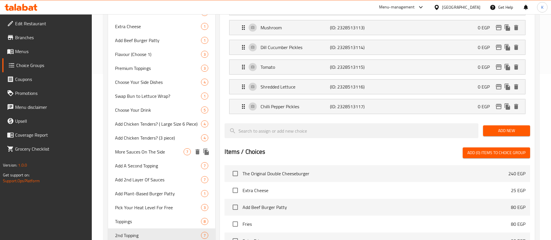
scroll to position [174, 0]
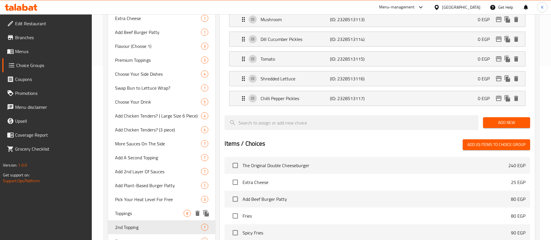
click at [142, 208] on div "Toppings 8" at bounding box center [161, 213] width 107 height 14
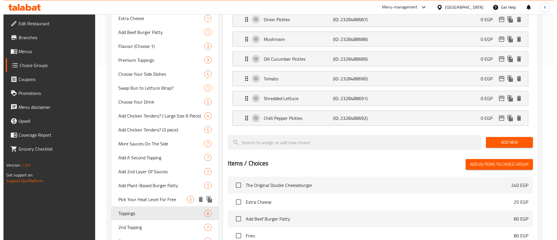
scroll to position [87, 0]
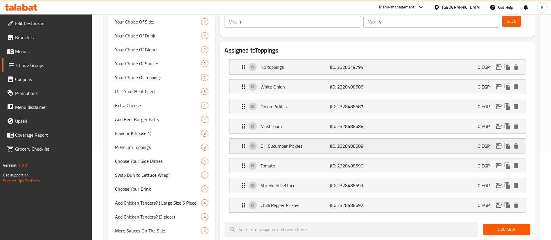
click at [497, 143] on icon "edit" at bounding box center [498, 145] width 6 height 5
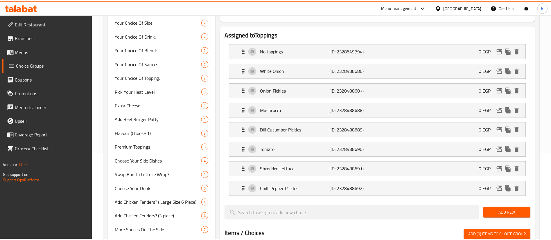
scroll to position [267, 0]
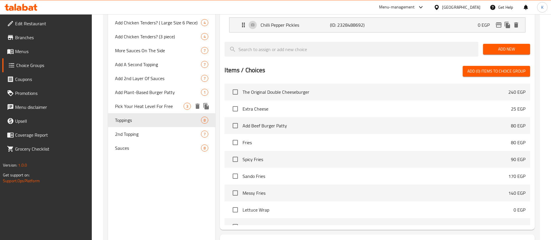
click at [155, 107] on span "Pick Your Heat Level For Free" at bounding box center [149, 106] width 68 height 7
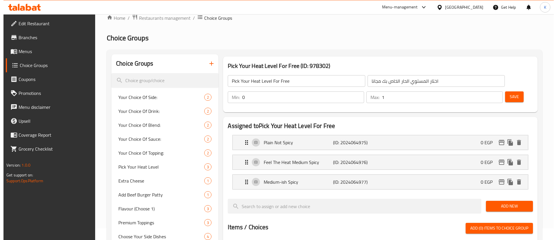
scroll to position [0, 0]
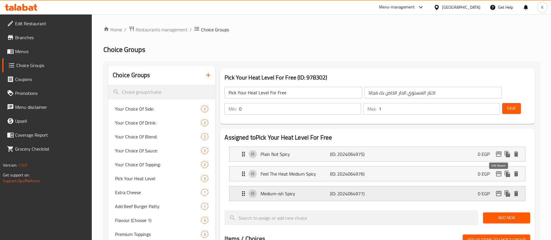
click at [499, 190] on icon "edit" at bounding box center [498, 193] width 7 height 7
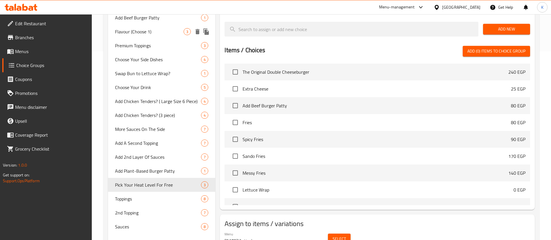
scroll to position [201, 0]
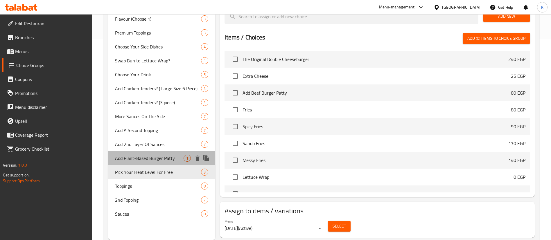
click at [135, 159] on span "Add Plant-Based Burger Patty" at bounding box center [149, 158] width 68 height 7
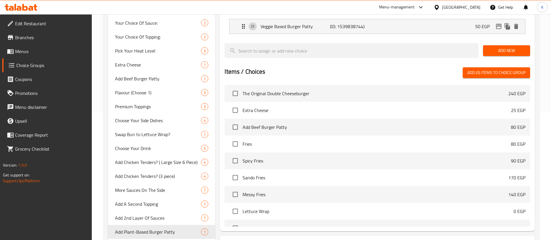
scroll to position [201, 0]
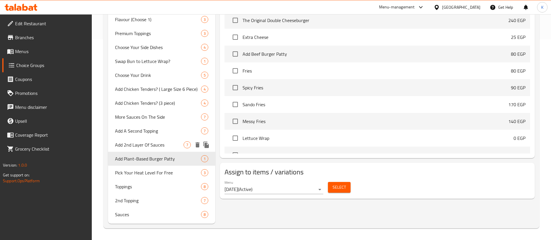
click at [144, 147] on span "Add 2nd Layer Of Sauces" at bounding box center [149, 144] width 68 height 7
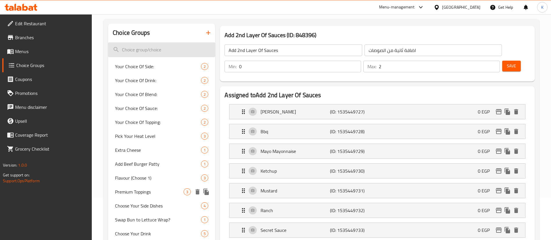
scroll to position [0, 0]
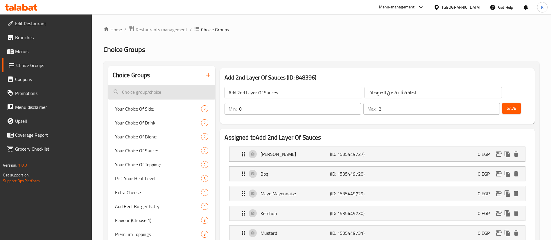
click at [154, 88] on input "search" at bounding box center [161, 92] width 107 height 15
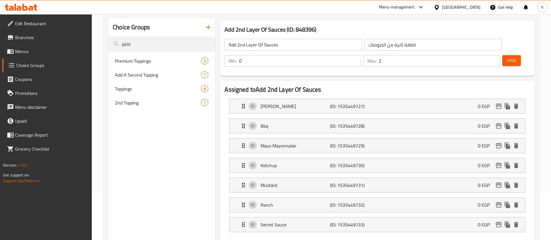
scroll to position [87, 0]
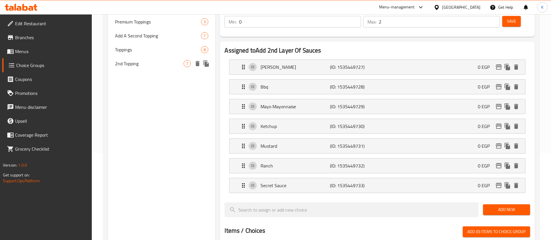
click at [120, 65] on span "2nd Topping" at bounding box center [149, 63] width 68 height 7
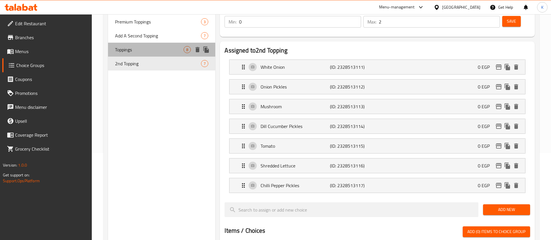
click at [153, 50] on span "Toppings" at bounding box center [149, 49] width 68 height 7
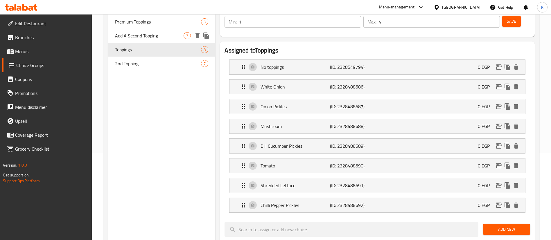
click at [141, 32] on span "Add A Second Topping" at bounding box center [149, 35] width 68 height 7
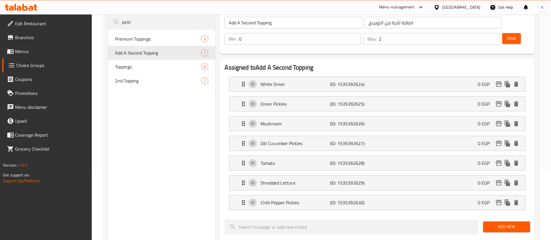
scroll to position [44, 0]
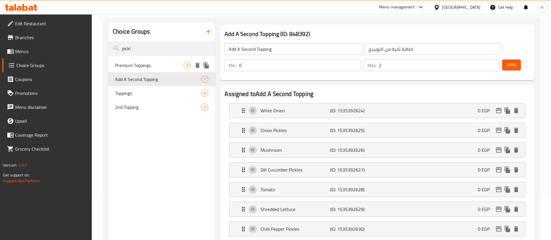
click at [148, 62] on span "Premium Toppings" at bounding box center [149, 65] width 68 height 7
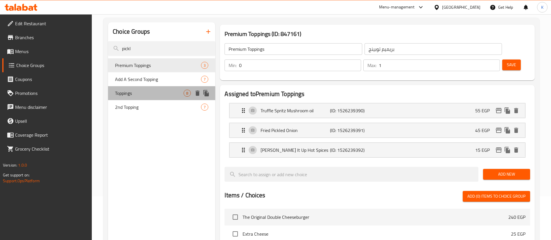
click at [123, 94] on span "Toppings" at bounding box center [149, 93] width 68 height 7
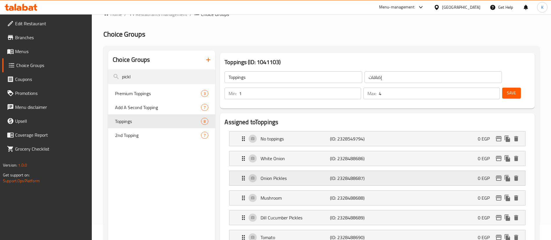
scroll to position [0, 0]
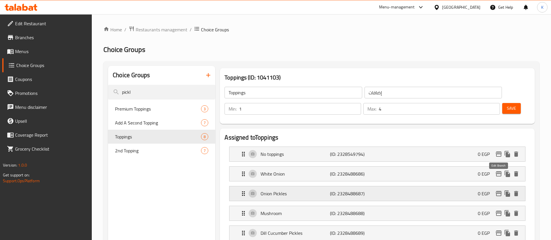
click at [494, 189] on button "edit" at bounding box center [498, 193] width 9 height 9
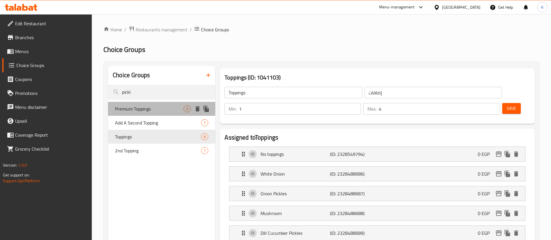
click at [128, 109] on span "Premium Toppings" at bounding box center [149, 108] width 68 height 7
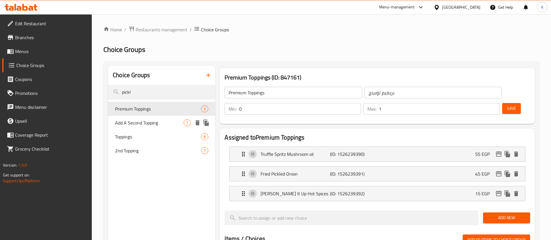
click at [130, 125] on span "Add A Second Topping" at bounding box center [149, 122] width 68 height 7
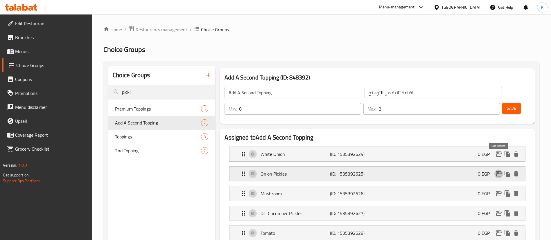
click at [499, 170] on icon "edit" at bounding box center [498, 173] width 7 height 7
click at [500, 210] on icon "edit" at bounding box center [498, 213] width 7 height 7
click at [160, 86] on input "pickl" at bounding box center [161, 92] width 107 height 15
click at [155, 113] on div "Premium Toppings 3" at bounding box center [161, 109] width 107 height 14
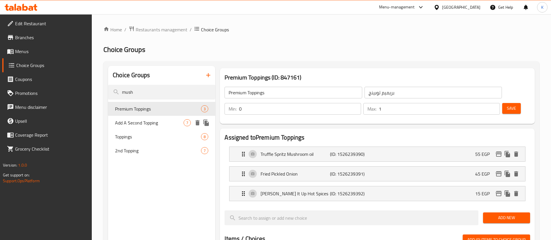
click at [150, 129] on div "Add A Second Topping 7" at bounding box center [161, 123] width 107 height 14
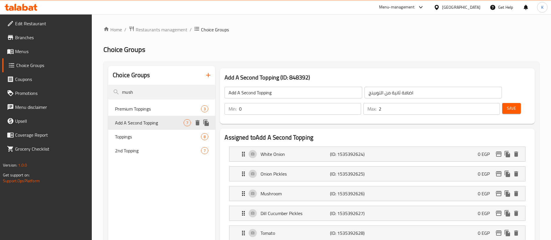
scroll to position [87, 0]
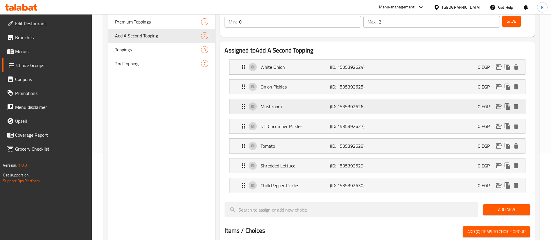
click at [495, 102] on div "0 EGP" at bounding box center [498, 106] width 43 height 9
click at [497, 103] on icon "edit" at bounding box center [498, 106] width 7 height 7
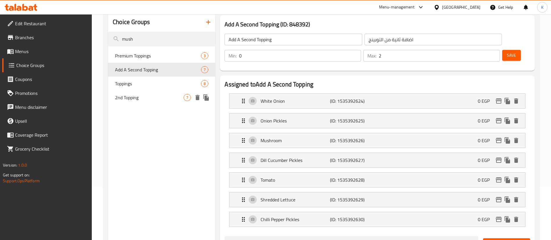
scroll to position [0, 0]
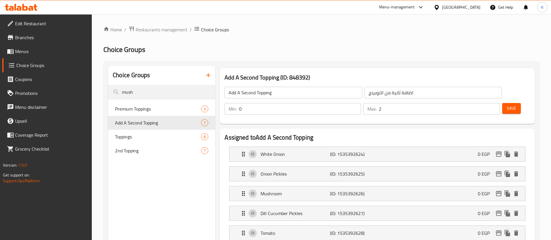
click at [169, 80] on div "Choice Groups" at bounding box center [161, 75] width 107 height 19
click at [164, 89] on input "mush" at bounding box center [161, 92] width 107 height 15
paste input "Reaper"
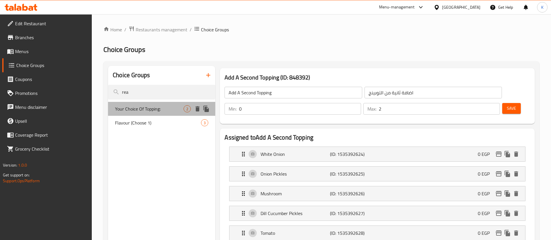
click at [151, 111] on span "Your Choice Of Topping:" at bounding box center [149, 108] width 68 height 7
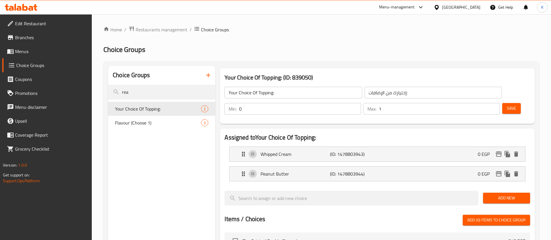
click at [141, 131] on nav "Your Choice Of Topping: 2 Flavour (Choose 1) 3" at bounding box center [161, 116] width 107 height 33
click at [141, 123] on span "Flavour (Choose 1)" at bounding box center [149, 122] width 68 height 7
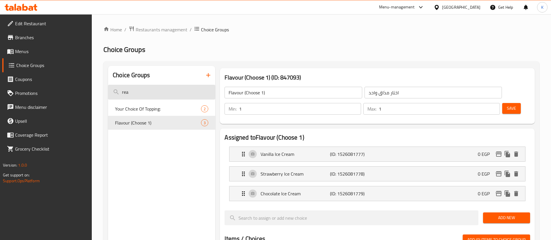
click at [164, 89] on input "rea" at bounding box center [161, 92] width 107 height 15
paste input "search"
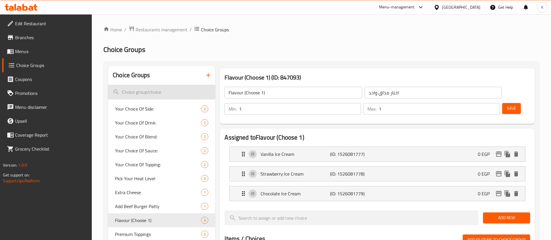
paste input "f"
click at [145, 88] on input "search" at bounding box center [161, 92] width 107 height 15
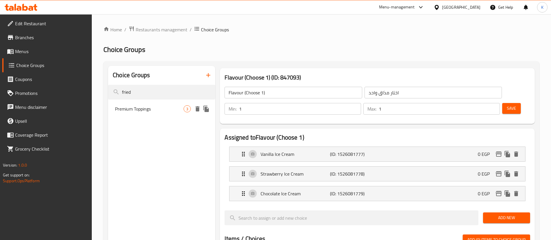
click at [146, 112] on span "Premium Toppings" at bounding box center [149, 108] width 68 height 7
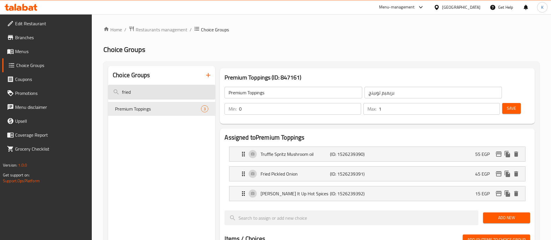
click at [156, 92] on input "fried" at bounding box center [161, 92] width 107 height 15
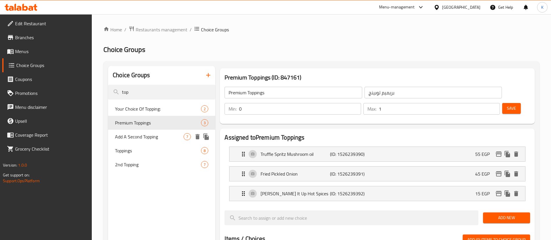
click at [144, 140] on span "Add A Second Topping" at bounding box center [149, 136] width 68 height 7
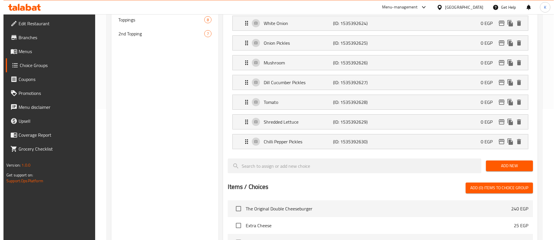
scroll to position [280, 0]
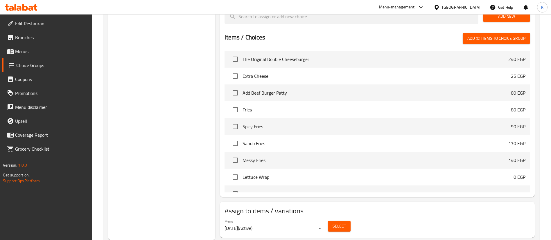
click at [342, 223] on span "Select" at bounding box center [338, 226] width 13 height 7
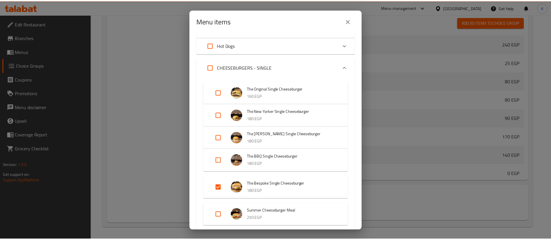
scroll to position [44, 0]
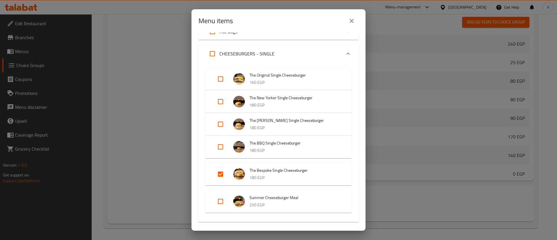
click at [357, 17] on button "close" at bounding box center [352, 21] width 14 height 14
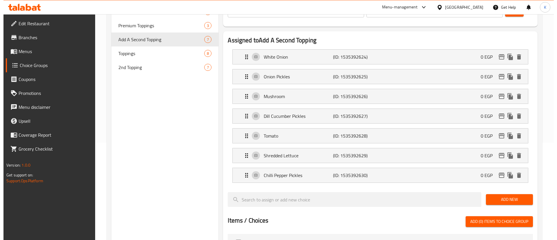
scroll to position [0, 0]
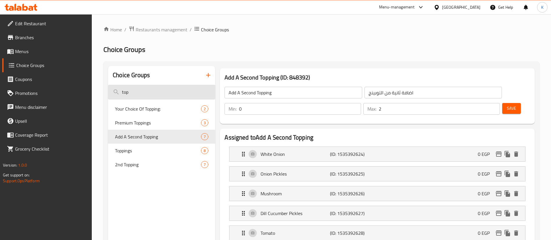
click at [161, 95] on input "top" at bounding box center [161, 92] width 107 height 15
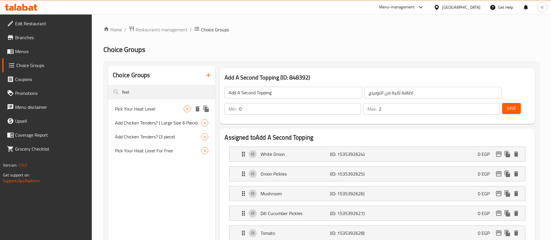
click at [147, 107] on span "Pick Your Heat Level" at bounding box center [149, 108] width 68 height 7
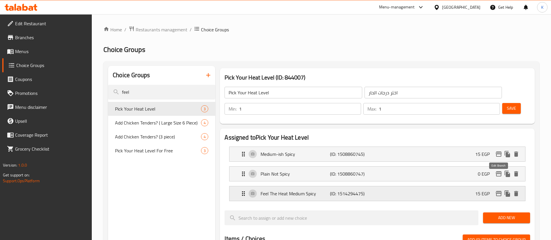
click at [498, 190] on icon "edit" at bounding box center [498, 193] width 7 height 7
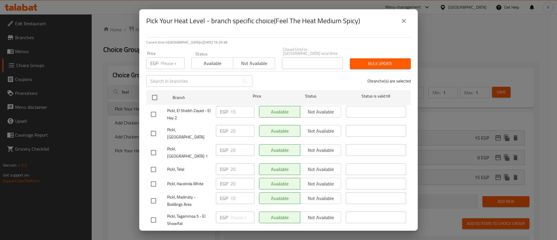
click at [406, 22] on icon "close" at bounding box center [403, 20] width 7 height 7
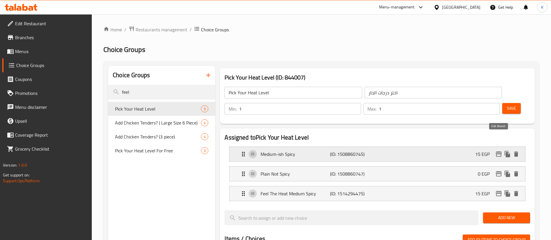
click at [497, 151] on icon "edit" at bounding box center [498, 153] width 6 height 5
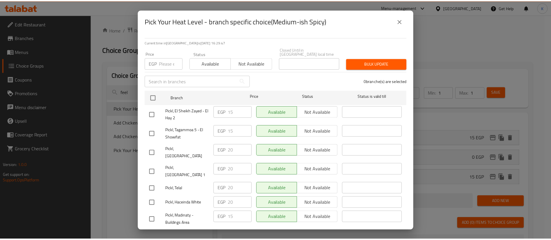
scroll to position [1, 0]
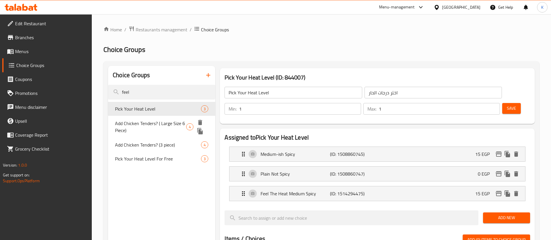
click at [158, 125] on span "Add Chicken Tenders? ( Large Size 6 Piece)" at bounding box center [150, 127] width 71 height 14
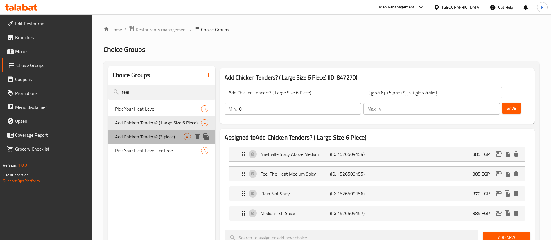
click at [164, 138] on span "Add Chicken Tenders? (3 piece)" at bounding box center [149, 136] width 68 height 7
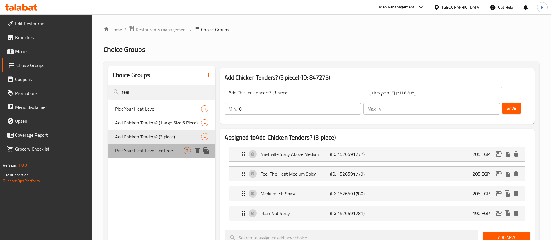
click at [149, 148] on span "Pick Your Heat Level For Free" at bounding box center [149, 150] width 68 height 7
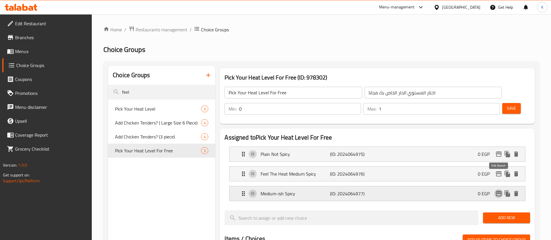
click at [495, 190] on icon "edit" at bounding box center [498, 193] width 7 height 7
click at [172, 88] on input "feel" at bounding box center [161, 92] width 107 height 15
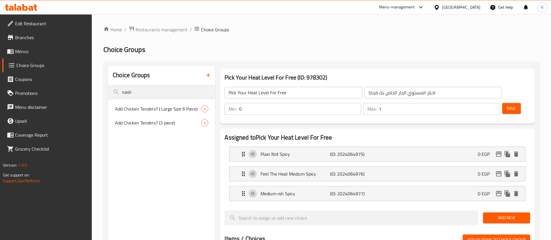
drag, startPoint x: 350, startPoint y: 30, endPoint x: 340, endPoint y: 14, distance: 19.3
click at [350, 28] on ol "Home / Restaurants management / Choice Groups" at bounding box center [321, 30] width 436 height 8
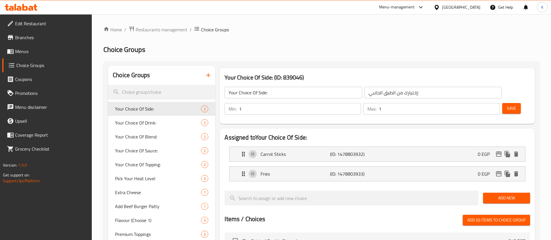
drag, startPoint x: 25, startPoint y: 55, endPoint x: 27, endPoint y: 53, distance: 3.0
click at [25, 55] on span "Menus" at bounding box center [51, 51] width 72 height 7
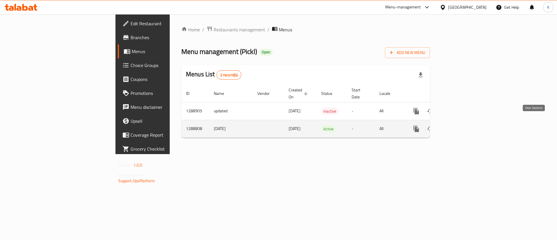
click at [462, 125] on icon "enhanced table" at bounding box center [458, 128] width 7 height 7
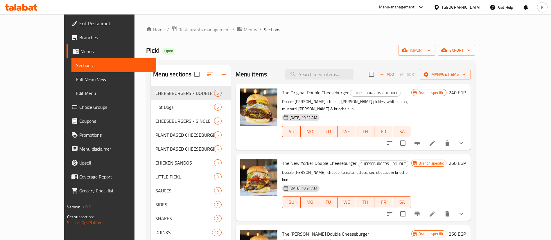
drag, startPoint x: 39, startPoint y: 104, endPoint x: 80, endPoint y: 112, distance: 42.3
click at [79, 104] on span "Choice Groups" at bounding box center [115, 107] width 72 height 7
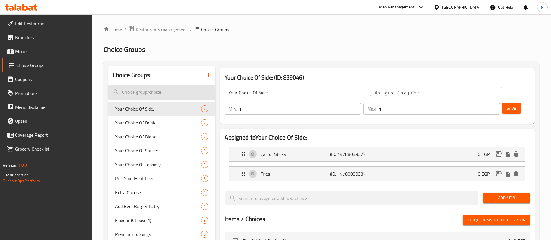
click at [151, 90] on input "search" at bounding box center [161, 92] width 107 height 15
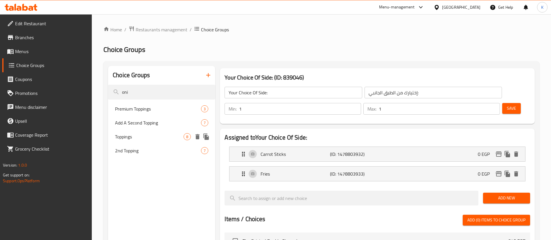
type input "oni"
click at [158, 138] on span "Toppings" at bounding box center [149, 136] width 68 height 7
type input "Toppings"
type input "إضافات"
type input "4"
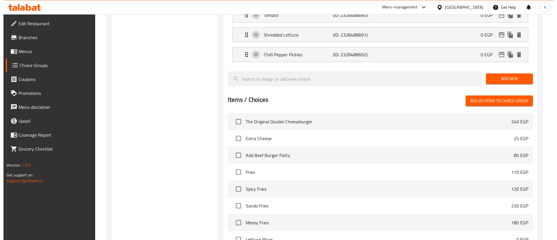
scroll to position [300, 0]
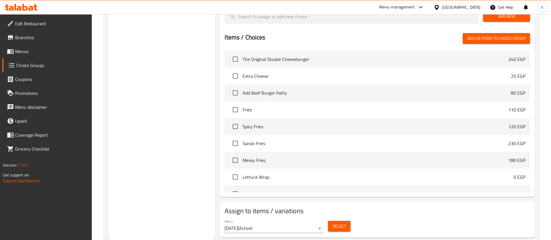
click at [345, 223] on span "Select" at bounding box center [338, 226] width 13 height 7
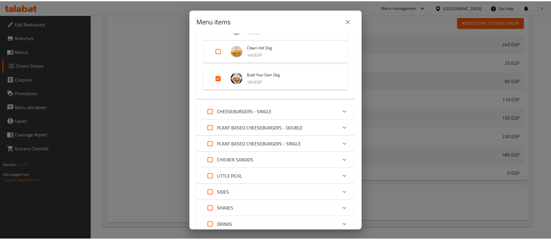
scroll to position [36, 0]
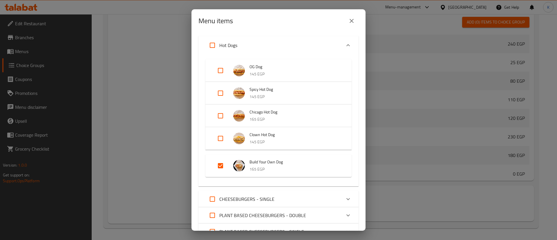
click at [353, 22] on icon "close" at bounding box center [352, 21] width 4 height 4
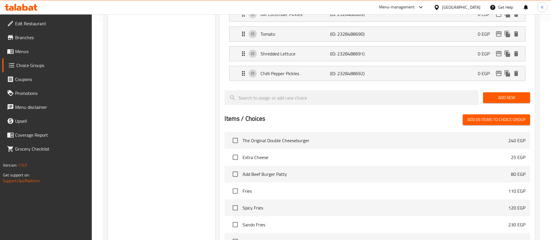
scroll to position [0, 0]
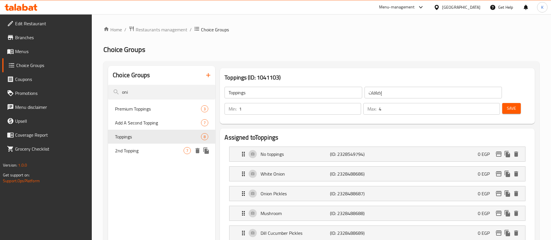
click at [140, 150] on span "2nd Topping" at bounding box center [149, 150] width 68 height 7
type input "2nd Topping"
type input "ثاني إضافة"
type input "0"
type input "2"
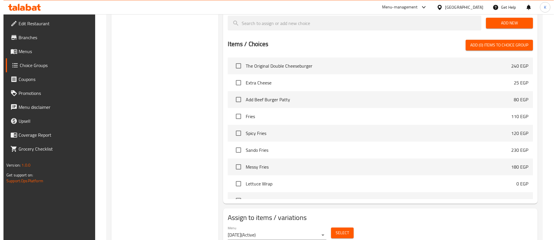
scroll to position [280, 0]
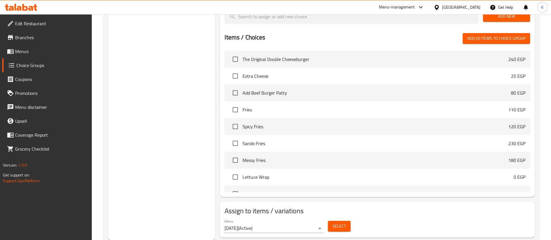
click at [337, 223] on span "Select" at bounding box center [338, 226] width 13 height 7
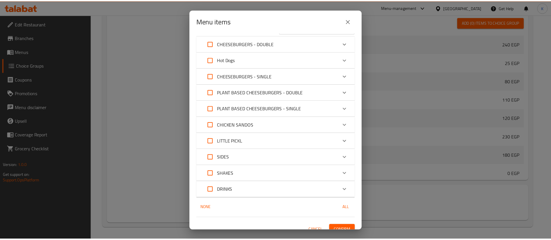
scroll to position [23, 0]
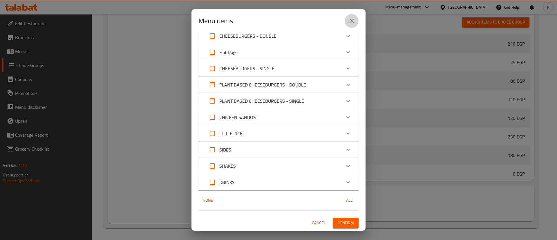
click at [354, 21] on icon "close" at bounding box center [351, 20] width 7 height 7
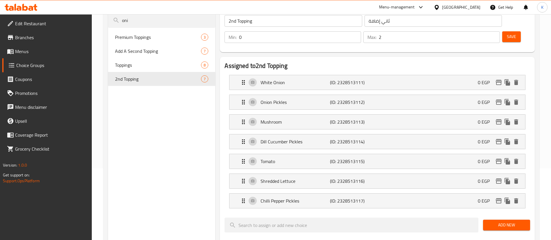
scroll to position [63, 0]
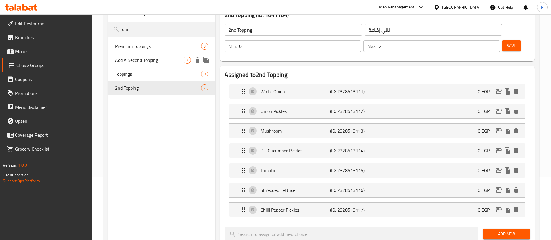
click at [159, 59] on span "Add A Second Topping" at bounding box center [149, 60] width 68 height 7
type input "Add A Second Topping"
type input "اضافة ثانية من التوبينج"
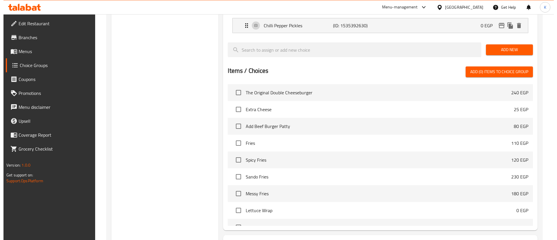
scroll to position [280, 0]
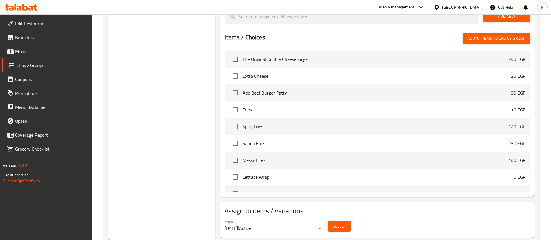
click at [343, 223] on span "Select" at bounding box center [338, 226] width 13 height 7
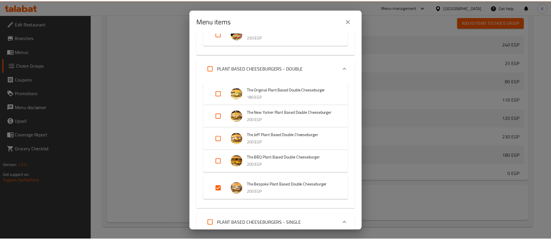
scroll to position [218, 0]
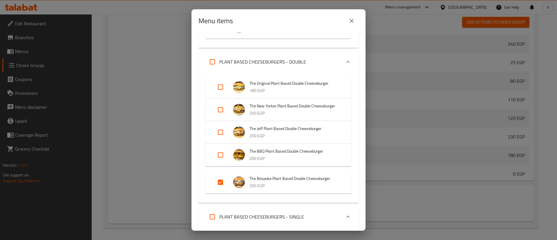
click at [350, 24] on icon "close" at bounding box center [351, 20] width 7 height 7
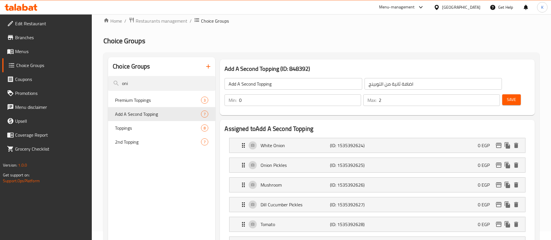
scroll to position [0, 0]
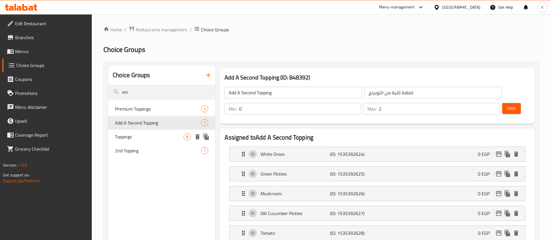
click at [132, 136] on span "Toppings" at bounding box center [149, 136] width 68 height 7
type input "Toppings"
type input "إضافات"
type input "1"
type input "4"
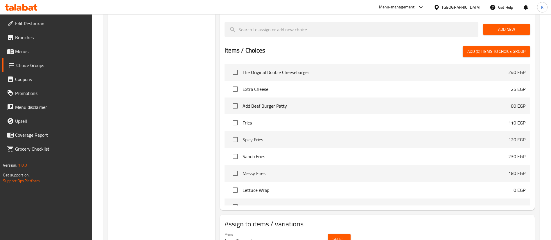
scroll to position [300, 0]
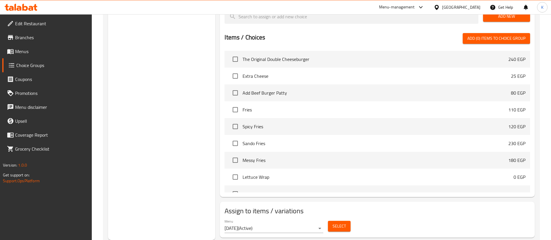
click at [345, 223] on span "Select" at bounding box center [338, 226] width 13 height 7
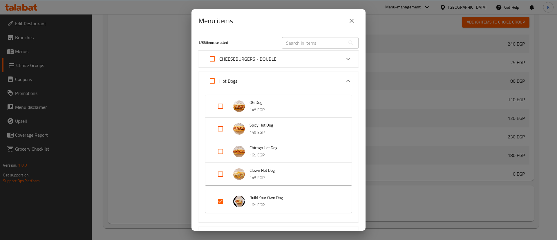
click at [355, 25] on button "close" at bounding box center [352, 21] width 14 height 14
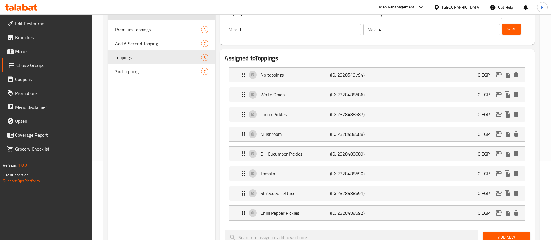
scroll to position [0, 0]
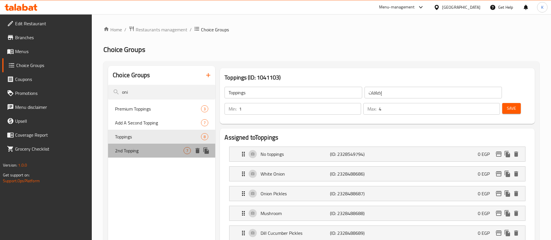
click at [122, 151] on span "2nd Topping" at bounding box center [149, 150] width 68 height 7
type input "2nd Topping"
type input "ثاني إضافة"
type input "0"
type input "2"
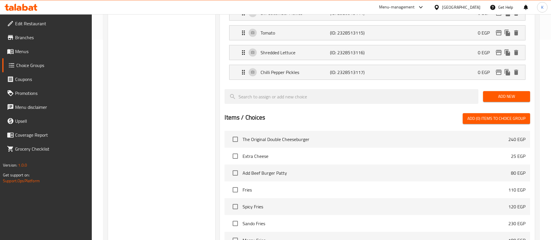
scroll to position [280, 0]
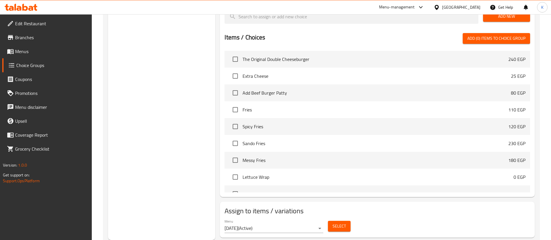
click at [339, 223] on span "Select" at bounding box center [338, 226] width 13 height 7
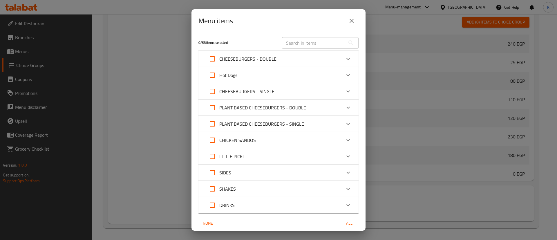
click at [353, 23] on icon "close" at bounding box center [351, 20] width 7 height 7
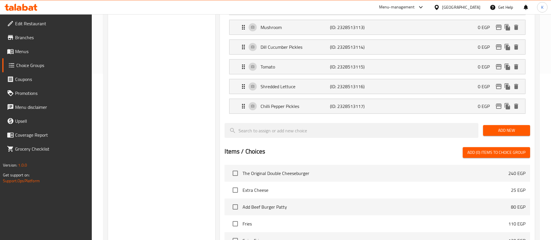
scroll to position [19, 0]
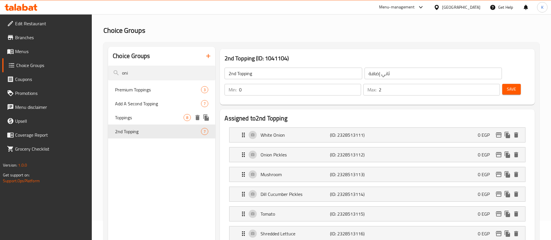
click at [150, 105] on span "Add A Second Topping" at bounding box center [158, 103] width 86 height 7
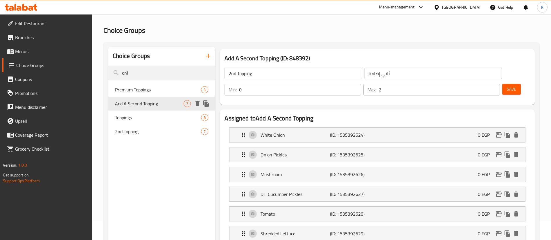
type input "Add A Second Topping"
type input "اضافة ثانية من التوبينج"
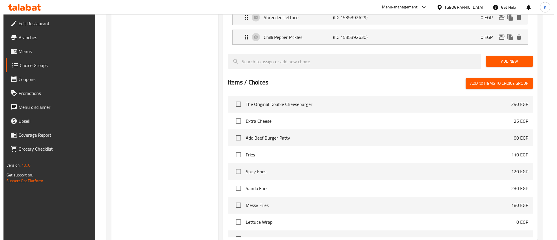
scroll to position [280, 0]
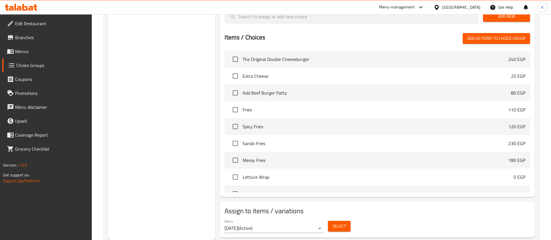
click at [347, 221] on button "Select" at bounding box center [339, 226] width 23 height 11
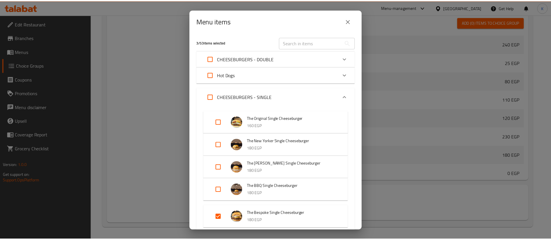
scroll to position [0, 0]
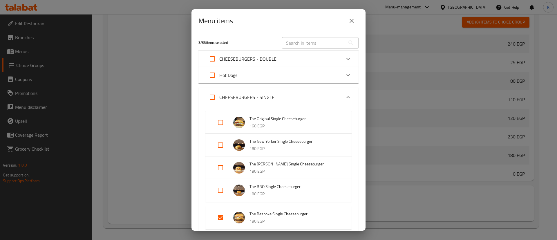
click at [352, 22] on icon "close" at bounding box center [351, 20] width 7 height 7
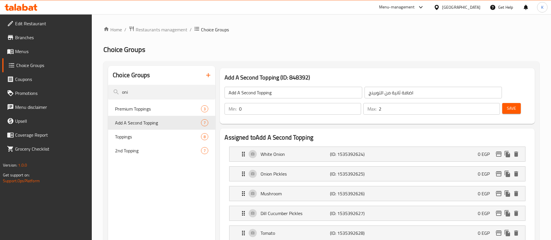
click at [27, 51] on span "Menus" at bounding box center [51, 51] width 72 height 7
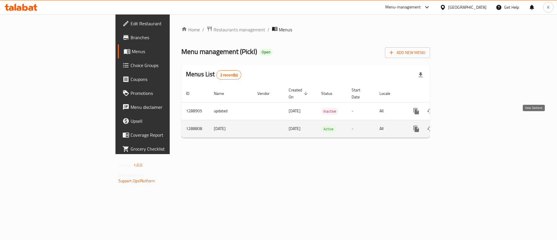
click at [465, 122] on link "enhanced table" at bounding box center [458, 129] width 14 height 14
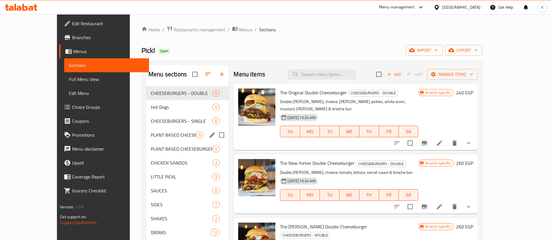
click at [151, 137] on span "PLANT BASED CHEESEBURGERS - DOUBLE" at bounding box center [173, 134] width 45 height 7
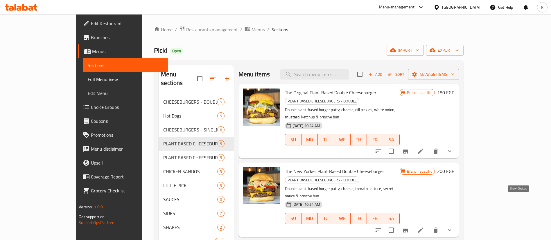
click at [453, 227] on icon "show more" at bounding box center [449, 230] width 7 height 7
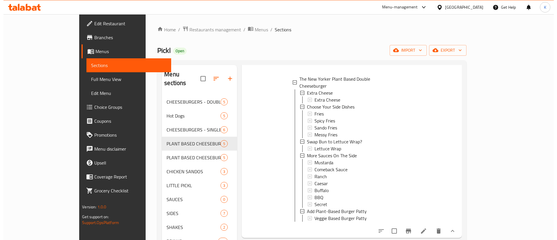
scroll to position [254, 0]
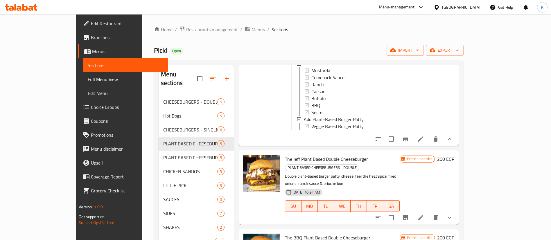
click at [409, 136] on icon "Branch-specific-item" at bounding box center [405, 139] width 7 height 7
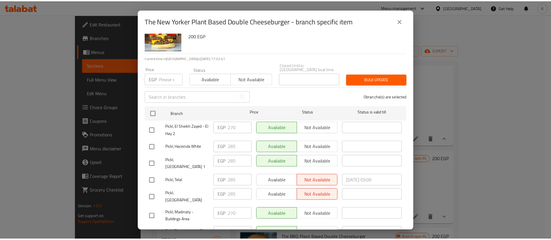
scroll to position [38, 0]
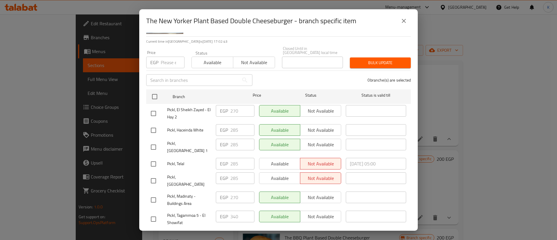
click at [408, 21] on button "close" at bounding box center [404, 21] width 14 height 14
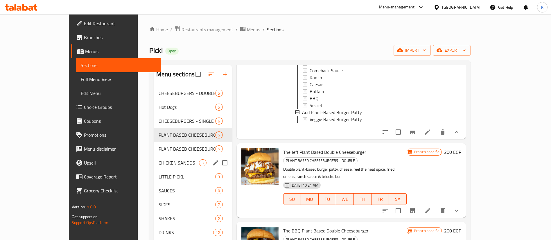
click at [154, 156] on div "CHICKEN SANDOS 3" at bounding box center [193, 163] width 78 height 14
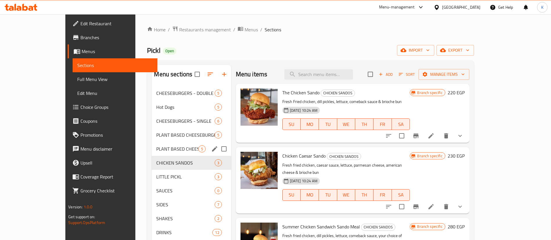
click at [171, 149] on span "PLANT BASED CHEESEBURGERS - SINGLE" at bounding box center [177, 148] width 42 height 7
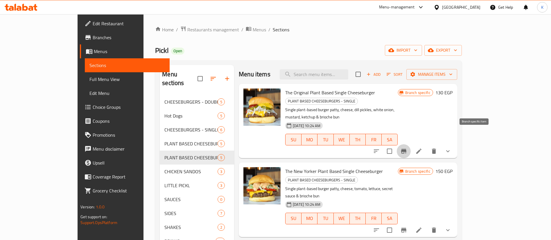
click at [407, 148] on icon "Branch-specific-item" at bounding box center [403, 151] width 7 height 7
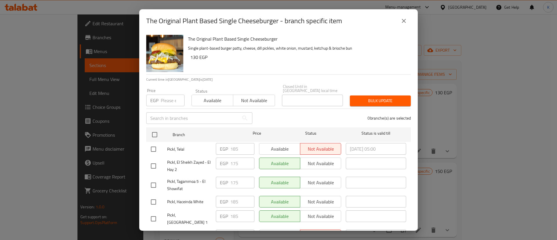
click at [190, 160] on span "Pickl, El Sheikh Zayed - El Hay 2" at bounding box center [189, 166] width 44 height 15
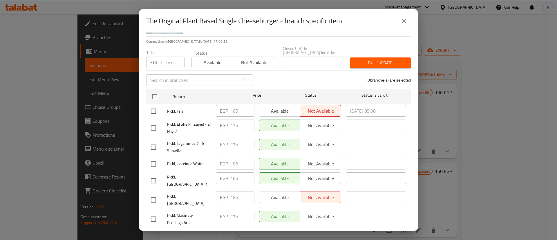
click at [185, 212] on span "Pickl, Madinaty - Buildings Area" at bounding box center [189, 219] width 44 height 15
click at [405, 21] on icon "close" at bounding box center [403, 20] width 7 height 7
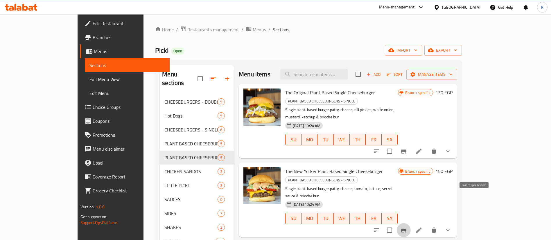
click at [407, 227] on icon "Branch-specific-item" at bounding box center [403, 230] width 7 height 7
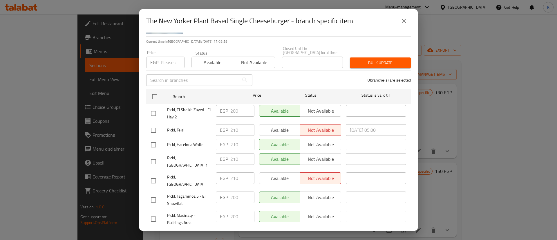
click at [410, 20] on button "close" at bounding box center [404, 21] width 14 height 14
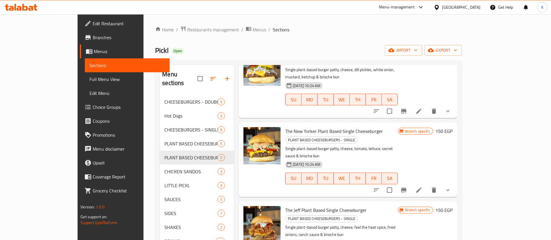
scroll to position [87, 0]
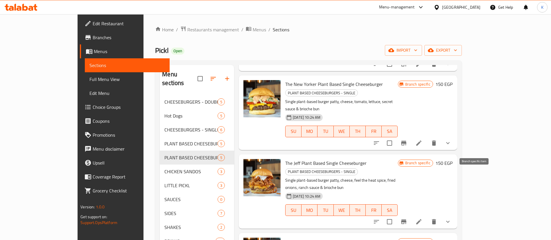
click at [407, 218] on icon "Branch-specific-item" at bounding box center [403, 221] width 7 height 7
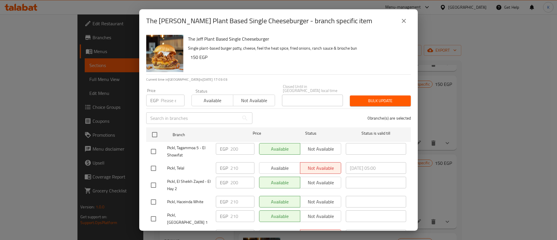
click at [178, 150] on span "Pickl, Tagammoa 5 - El Showifat" at bounding box center [189, 151] width 44 height 15
click at [409, 15] on div "The Jeff Plant Based Single Cheeseburger - branch specific item" at bounding box center [278, 21] width 265 height 14
click at [400, 19] on button "close" at bounding box center [404, 21] width 14 height 14
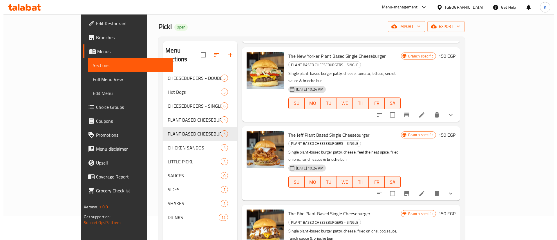
scroll to position [44, 0]
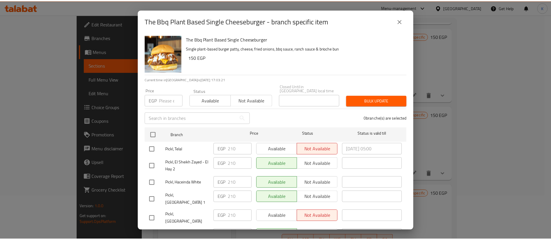
scroll to position [38, 0]
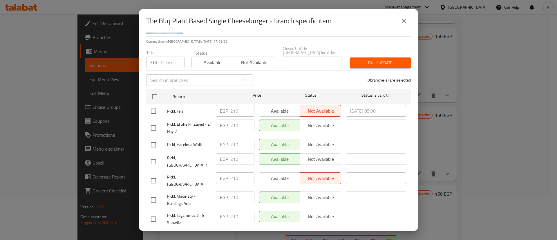
click at [188, 212] on span "Pickl, Tagammoa 5 - El Showifat" at bounding box center [189, 219] width 44 height 15
click at [187, 212] on span "Pickl, Tagammoa 5 - El Showifat" at bounding box center [189, 219] width 44 height 15
click at [404, 19] on icon "close" at bounding box center [403, 20] width 7 height 7
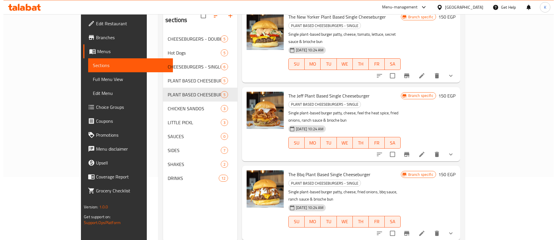
scroll to position [81, 0]
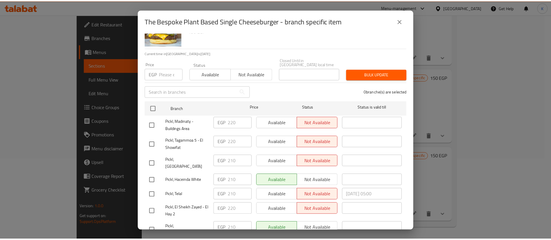
scroll to position [38, 0]
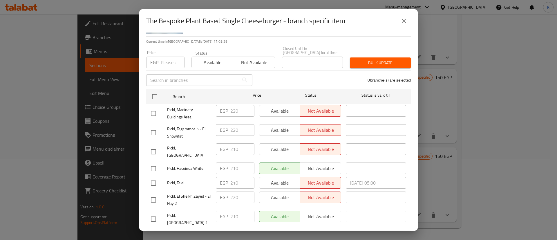
click at [195, 193] on span "Pickl, El Sheikh Zayed - El Hay 2" at bounding box center [189, 200] width 44 height 15
click at [190, 127] on span "Pickl, Tagammoa 5 - El Showifat" at bounding box center [189, 132] width 44 height 15
click at [402, 22] on icon "close" at bounding box center [403, 20] width 7 height 7
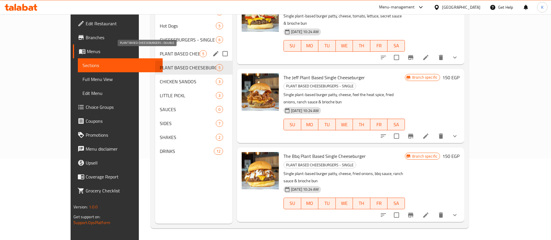
click at [160, 56] on span "PLANT BASED CHEESEBURGERS - DOUBLE" at bounding box center [180, 53] width 40 height 7
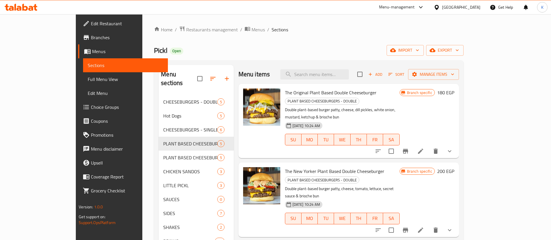
click at [408, 149] on icon "Branch-specific-item" at bounding box center [405, 151] width 5 height 5
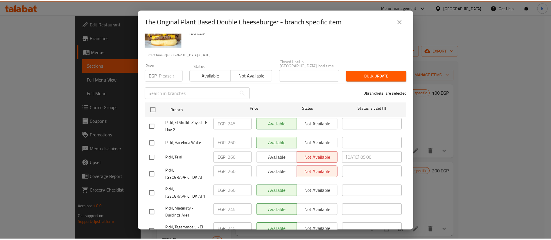
scroll to position [38, 0]
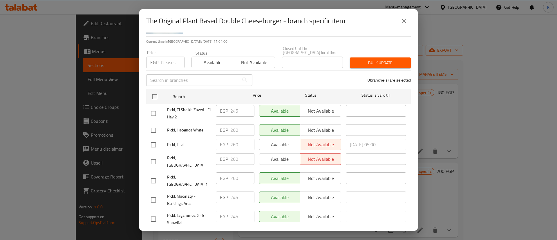
click at [405, 21] on icon "close" at bounding box center [403, 20] width 7 height 7
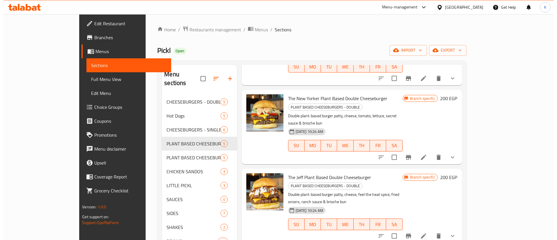
scroll to position [87, 0]
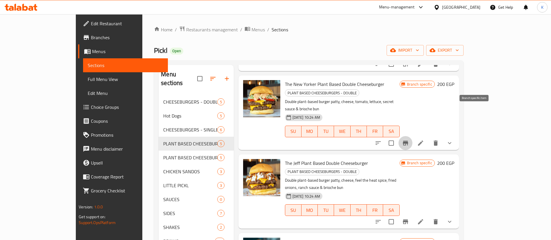
click at [409, 140] on icon "Branch-specific-item" at bounding box center [405, 143] width 7 height 7
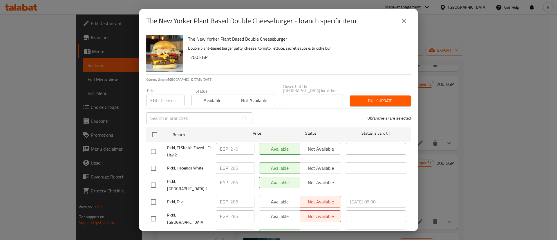
scroll to position [38, 0]
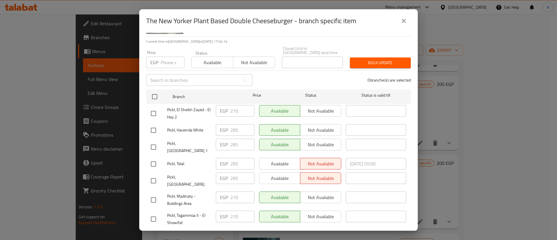
click at [401, 24] on icon "close" at bounding box center [403, 20] width 7 height 7
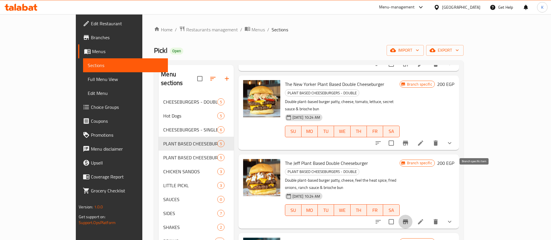
click at [408, 219] on icon "Branch-specific-item" at bounding box center [405, 221] width 5 height 5
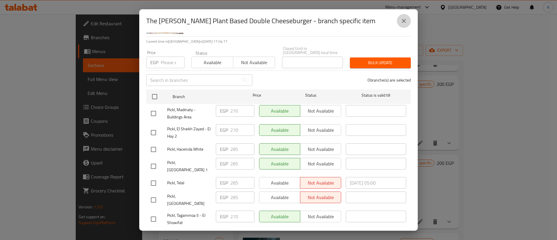
click at [405, 18] on icon "close" at bounding box center [403, 20] width 7 height 7
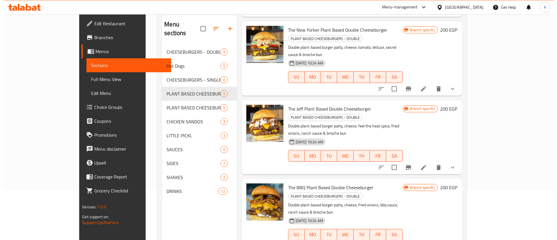
scroll to position [81, 0]
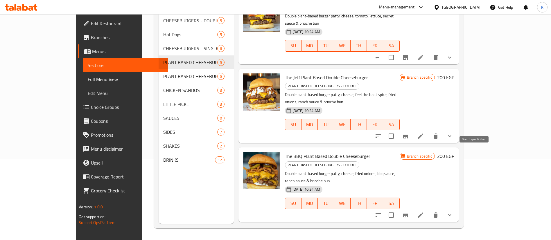
click at [412, 208] on button "Branch-specific-item" at bounding box center [405, 215] width 14 height 14
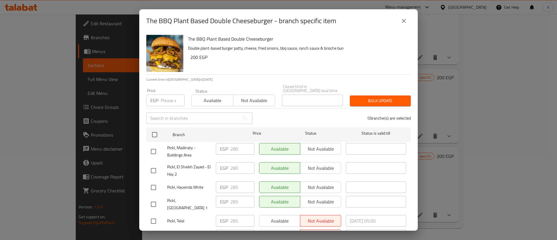
scroll to position [38, 0]
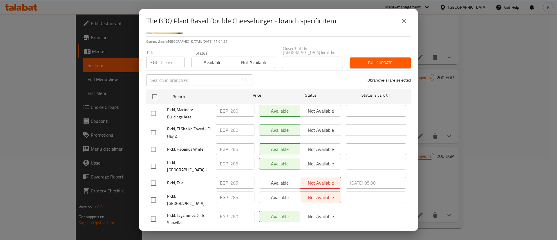
click at [406, 23] on icon "close" at bounding box center [404, 21] width 4 height 4
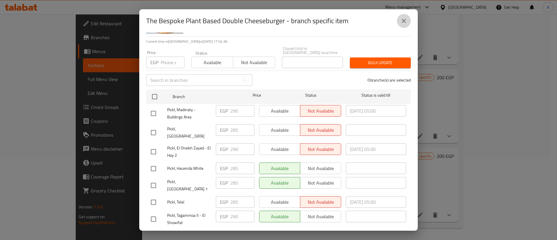
click at [407, 18] on icon "close" at bounding box center [403, 20] width 7 height 7
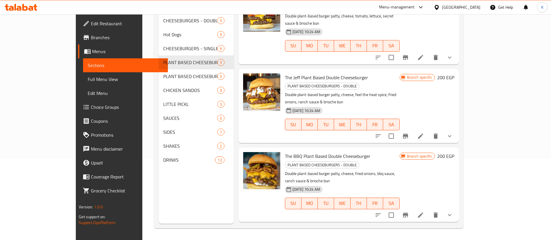
drag, startPoint x: 30, startPoint y: 105, endPoint x: 34, endPoint y: 100, distance: 6.0
click at [91, 105] on span "Choice Groups" at bounding box center [127, 107] width 72 height 7
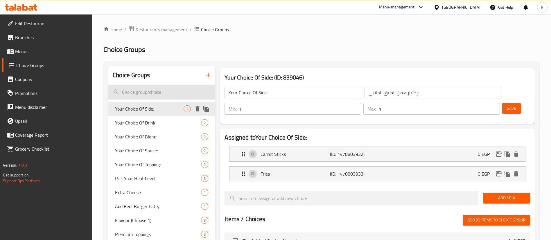
click at [152, 91] on input "search" at bounding box center [161, 92] width 107 height 15
type input "["
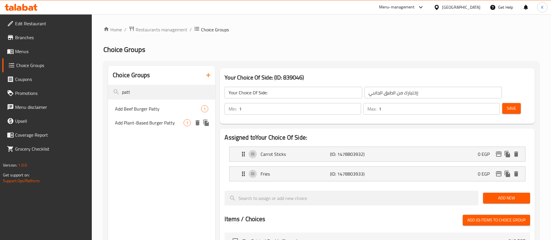
type input "patt"
click at [167, 126] on span "Add Plant-Based Burger Patty" at bounding box center [149, 122] width 68 height 7
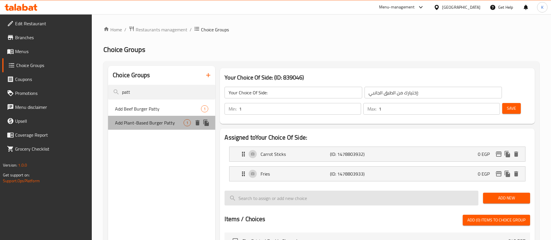
type input "Add Plant-Based Burger Patty"
type input "اضافة شريحة برجر نباتي"
type input "0"
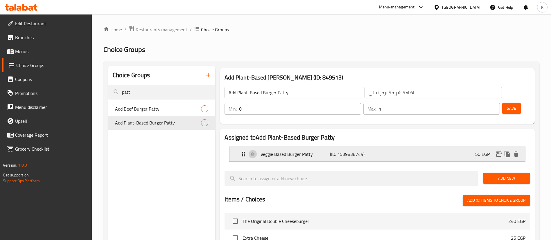
click at [495, 151] on icon "edit" at bounding box center [498, 154] width 7 height 7
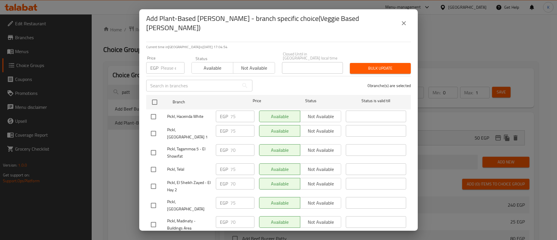
click at [183, 179] on span "Pickl, El Sheikh Zayed - El Hay 2" at bounding box center [189, 186] width 44 height 15
click at [187, 217] on span "Pickl, Madinaty - Buildings Area" at bounding box center [189, 224] width 44 height 15
click at [404, 21] on icon "close" at bounding box center [403, 23] width 7 height 7
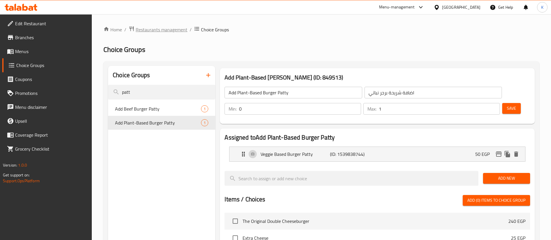
click at [158, 30] on span "Restaurants management" at bounding box center [162, 29] width 52 height 7
